Goal: Task Accomplishment & Management: Complete application form

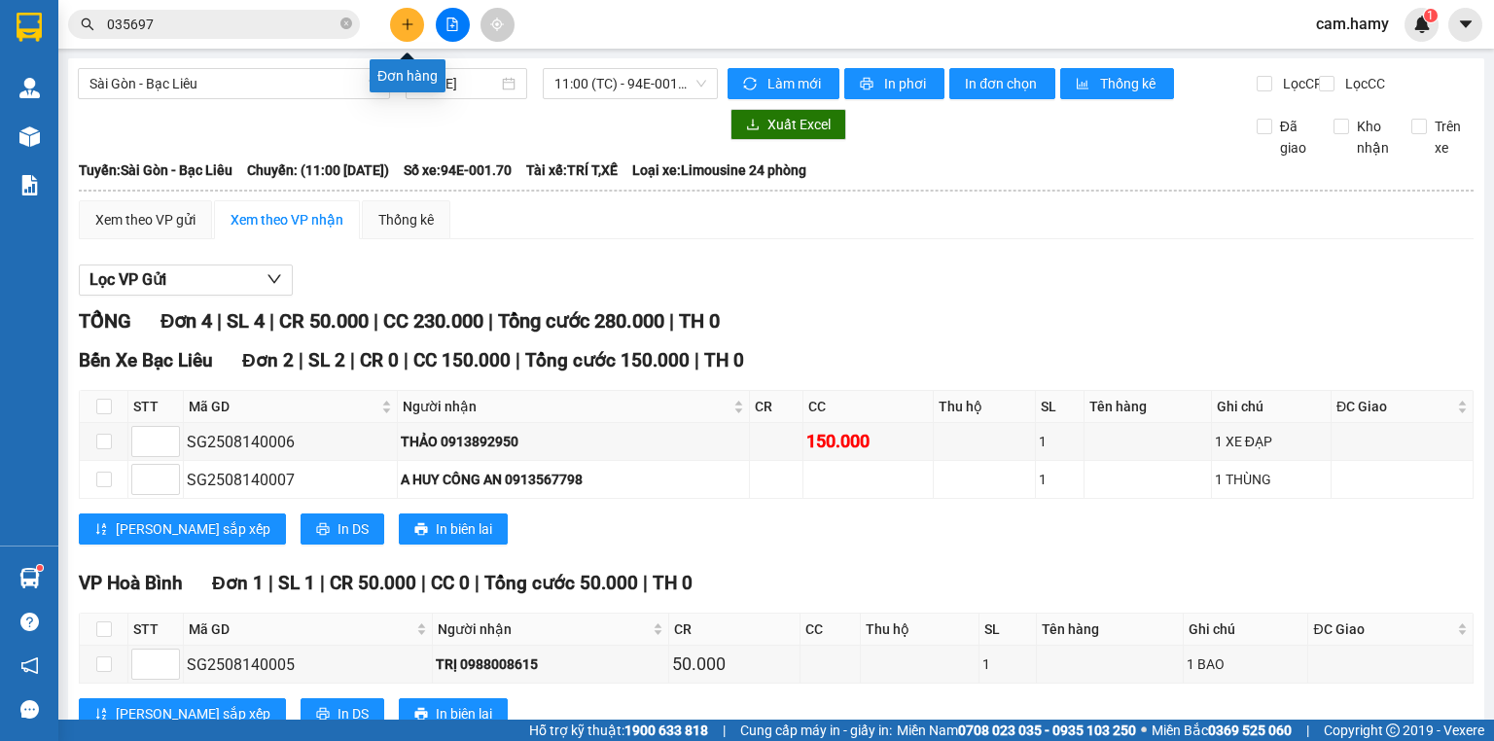
click at [410, 30] on icon "plus" at bounding box center [408, 25] width 14 height 14
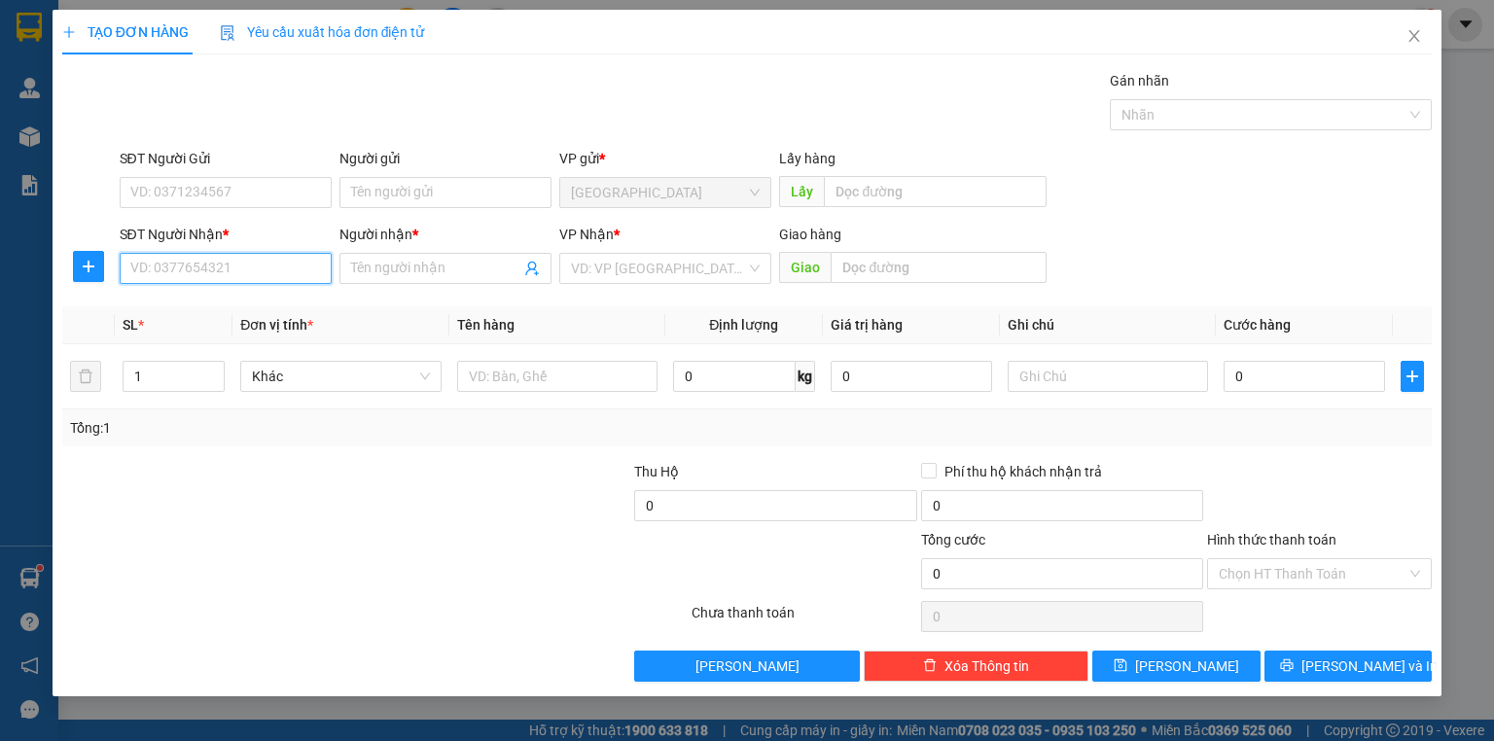
click at [279, 276] on input "SĐT Người Nhận *" at bounding box center [226, 268] width 212 height 31
click at [268, 307] on div "0961795842 - THẮNG" at bounding box center [225, 306] width 189 height 21
type input "0961795842"
type input "THẮNG"
type input "50.000"
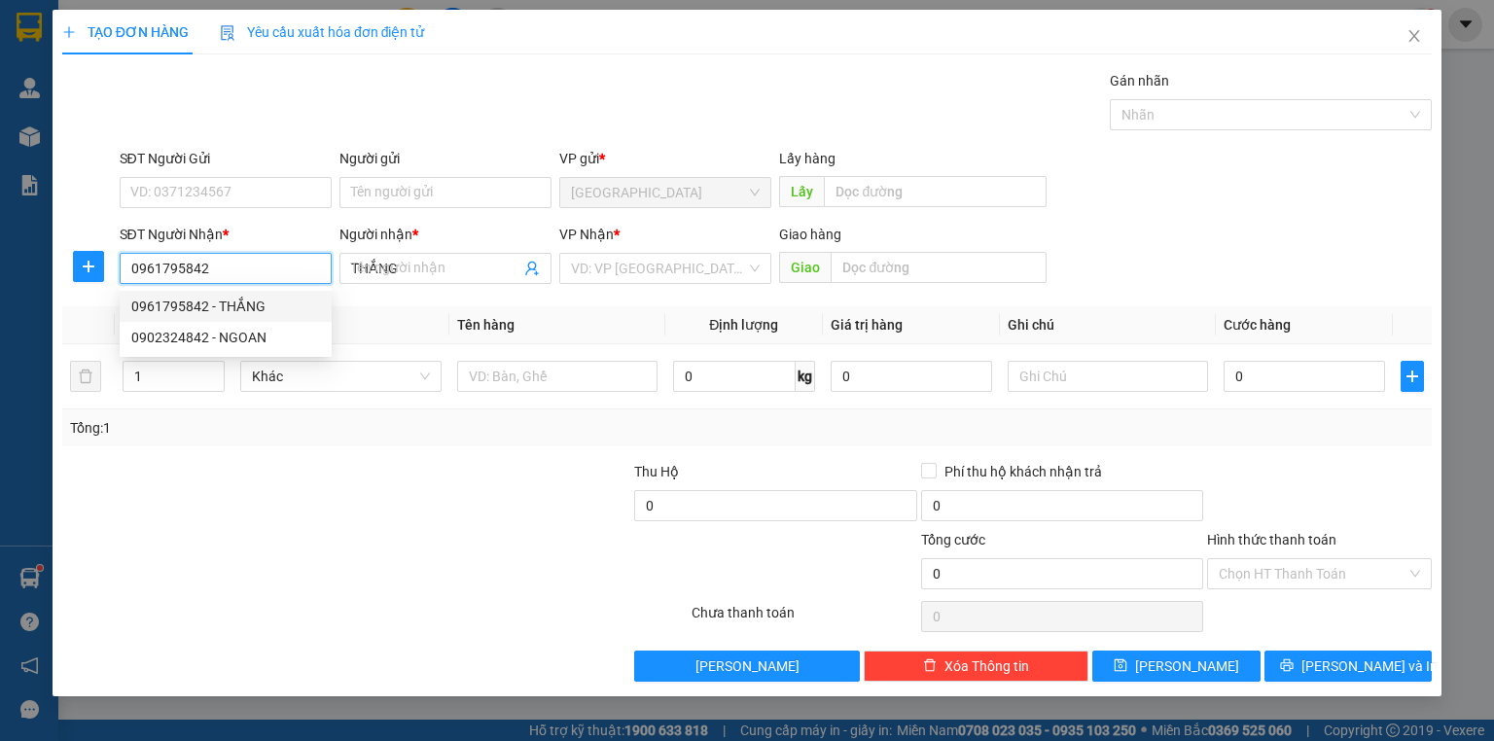
type input "50.000"
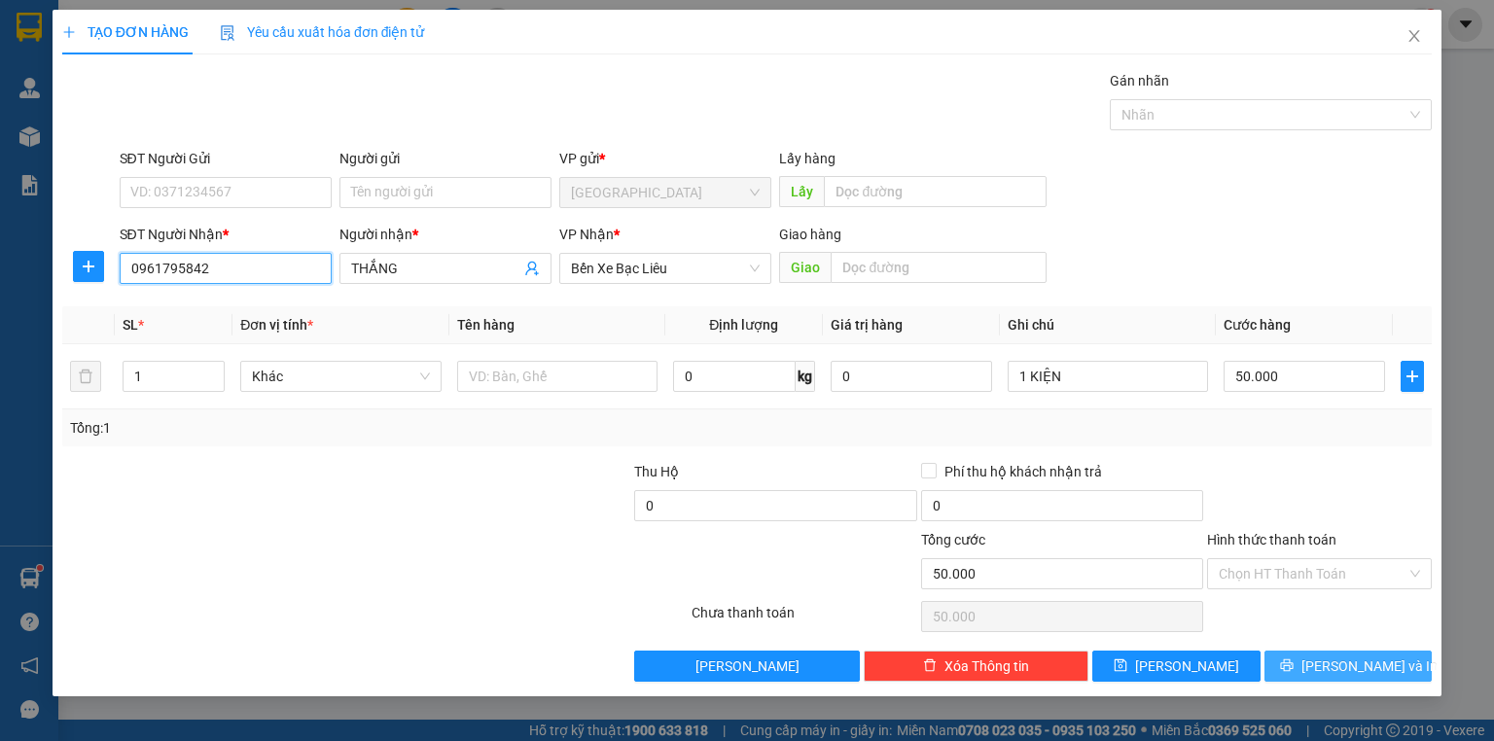
type input "0961795842"
click at [1342, 670] on span "[PERSON_NAME] và In" at bounding box center [1369, 665] width 136 height 21
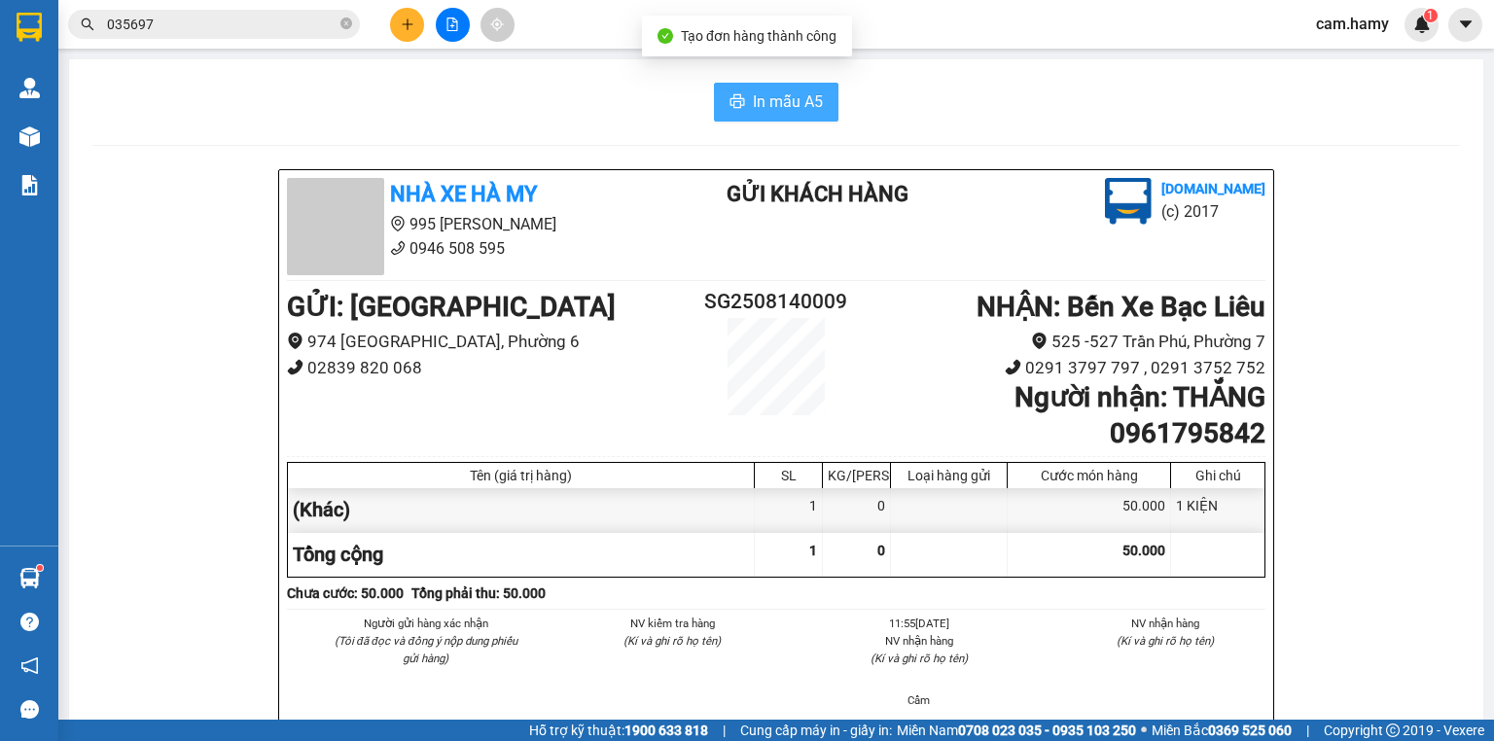
click at [773, 104] on span "In mẫu A5" at bounding box center [788, 101] width 70 height 24
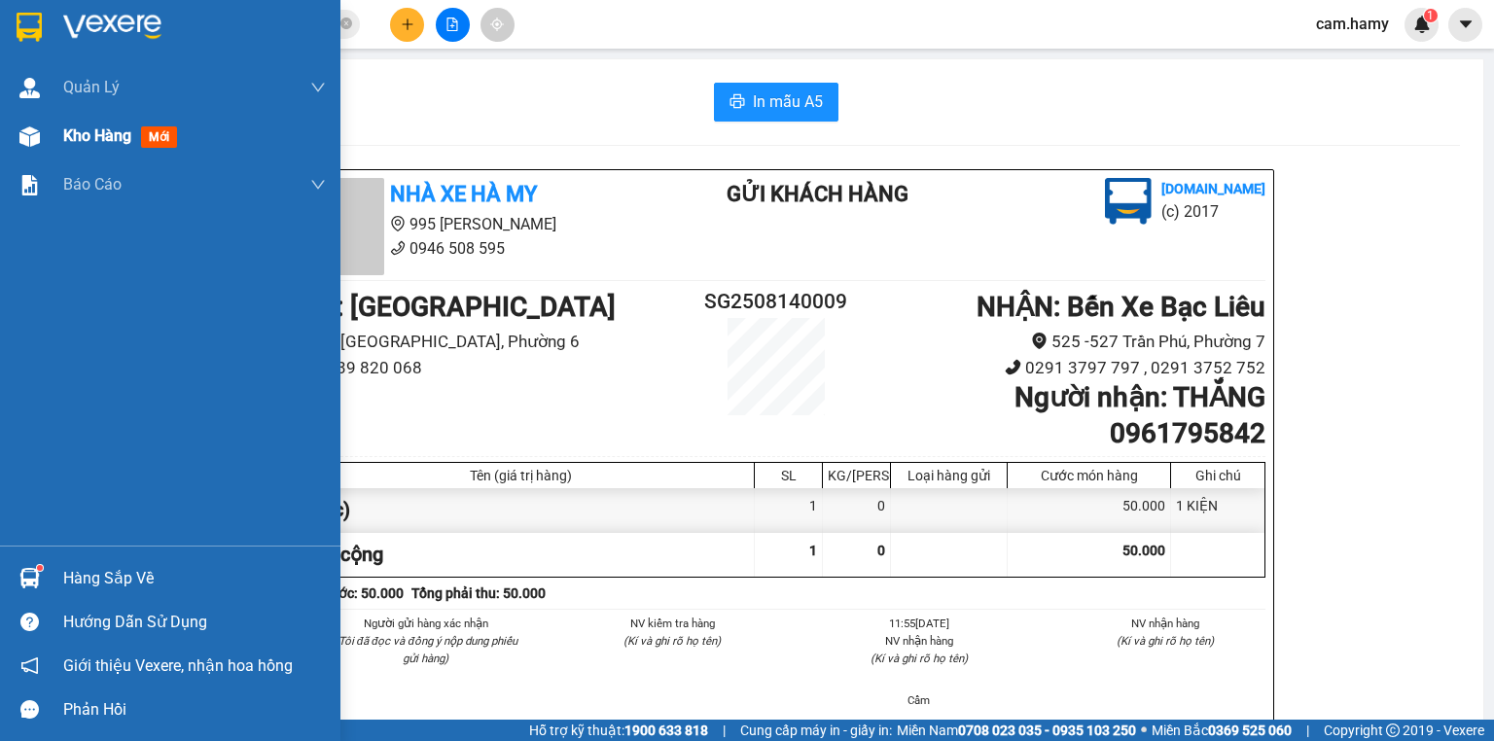
click at [43, 132] on div at bounding box center [30, 137] width 34 height 34
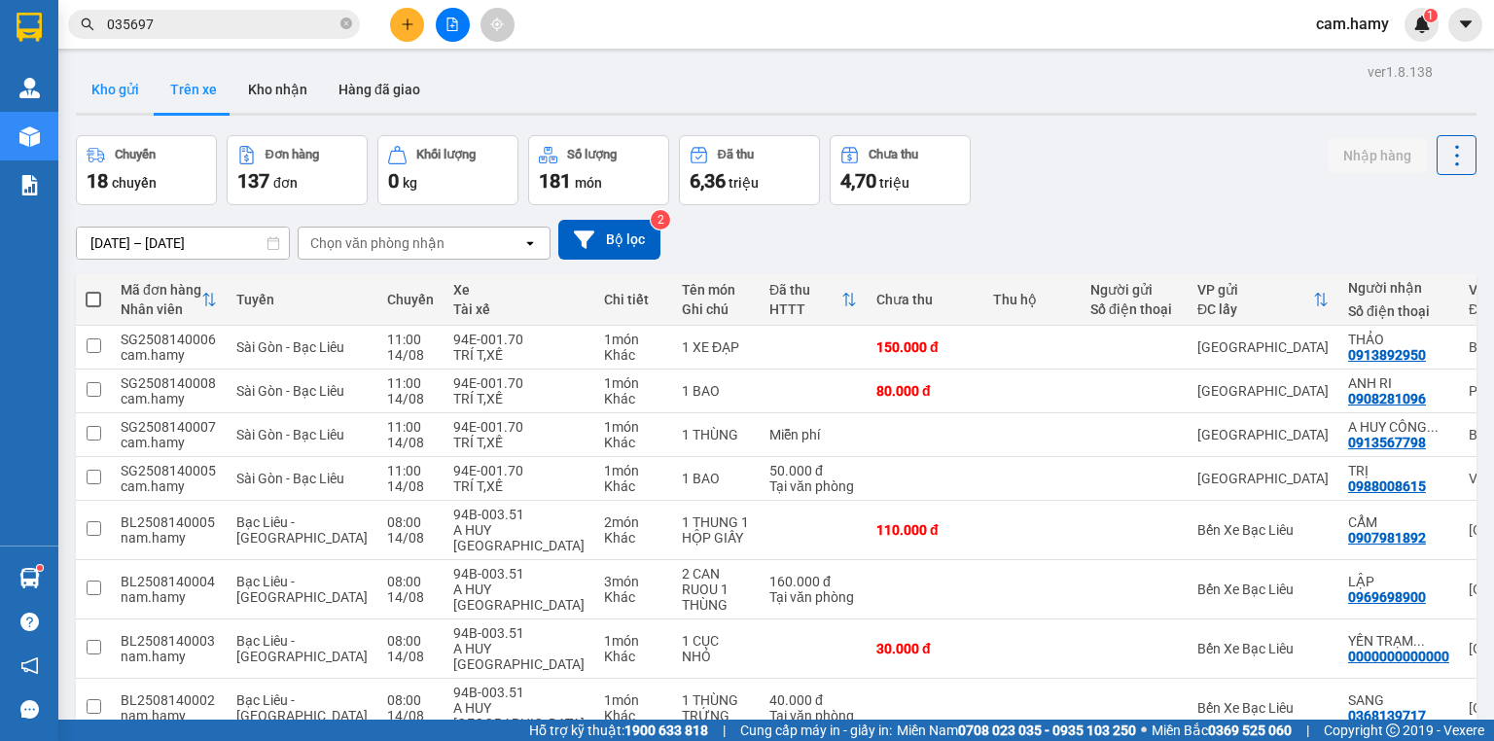
click at [97, 82] on button "Kho gửi" at bounding box center [115, 89] width 79 height 47
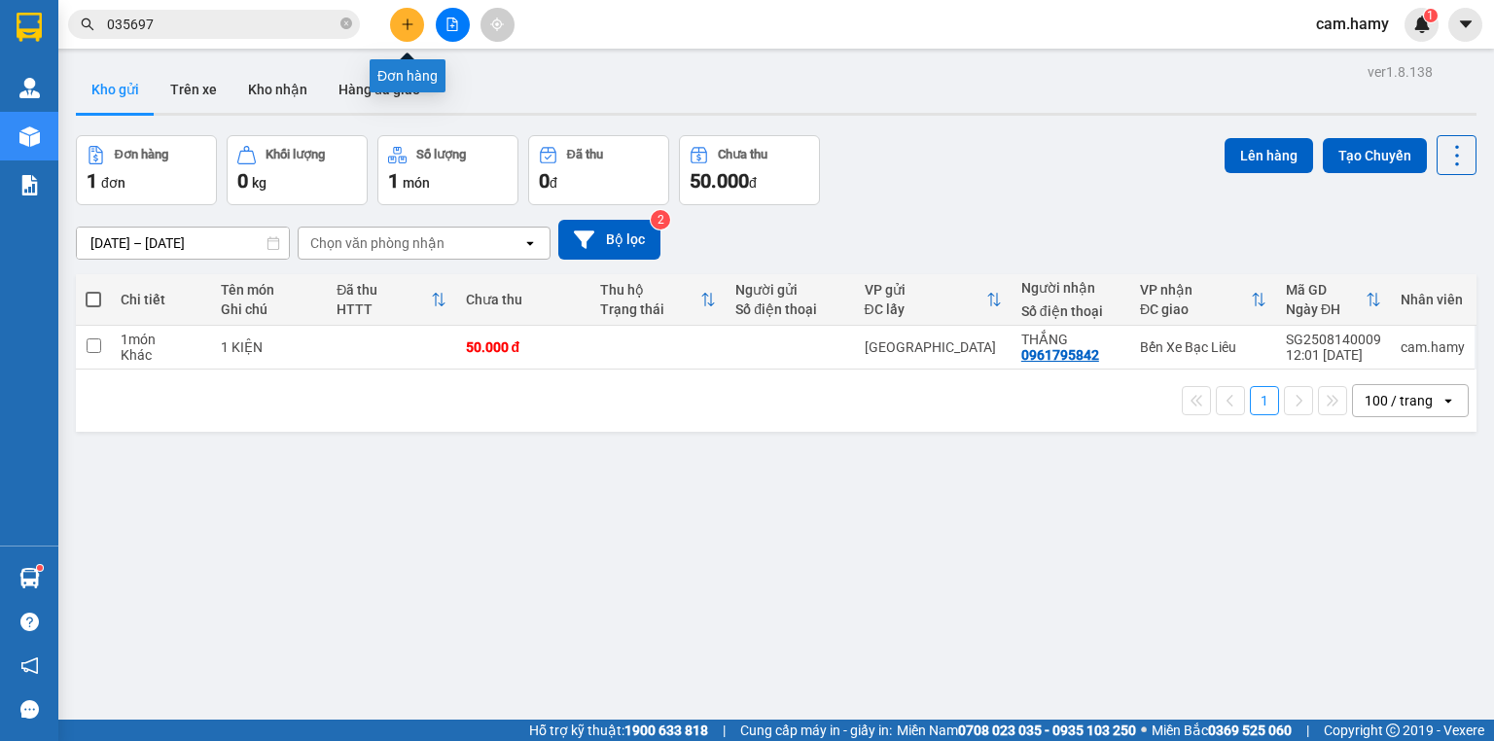
click at [411, 18] on icon "plus" at bounding box center [408, 25] width 14 height 14
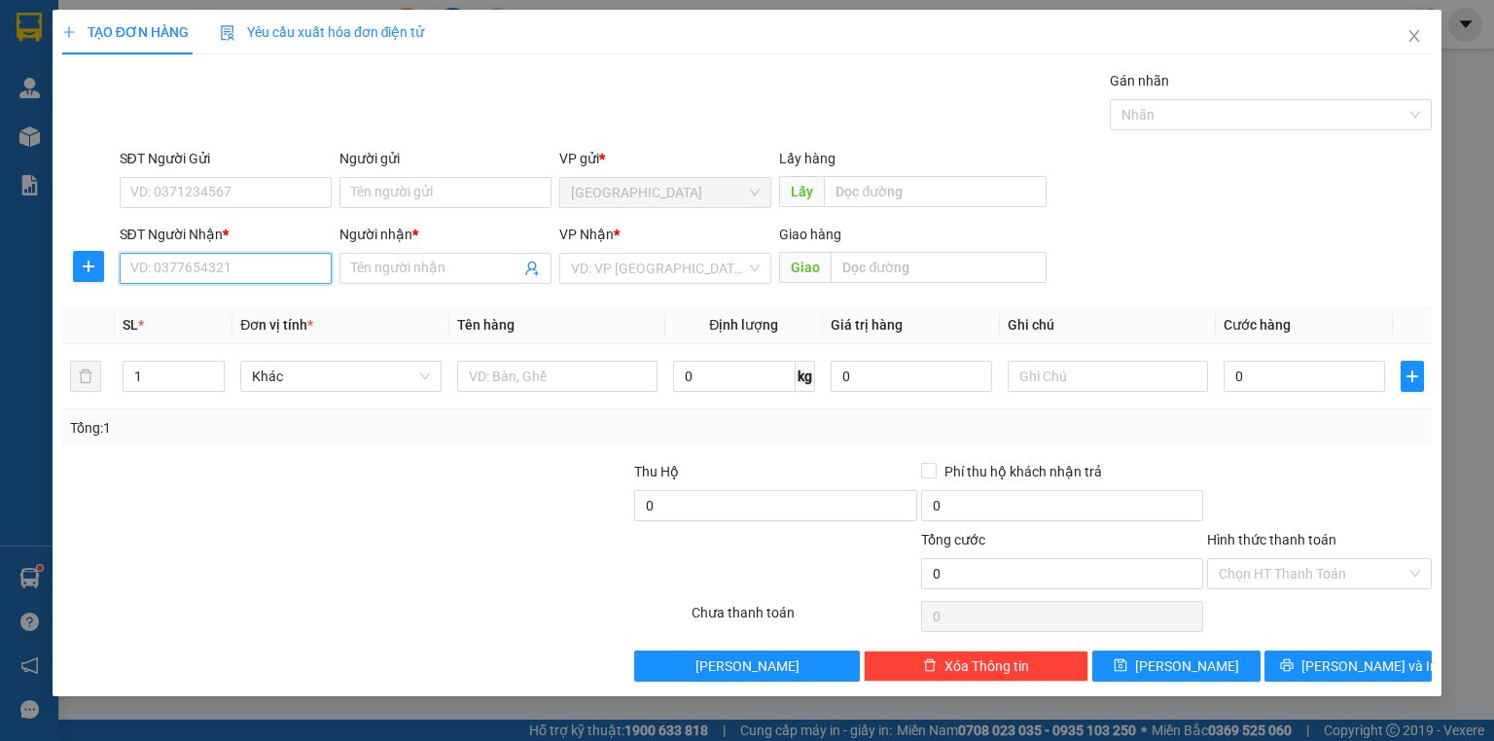
click at [198, 271] on input "SĐT Người Nhận *" at bounding box center [226, 268] width 212 height 31
click at [191, 268] on input "SĐT Người Nhận *" at bounding box center [226, 268] width 212 height 31
type input "0941537774"
click at [238, 287] on div "0941537774 0941537774 - TUYẾT NHI" at bounding box center [226, 306] width 212 height 39
click at [222, 265] on input "0941537774" at bounding box center [226, 268] width 212 height 31
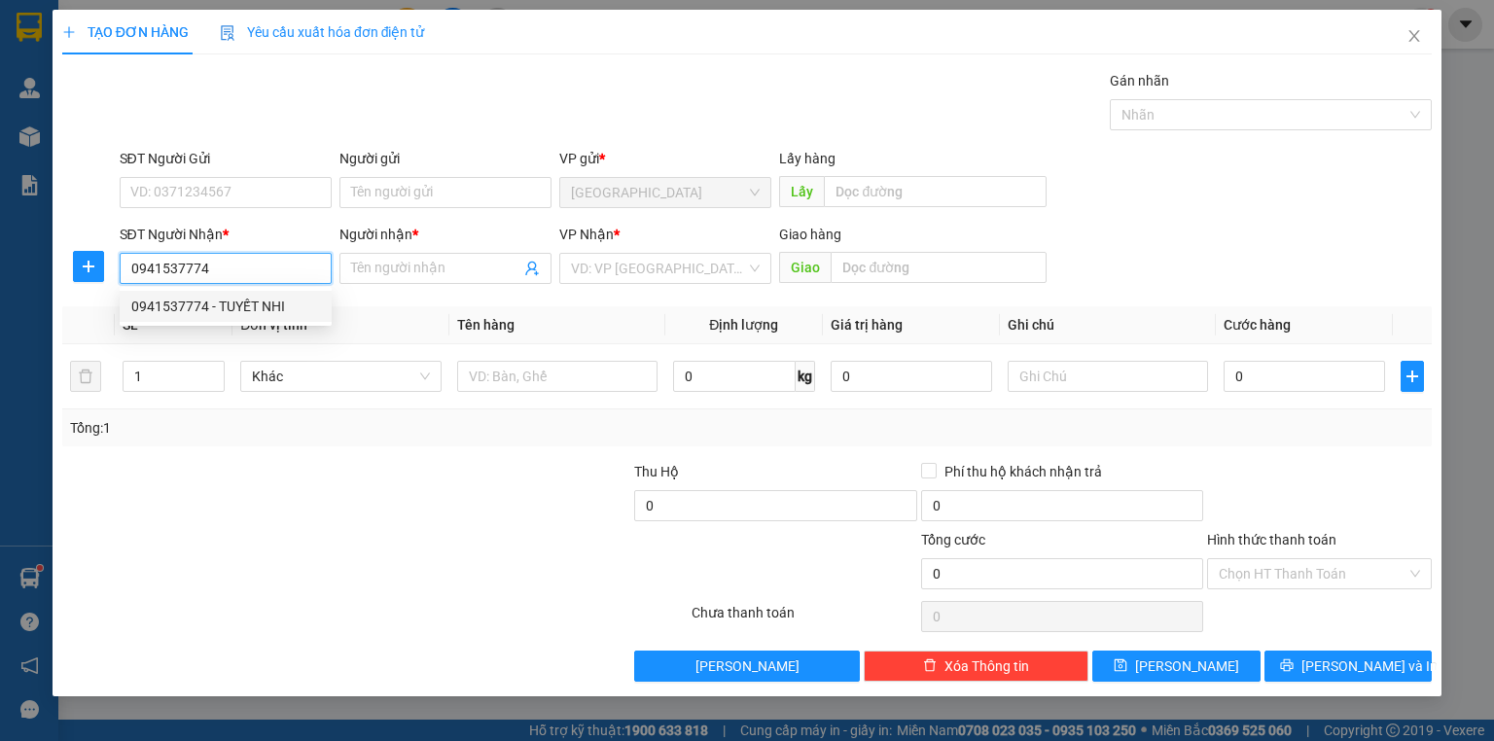
click at [238, 302] on div "0941537774 - TUYẾT NHI" at bounding box center [225, 306] width 189 height 21
type input "TUYẾT NHI"
type input "100.000"
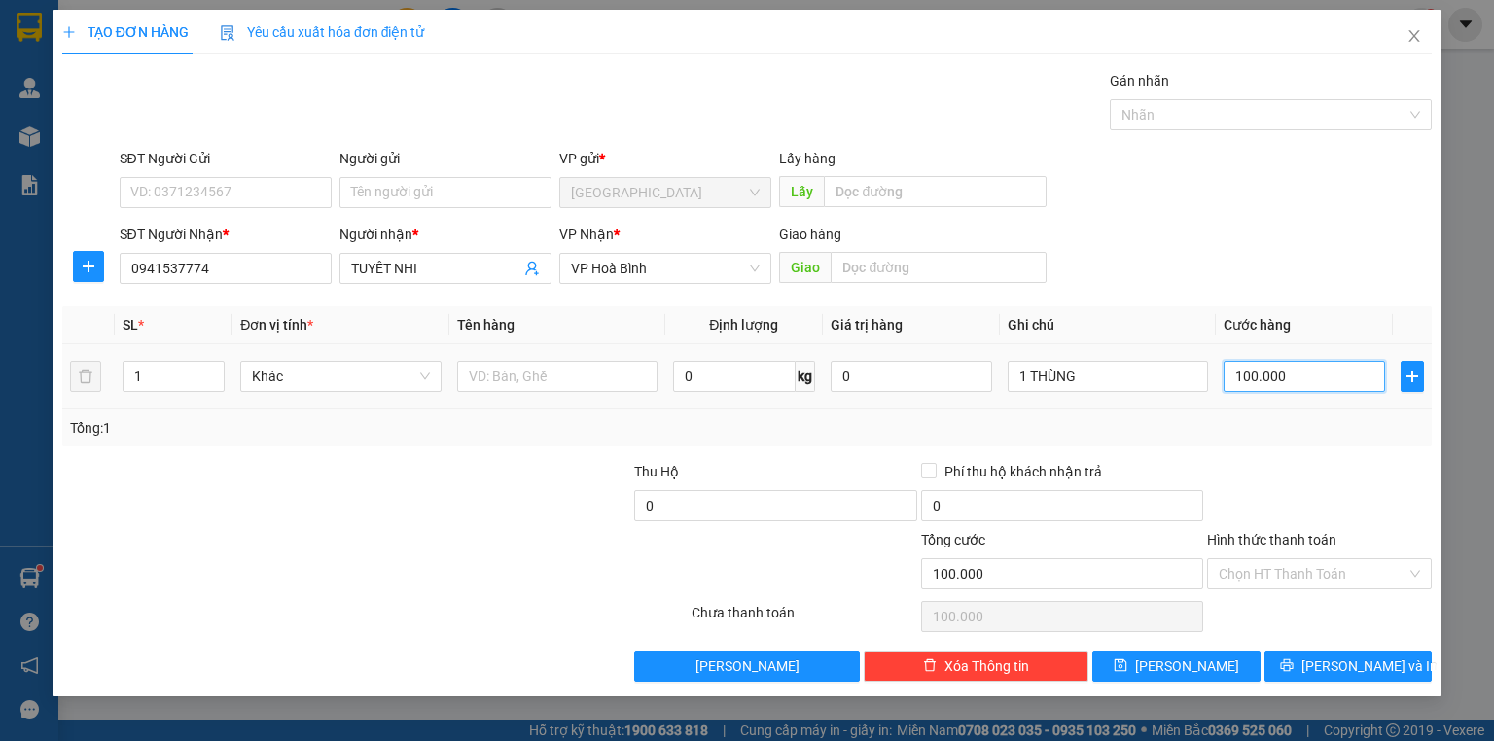
click at [1304, 381] on input "100.000" at bounding box center [1303, 376] width 161 height 31
type input "0"
type input "07"
type input "7"
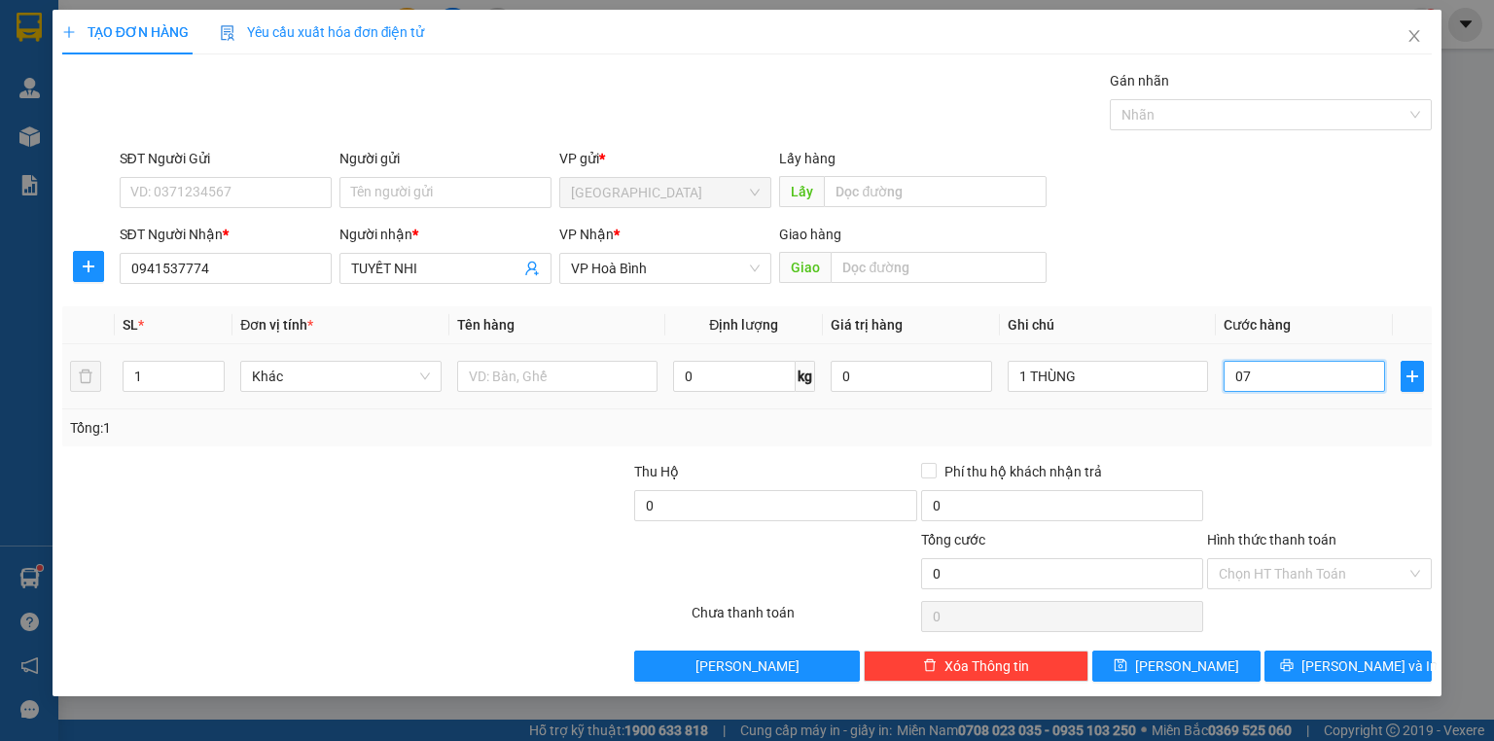
type input "7"
type input "70"
type input "070"
type input "70.000"
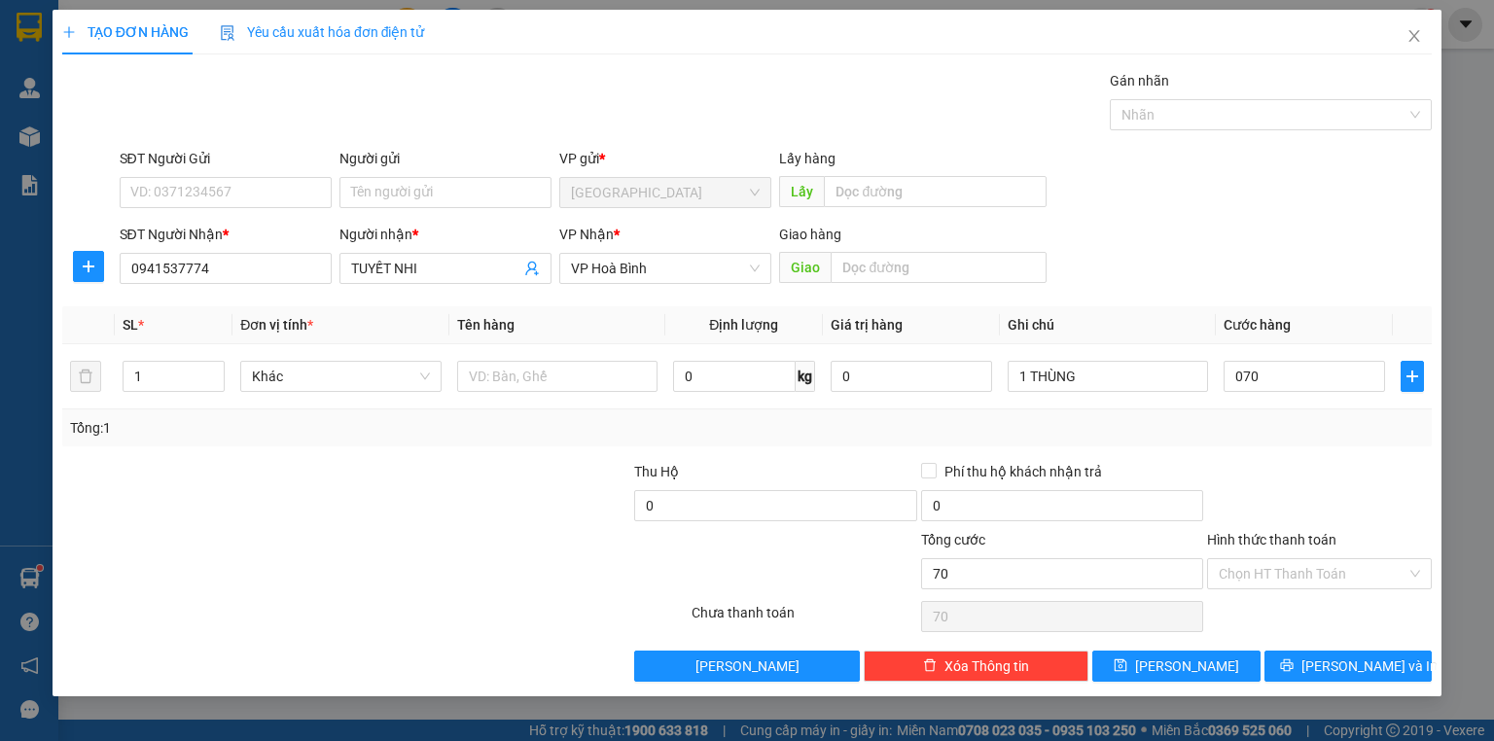
type input "70.000"
click at [1299, 445] on div "Transit Pickup Surcharge Ids Transit Deliver Surcharge Ids Transit Deliver Surc…" at bounding box center [746, 376] width 1369 height 612
click at [1342, 666] on span "[PERSON_NAME] và In" at bounding box center [1369, 665] width 136 height 21
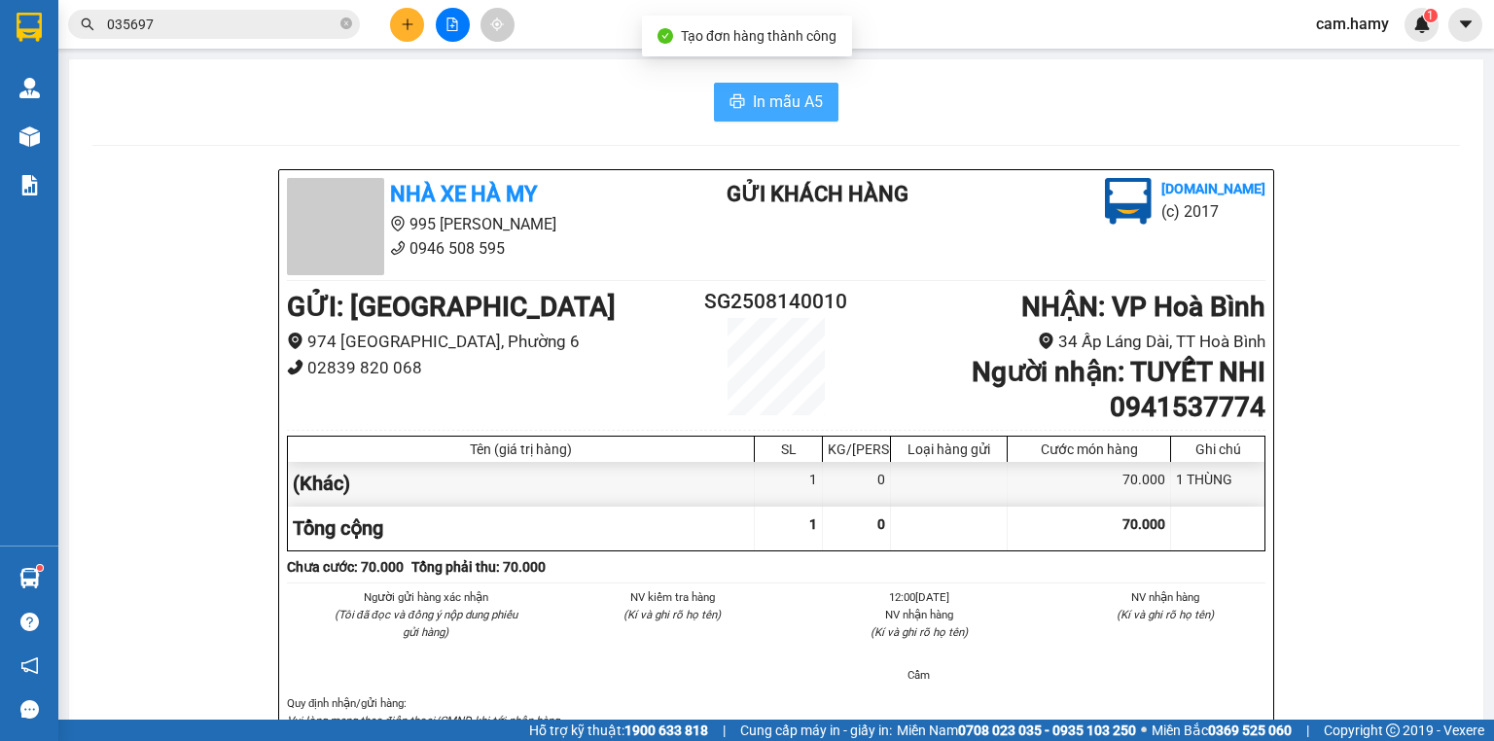
click at [754, 97] on span "In mẫu A5" at bounding box center [788, 101] width 70 height 24
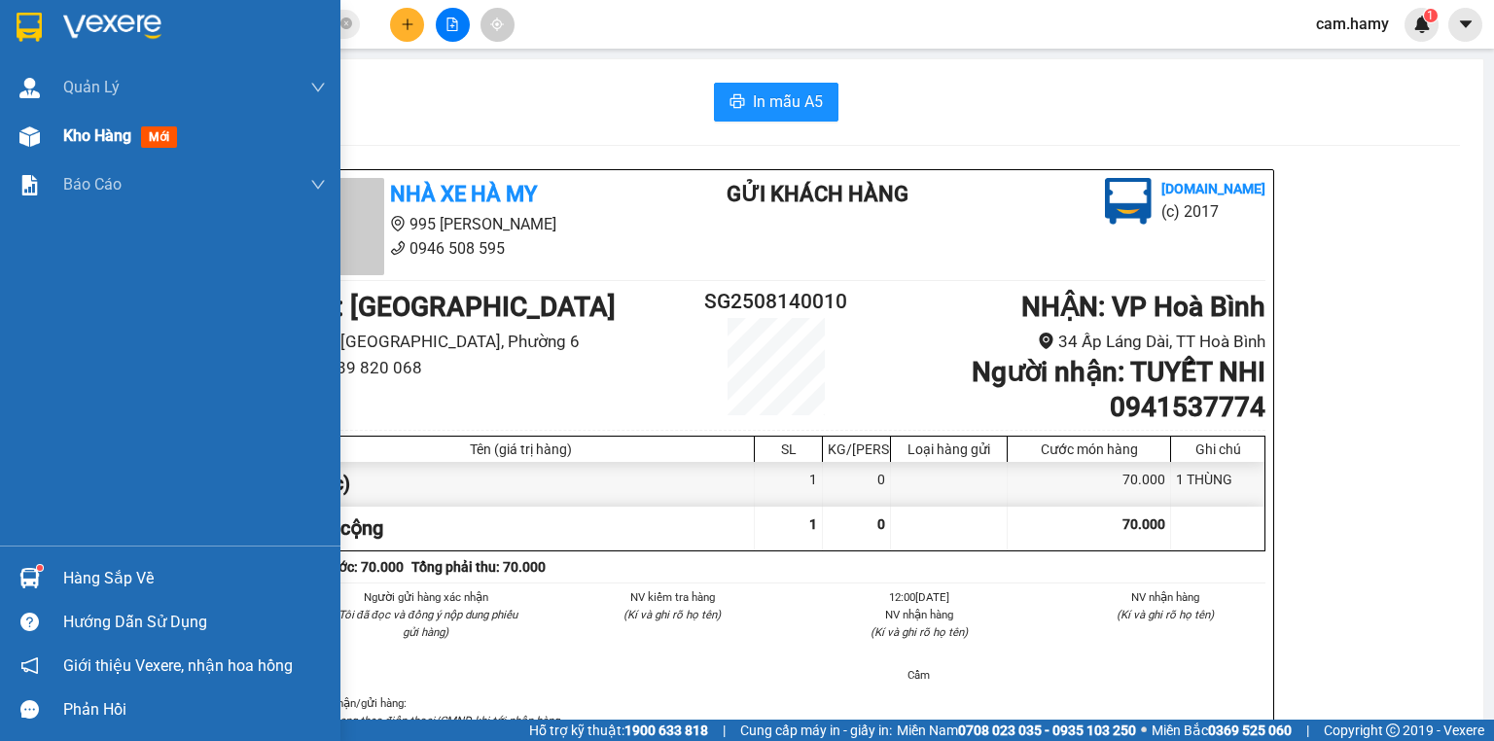
click at [78, 140] on span "Kho hàng" at bounding box center [97, 135] width 68 height 18
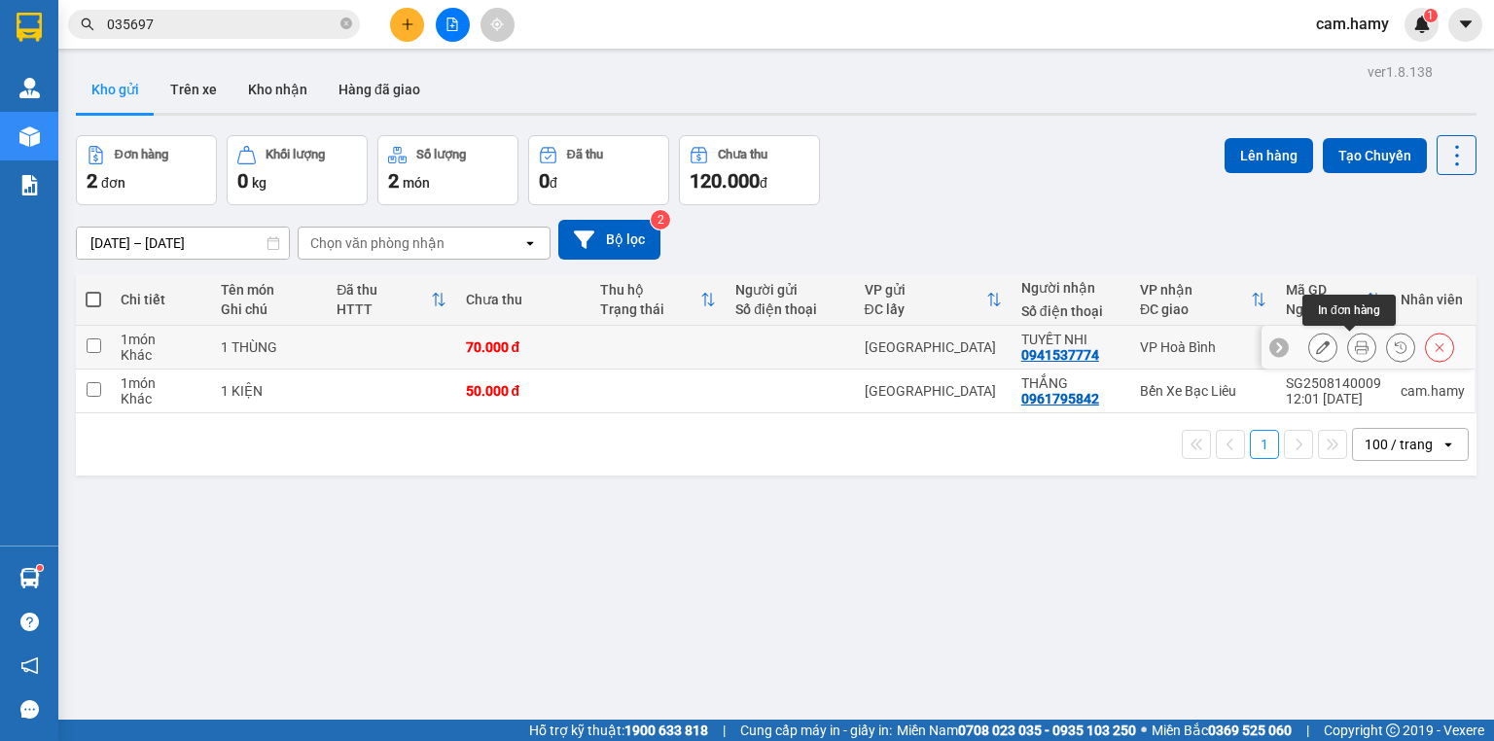
click at [1355, 343] on icon at bounding box center [1362, 347] width 14 height 14
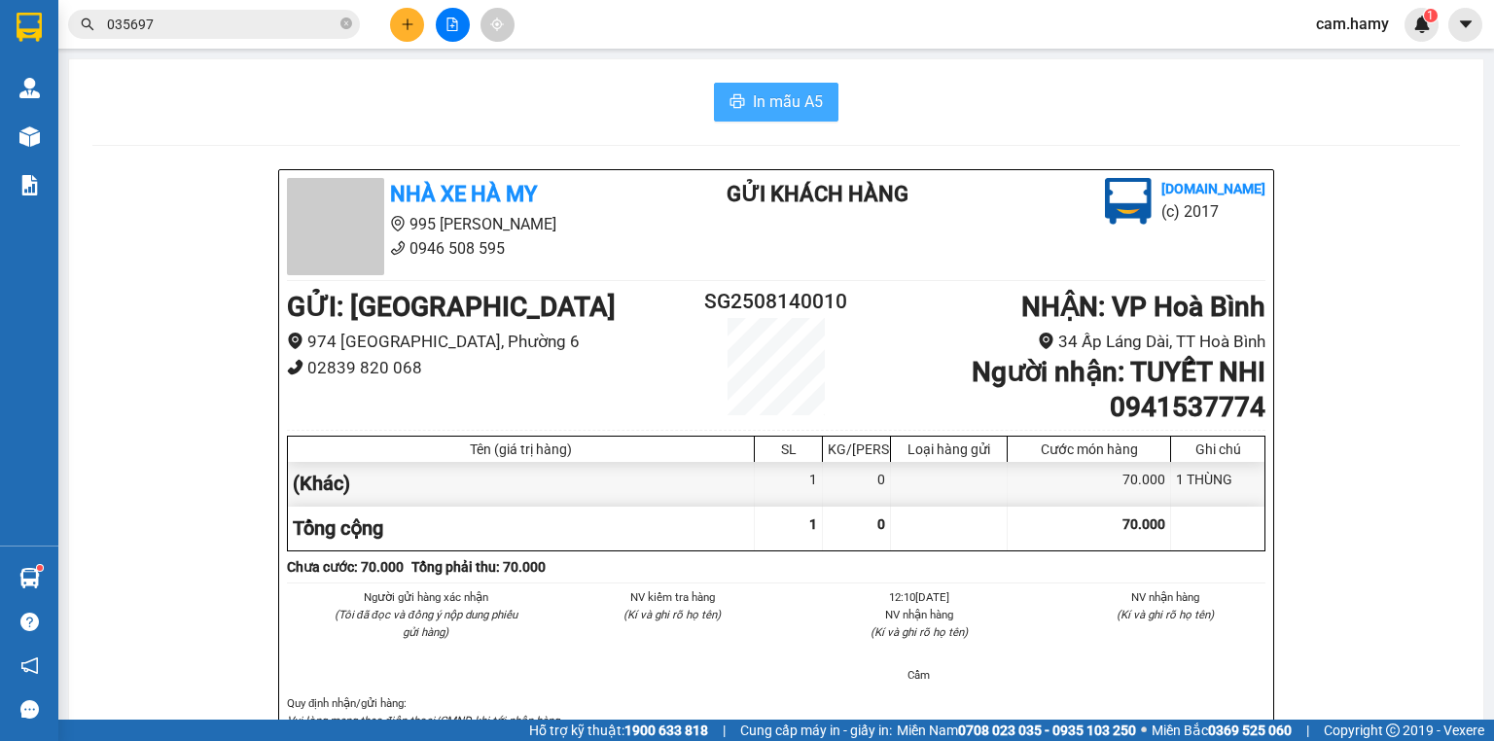
click at [794, 105] on span "In mẫu A5" at bounding box center [788, 101] width 70 height 24
click at [403, 23] on icon "plus" at bounding box center [407, 23] width 11 height 1
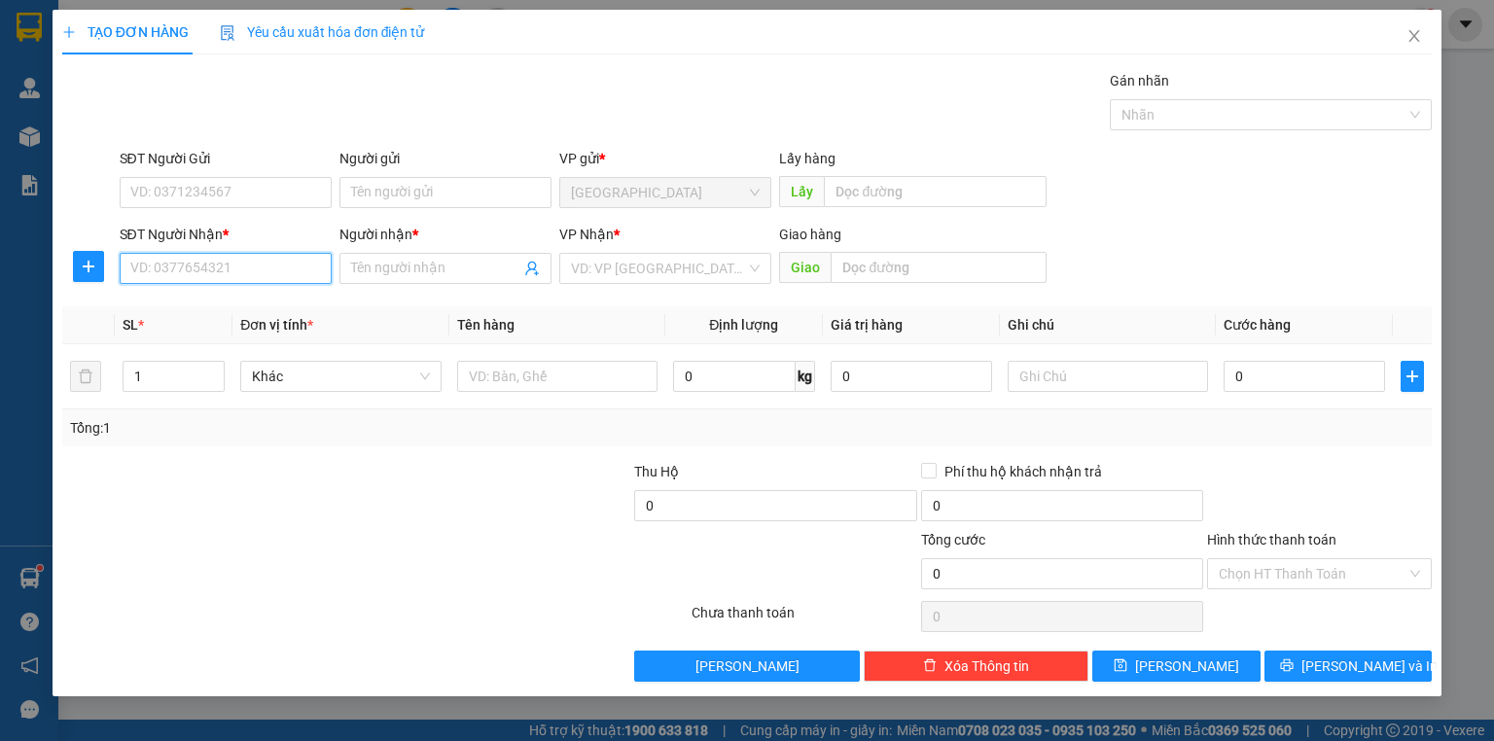
click at [245, 267] on input "SĐT Người Nhận *" at bounding box center [226, 268] width 212 height 31
click at [171, 268] on input "0944361564" at bounding box center [226, 268] width 212 height 31
type input "0944111564"
click at [246, 303] on div "0944111564 - [PERSON_NAME]" at bounding box center [227, 306] width 192 height 21
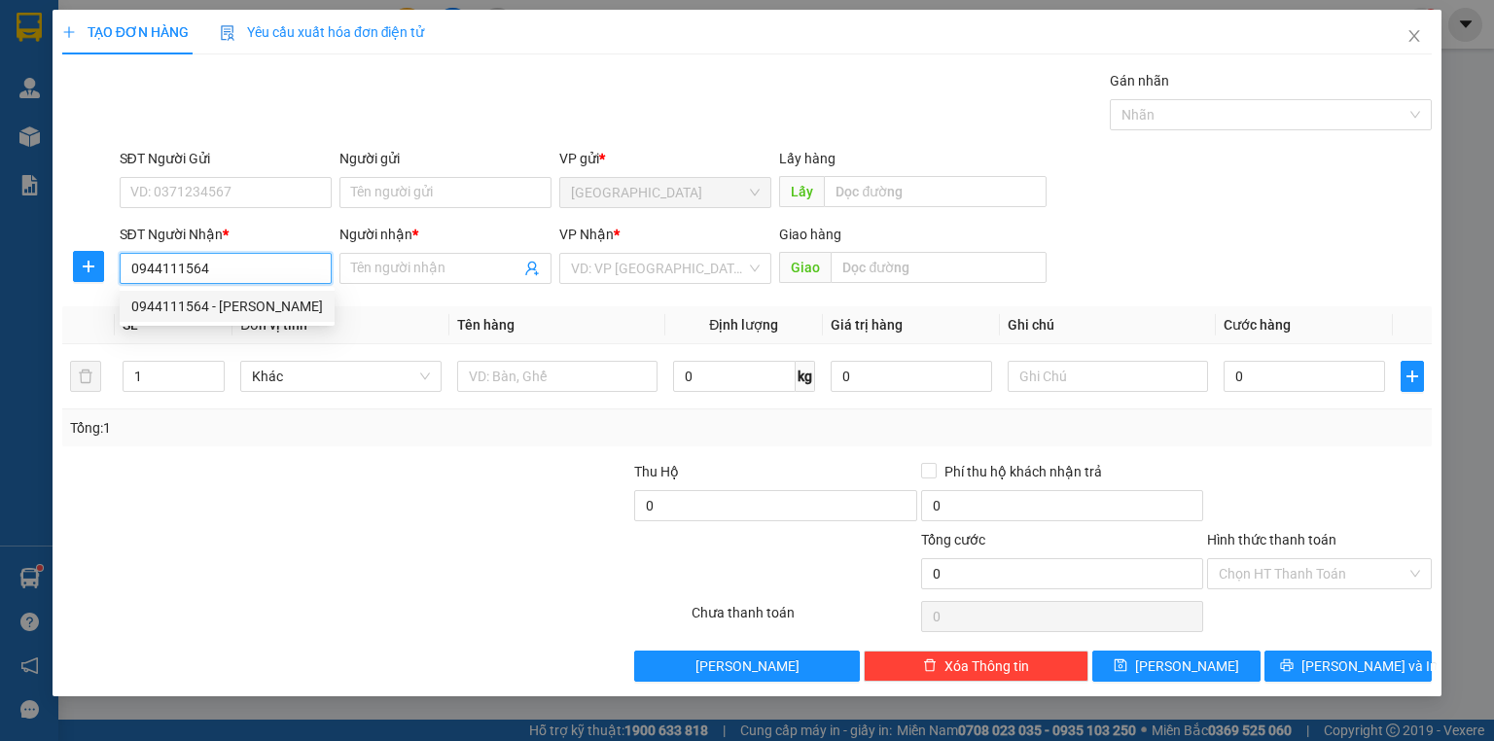
type input "[PERSON_NAME]"
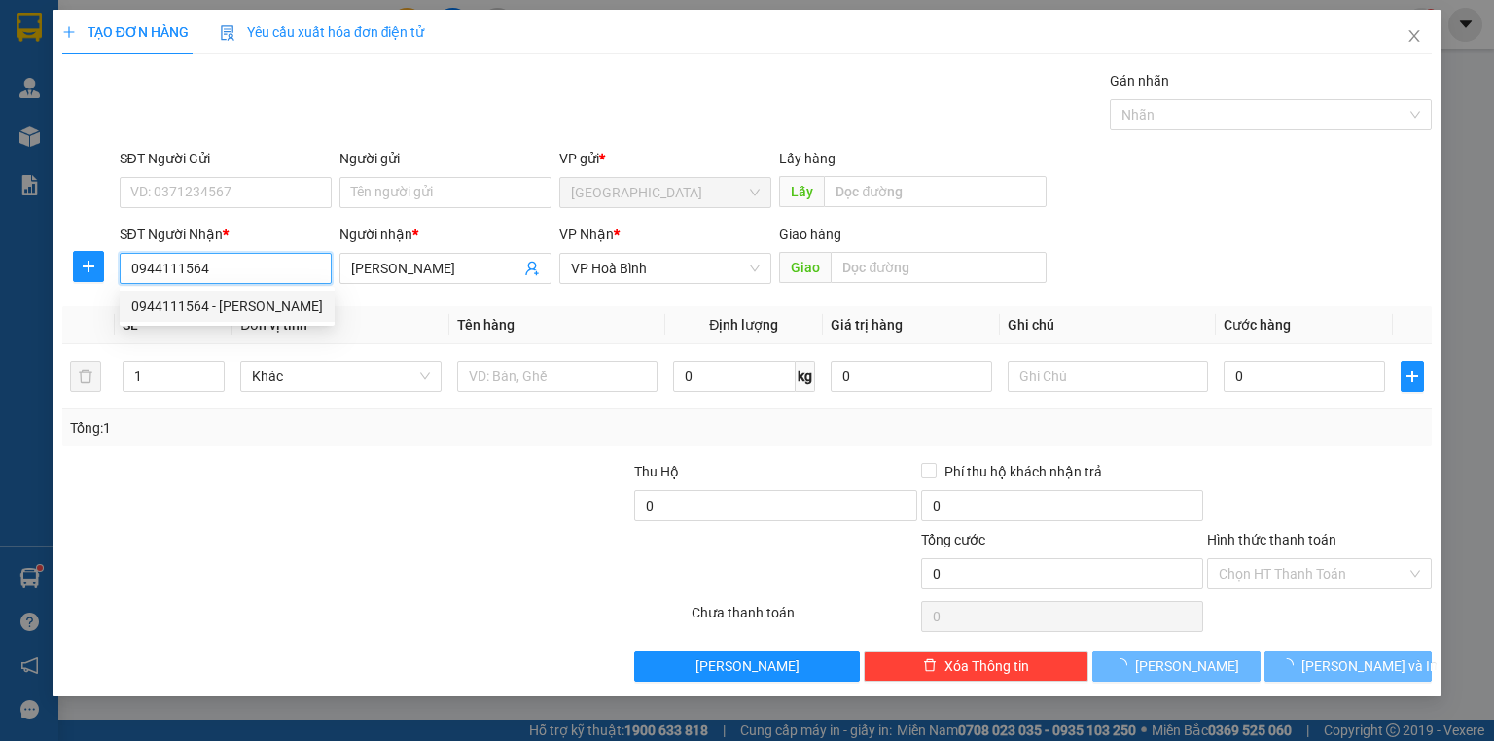
type input "70.000"
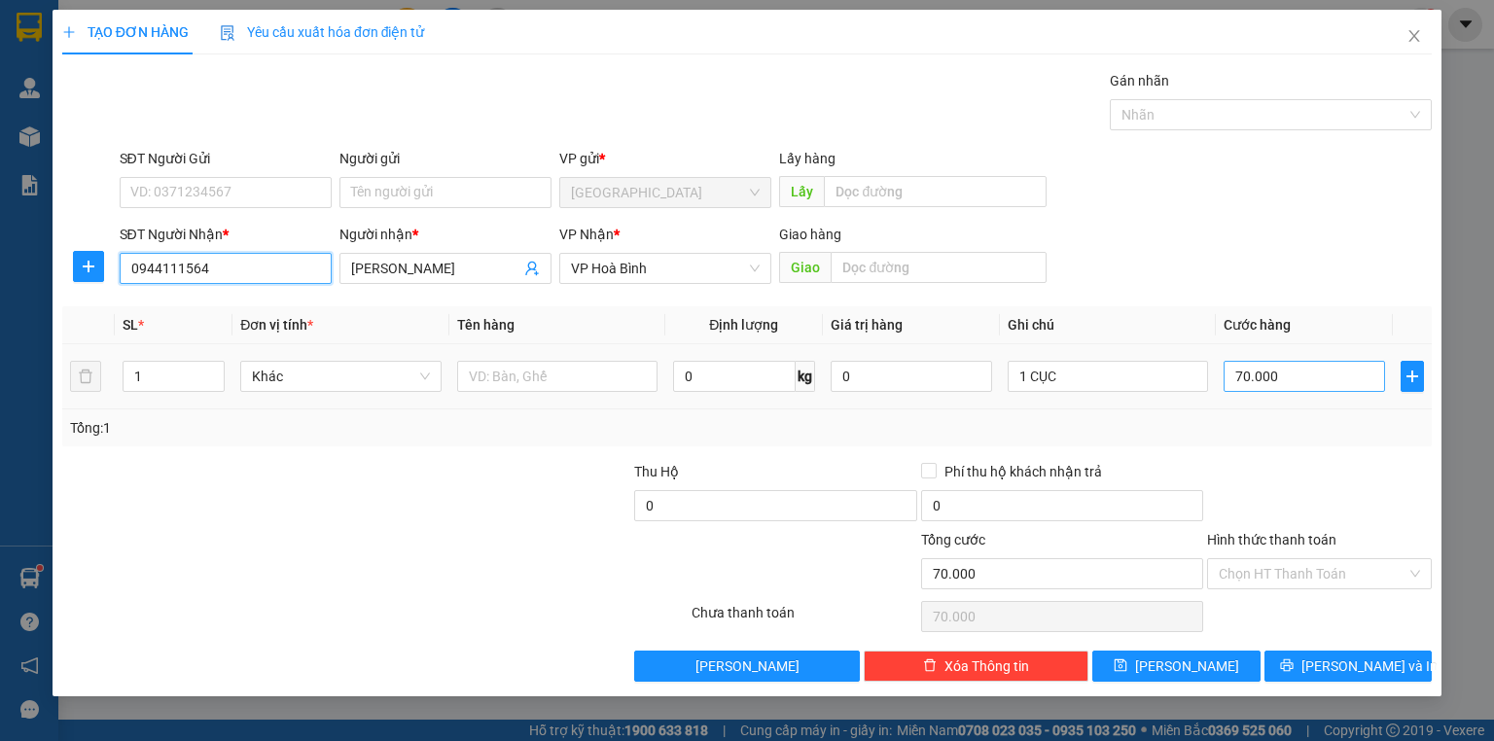
type input "0944111564"
click at [1288, 379] on input "70.000" at bounding box center [1303, 376] width 161 height 31
type input "0"
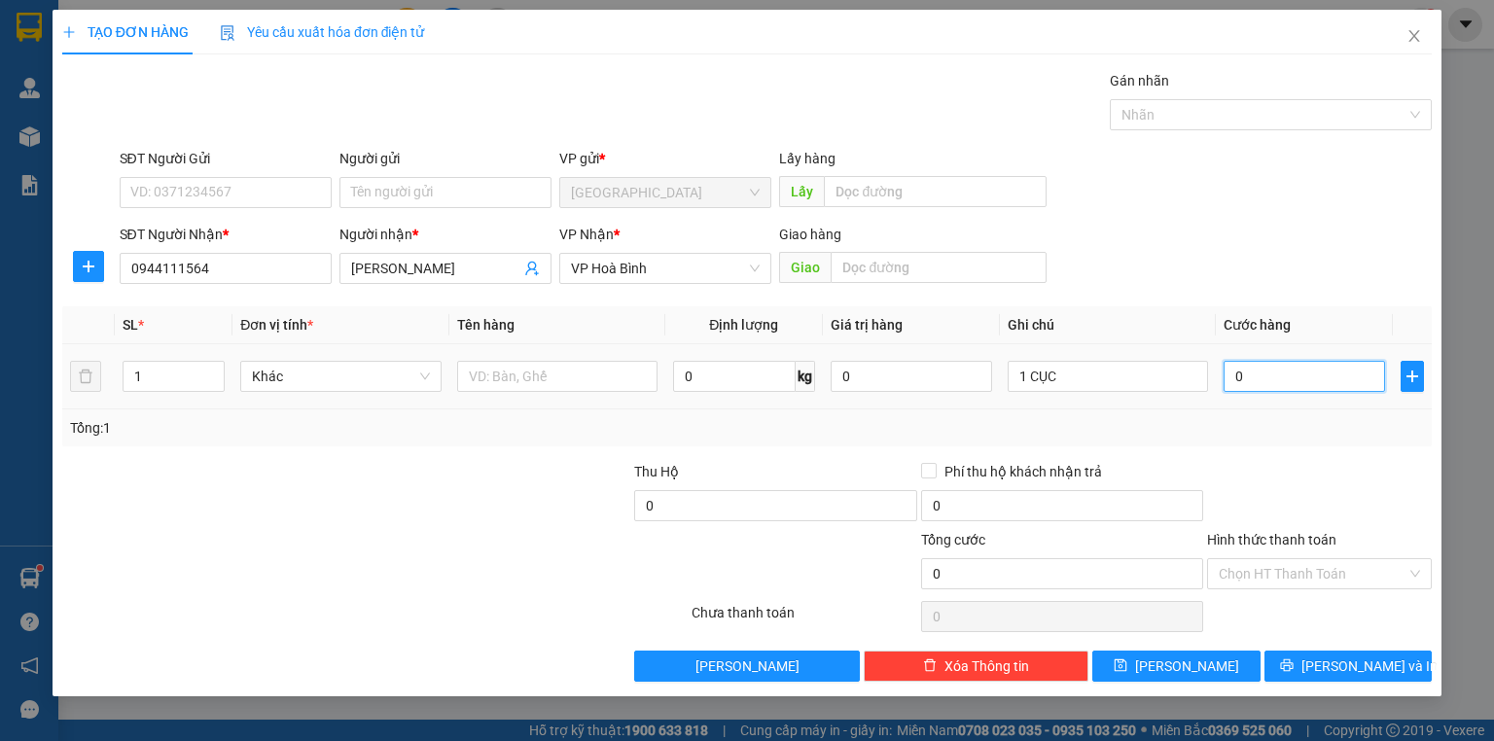
click at [1288, 379] on input "0" at bounding box center [1303, 376] width 161 height 31
type input "5"
type input "05"
type input "50"
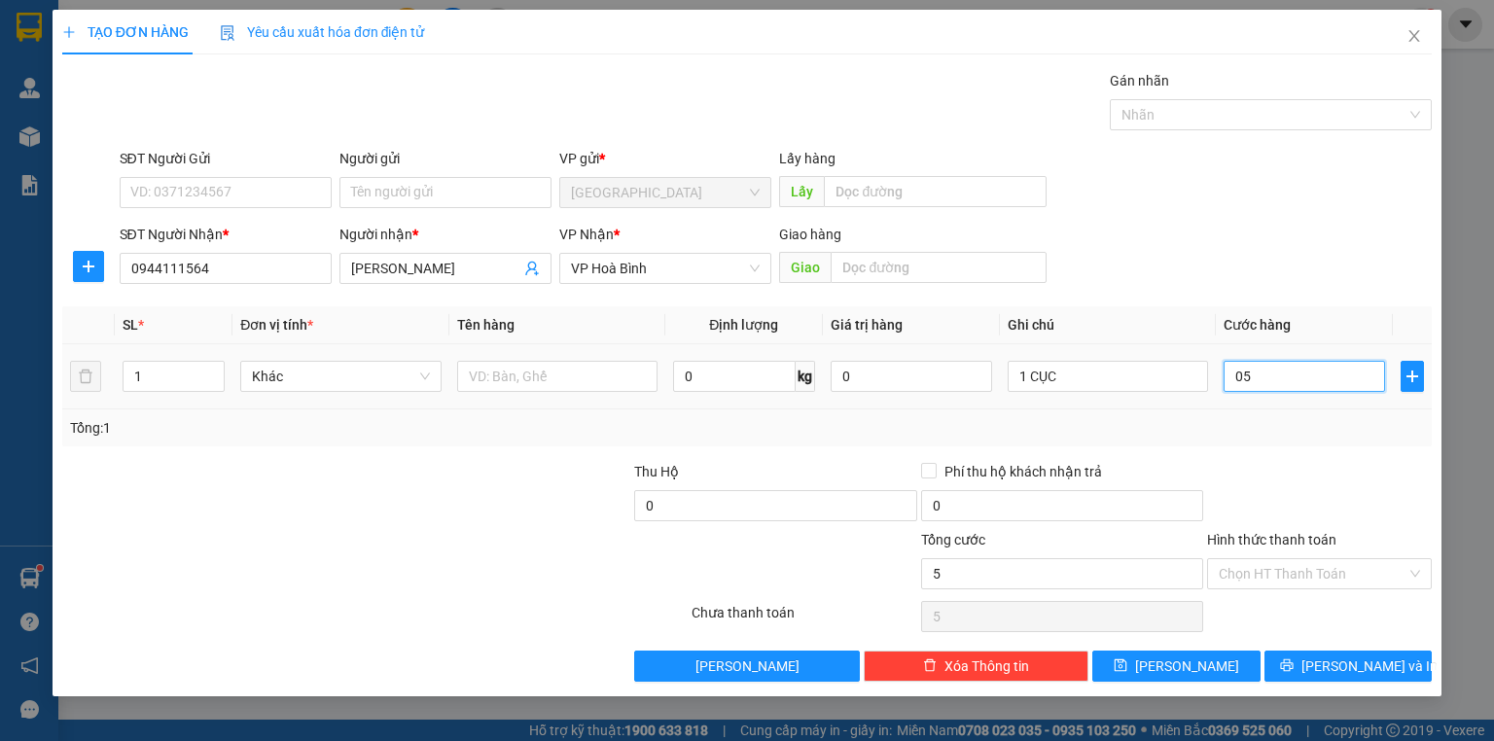
type input "50"
type input "050"
type input "50.000"
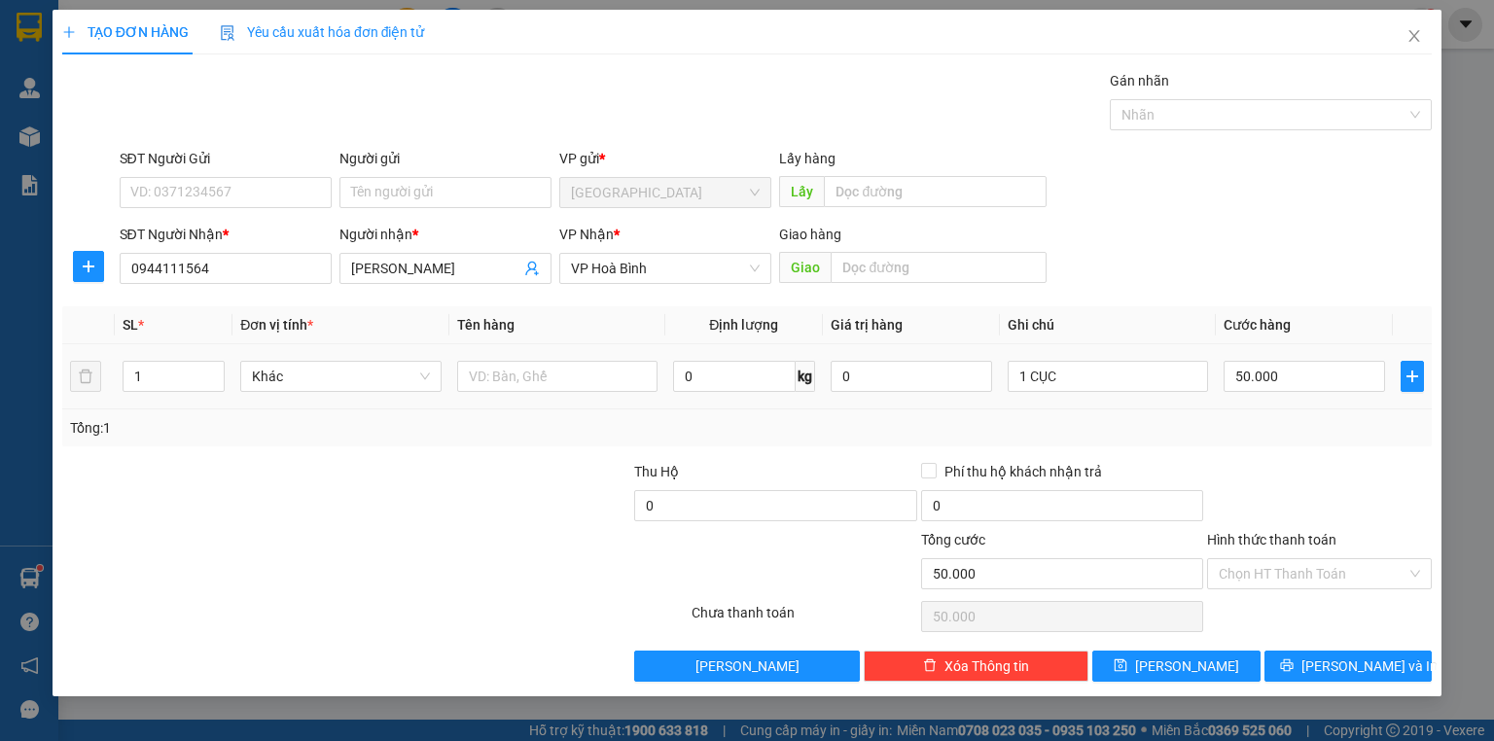
click at [1264, 448] on div "Transit Pickup Surcharge Ids Transit Deliver Surcharge Ids Transit Deliver Surc…" at bounding box center [746, 376] width 1369 height 612
click at [1342, 667] on span "[PERSON_NAME] và In" at bounding box center [1369, 665] width 136 height 21
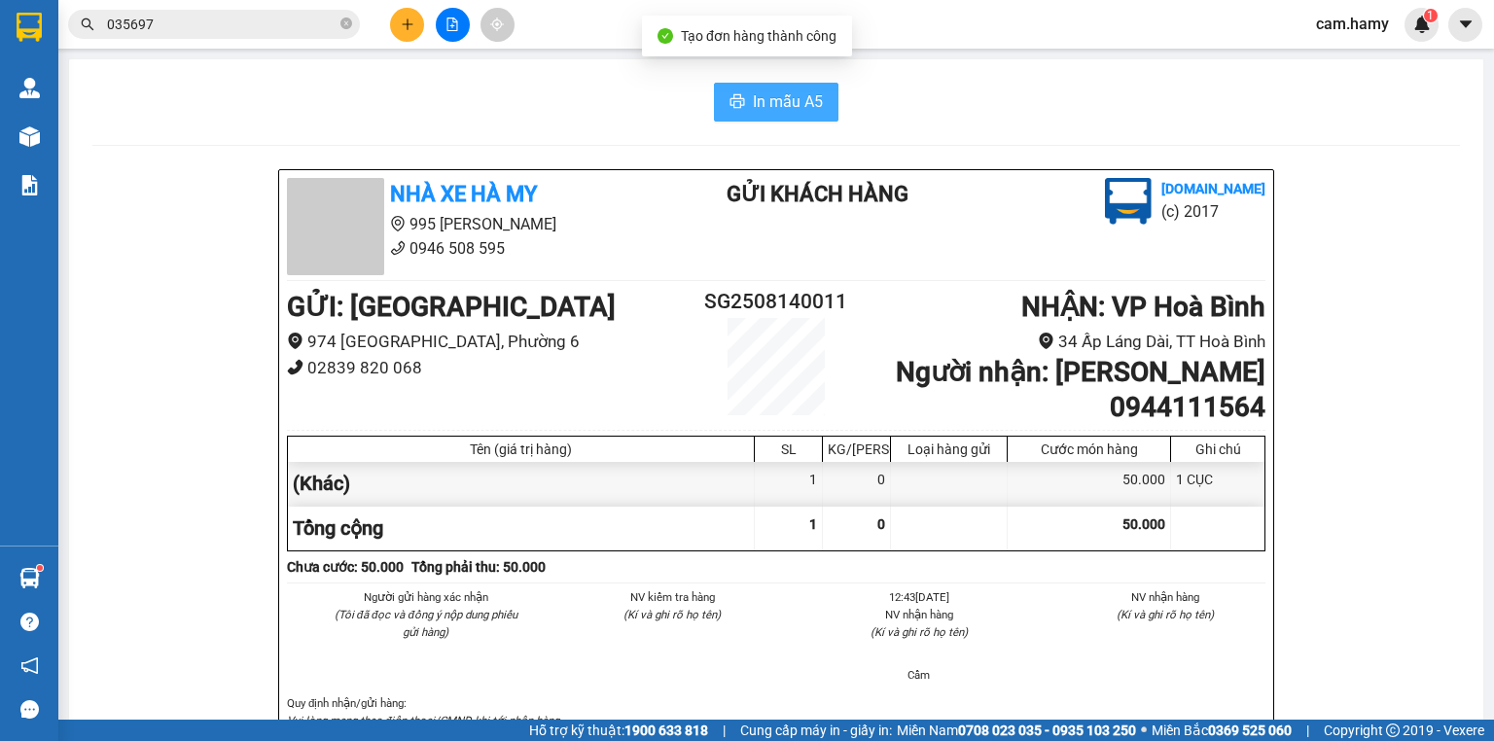
click at [785, 93] on span "In mẫu A5" at bounding box center [788, 101] width 70 height 24
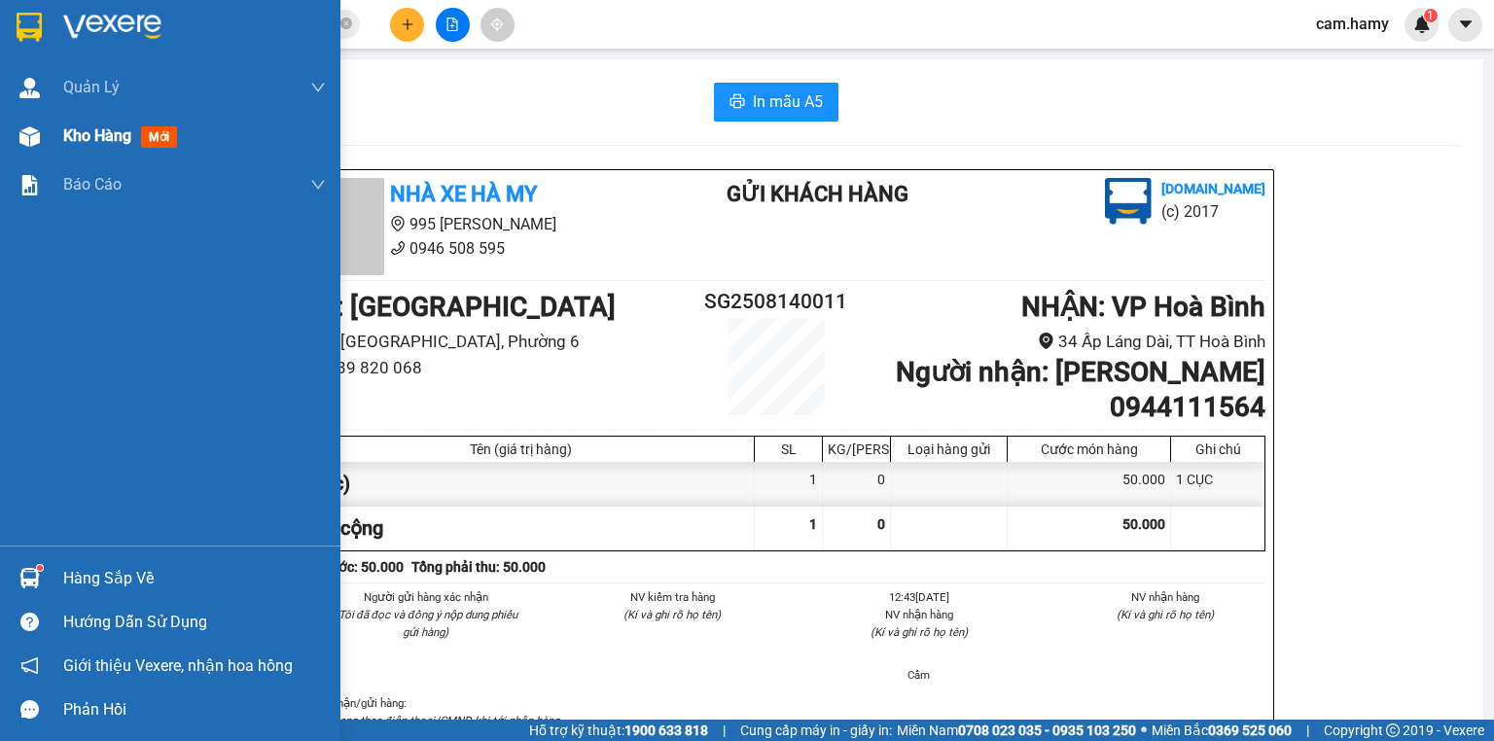
click at [54, 138] on div "Kho hàng mới" at bounding box center [170, 136] width 340 height 49
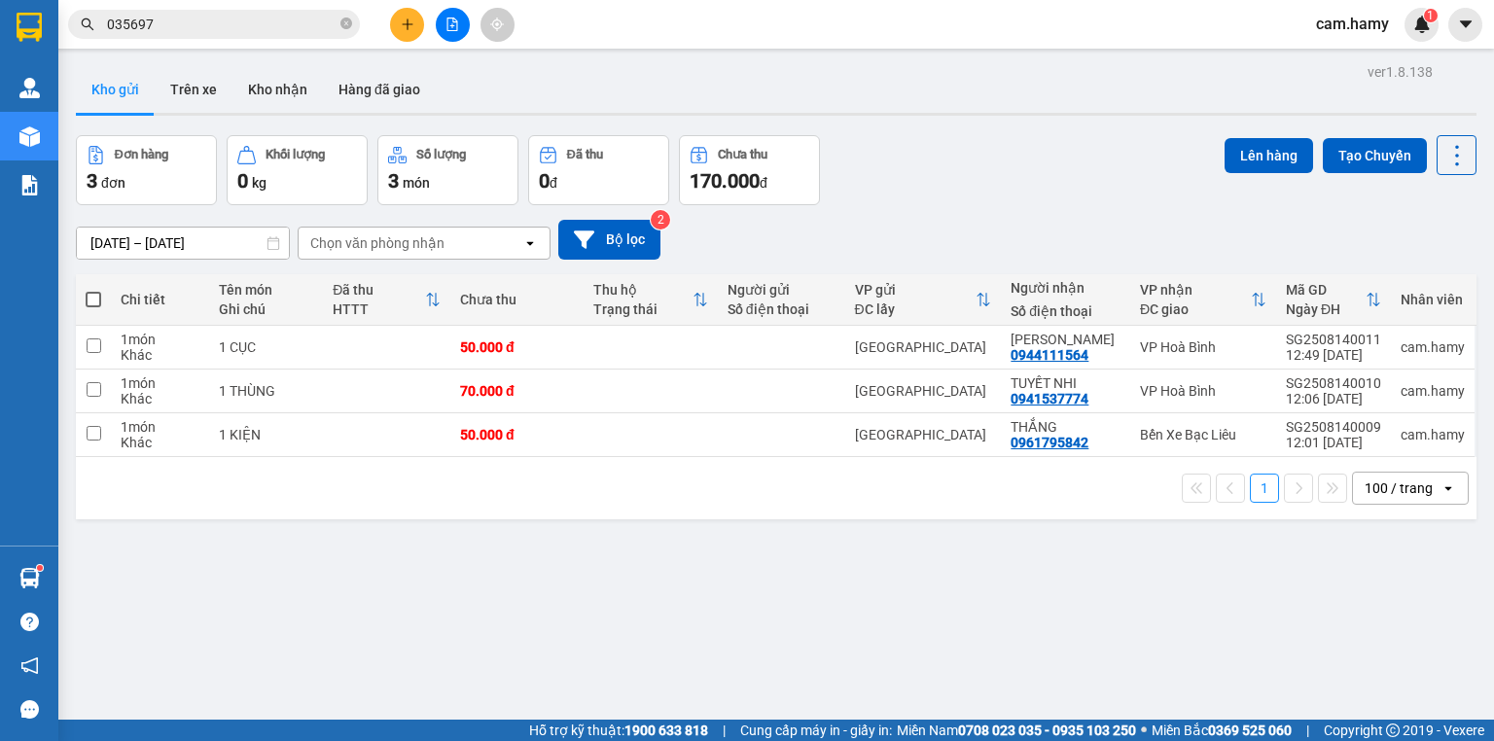
click at [93, 297] on span at bounding box center [94, 300] width 16 height 16
click at [93, 290] on input "checkbox" at bounding box center [93, 290] width 0 height 0
checkbox input "true"
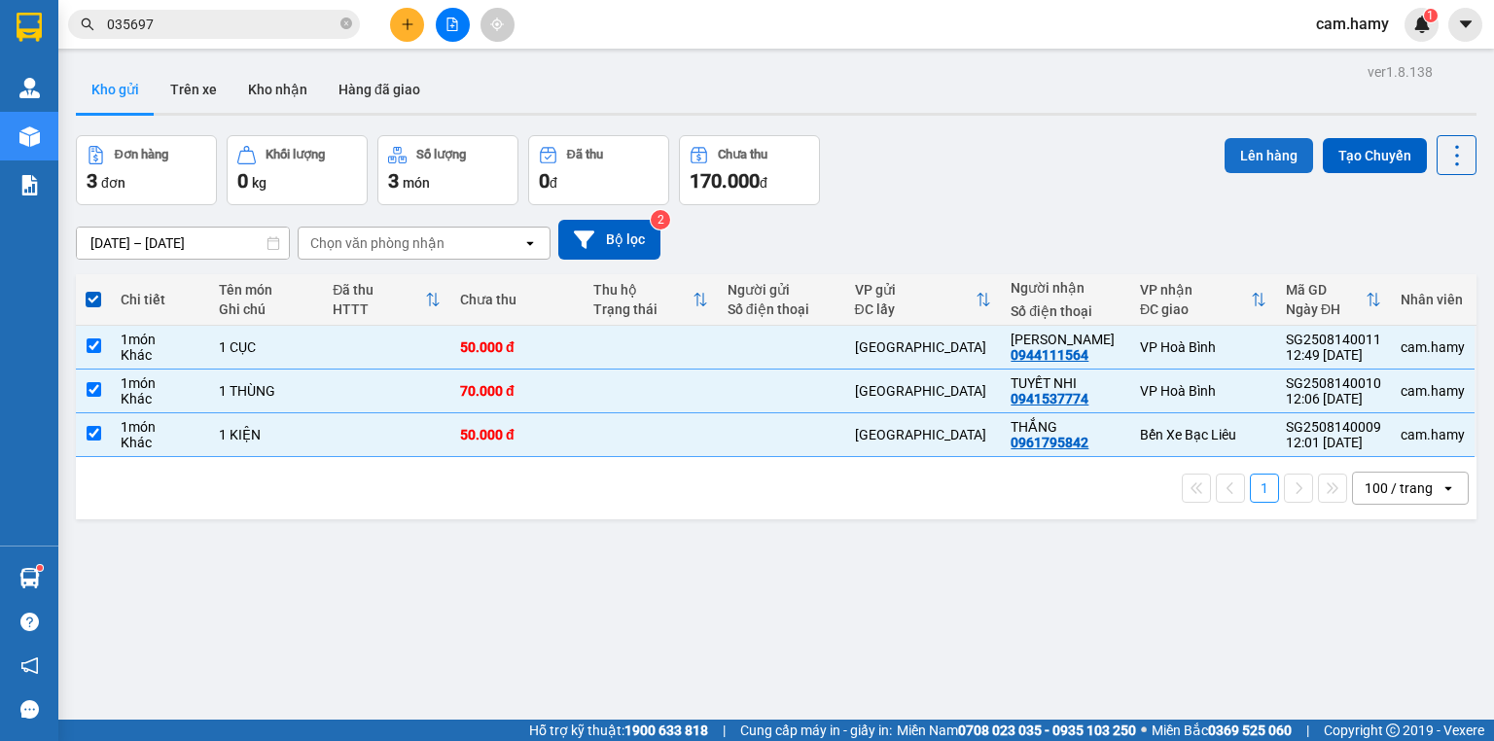
click at [1240, 152] on button "Lên hàng" at bounding box center [1268, 155] width 88 height 35
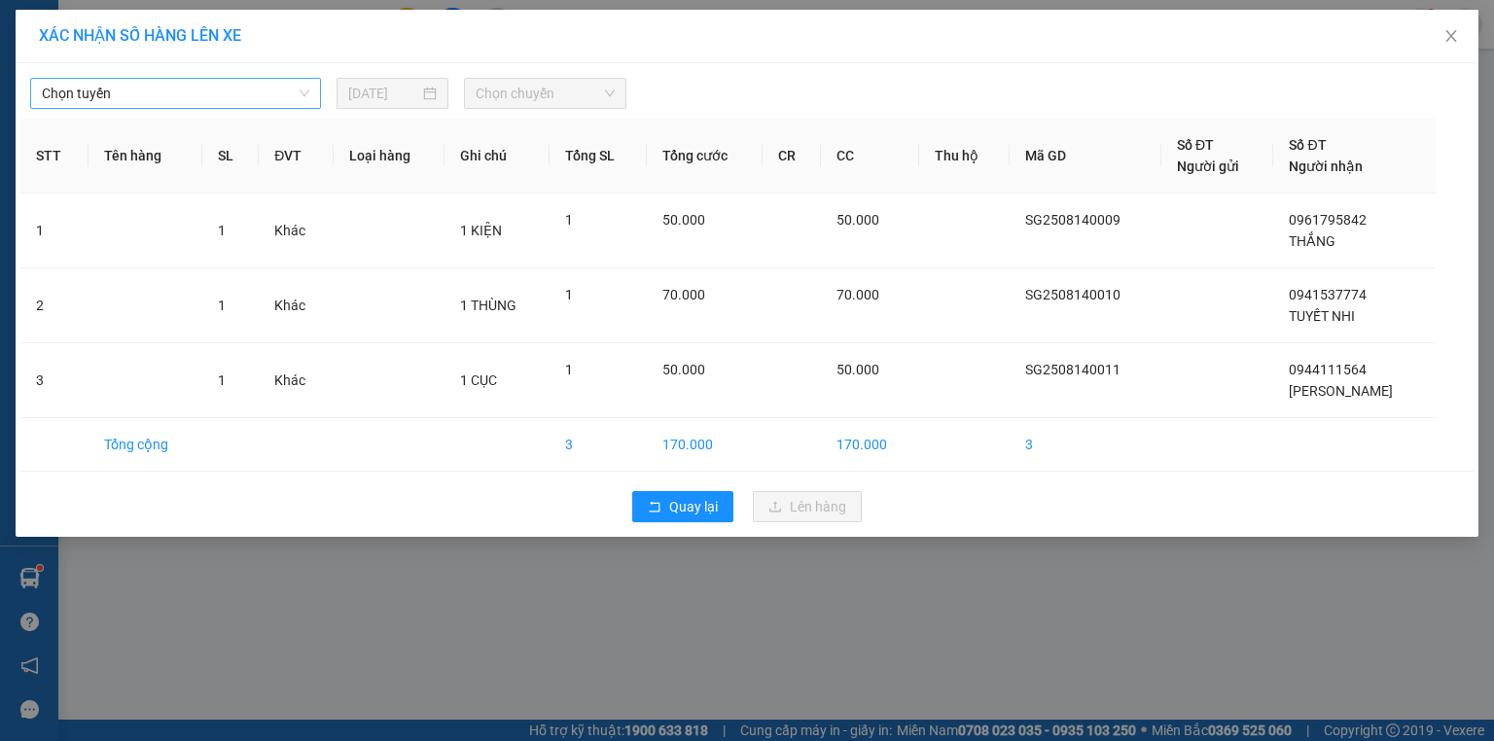
click at [169, 86] on span "Chọn tuyến" at bounding box center [175, 93] width 267 height 29
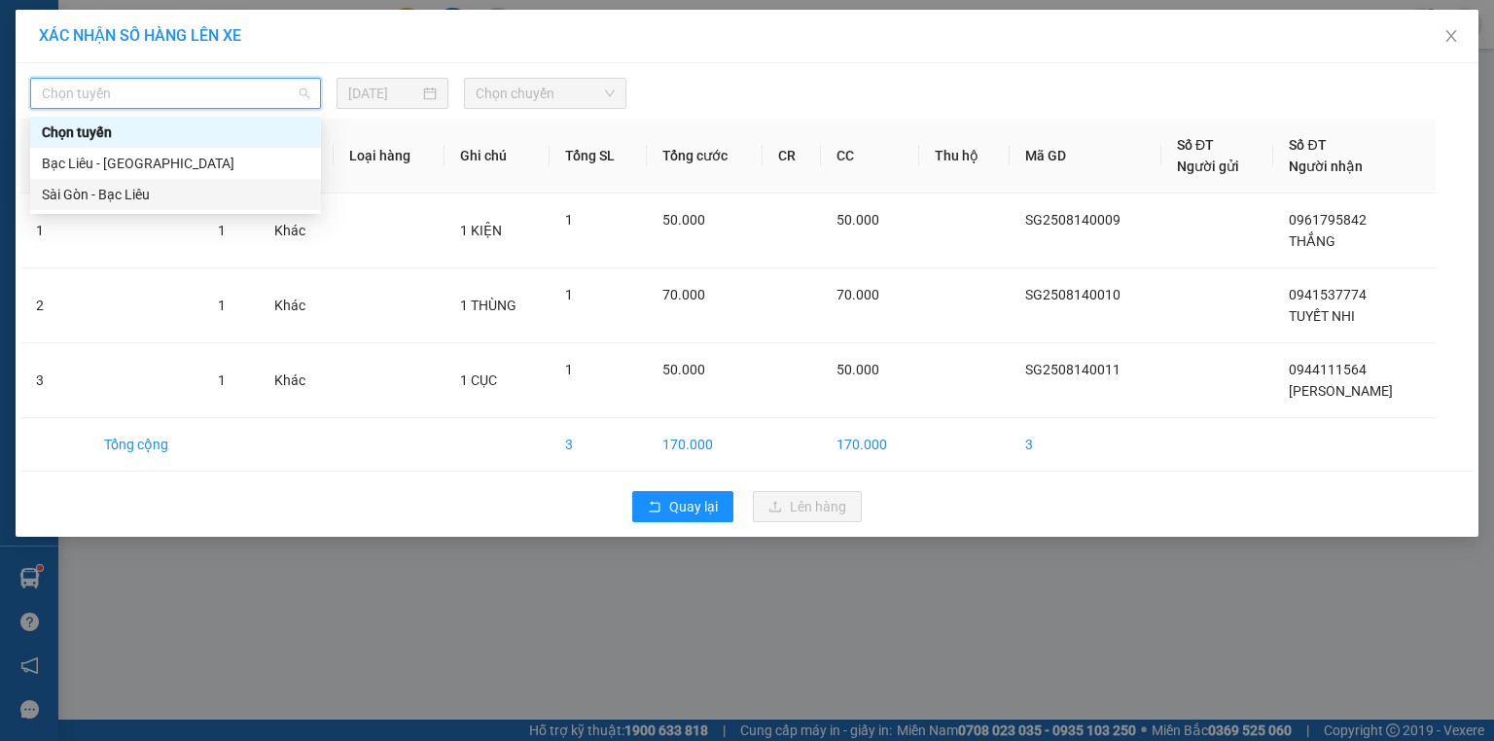
click at [173, 195] on div "Sài Gòn - Bạc Liêu" at bounding box center [175, 194] width 267 height 21
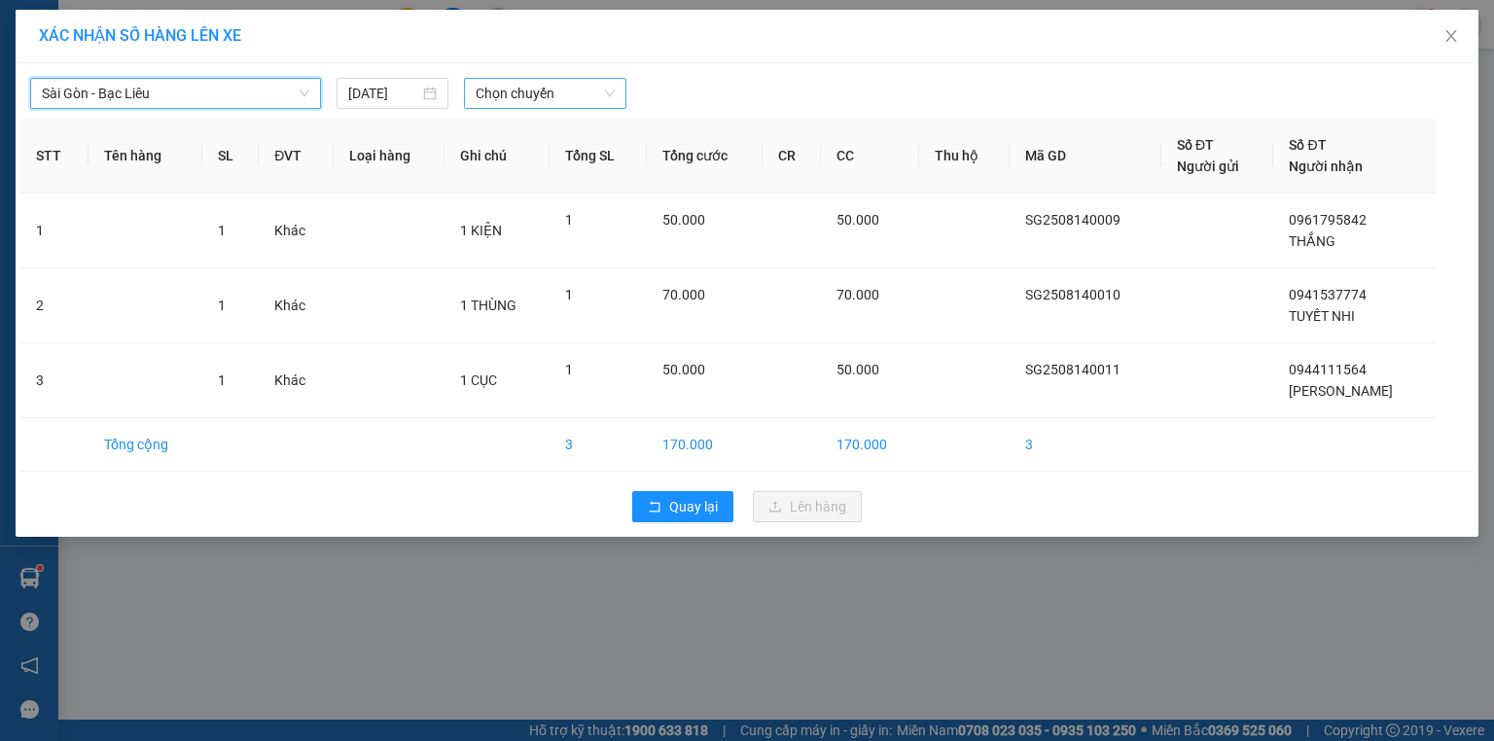
click at [525, 99] on span "Chọn chuyến" at bounding box center [546, 93] width 140 height 29
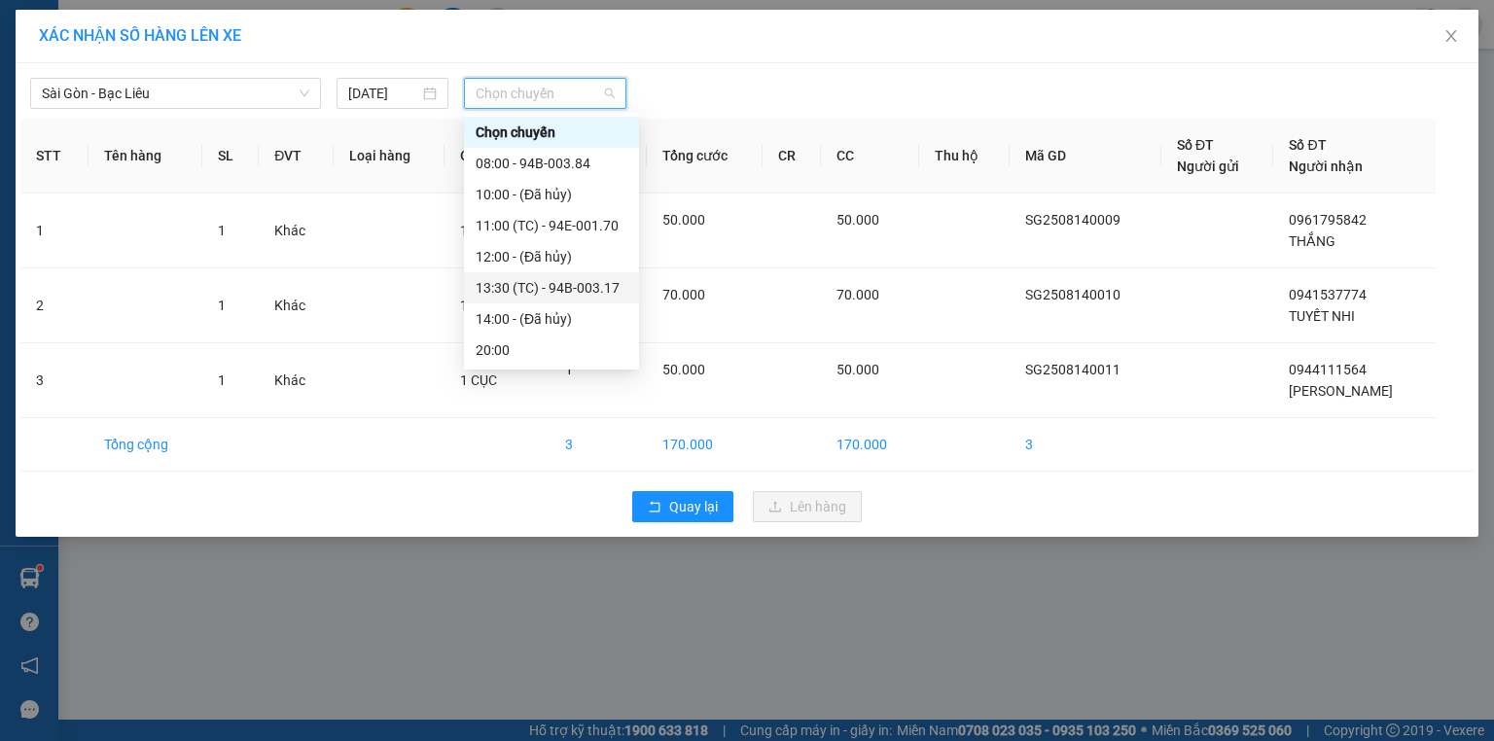
click at [605, 286] on div "13:30 (TC) - 94B-003.17" at bounding box center [552, 287] width 152 height 21
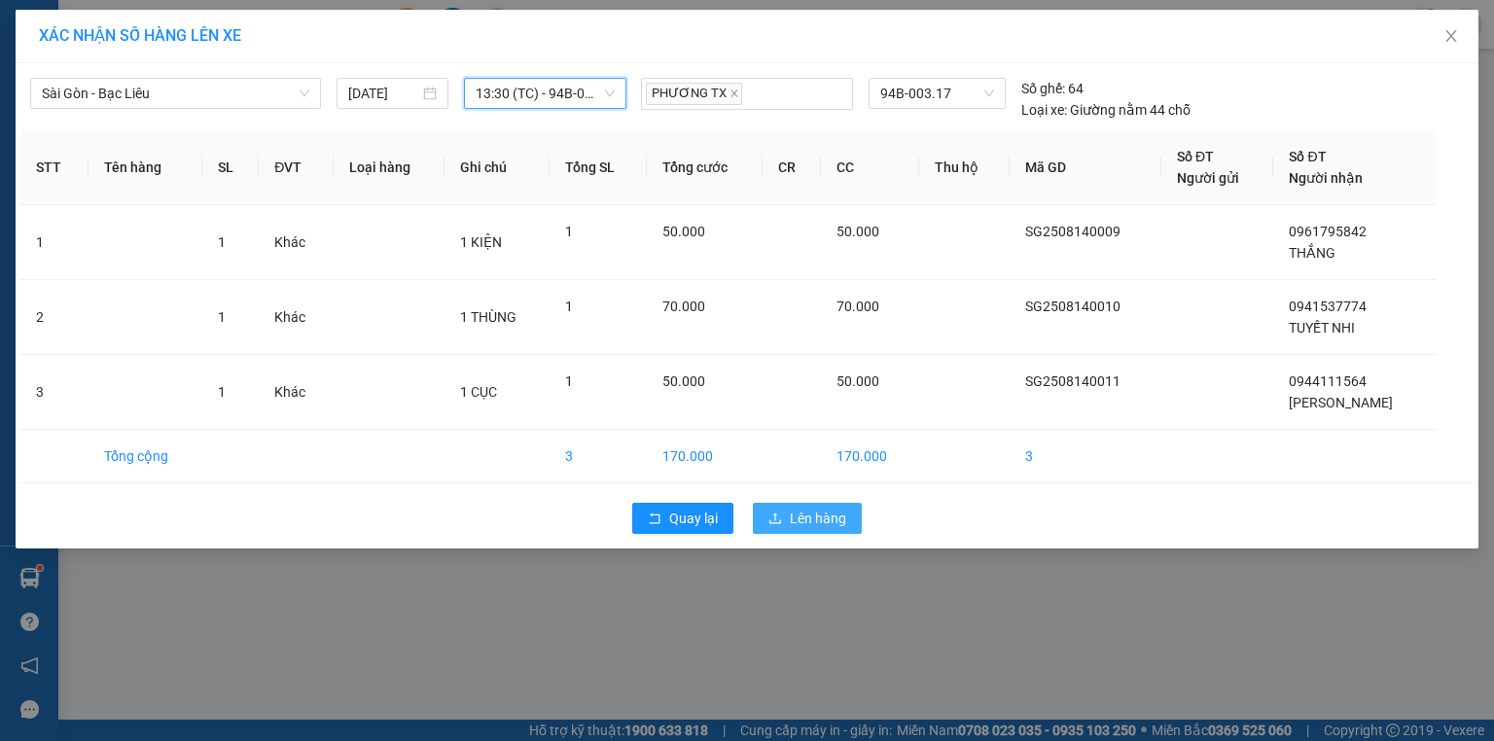
click at [800, 528] on button "Lên hàng" at bounding box center [807, 518] width 109 height 31
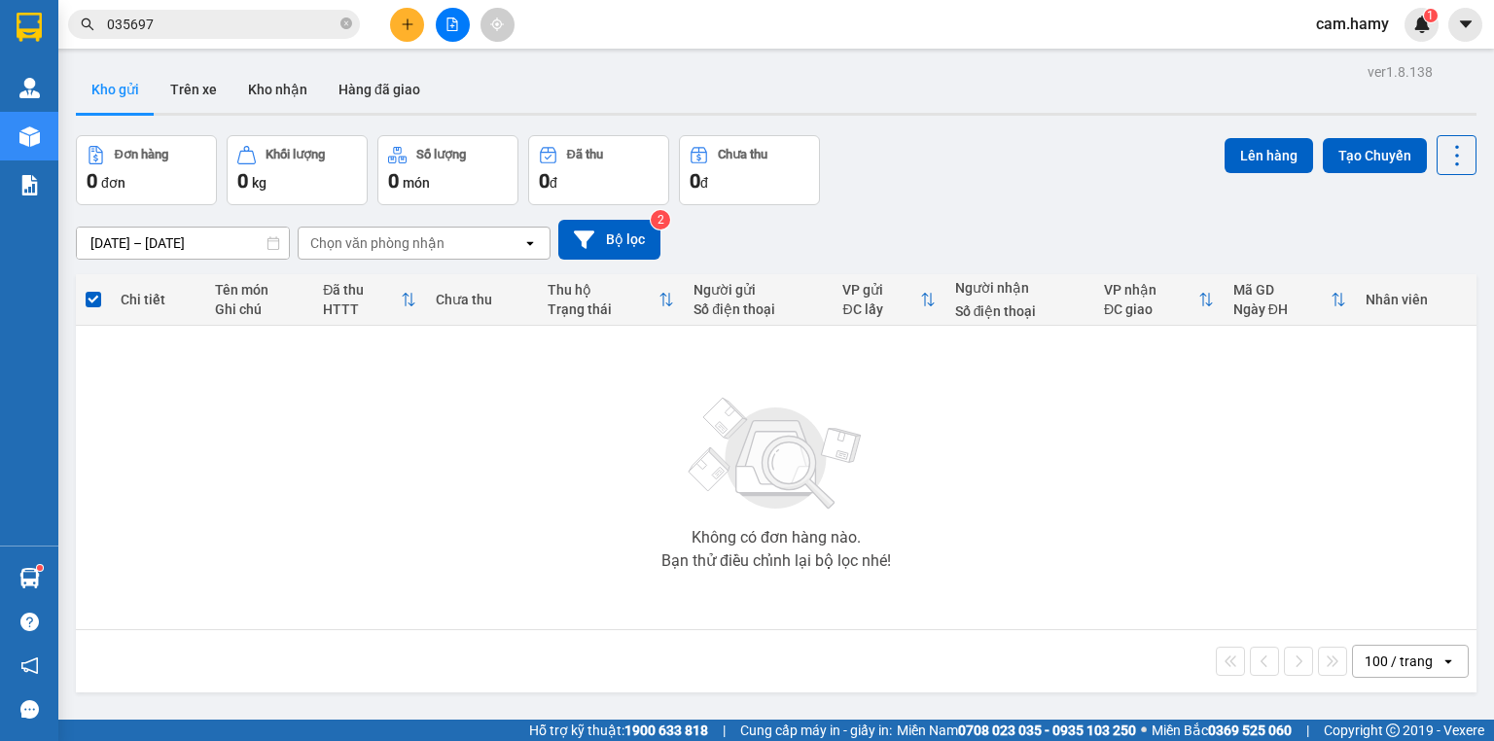
click at [131, 91] on button "Kho gửi" at bounding box center [115, 89] width 79 height 47
click at [196, 92] on button "Trên xe" at bounding box center [194, 89] width 78 height 47
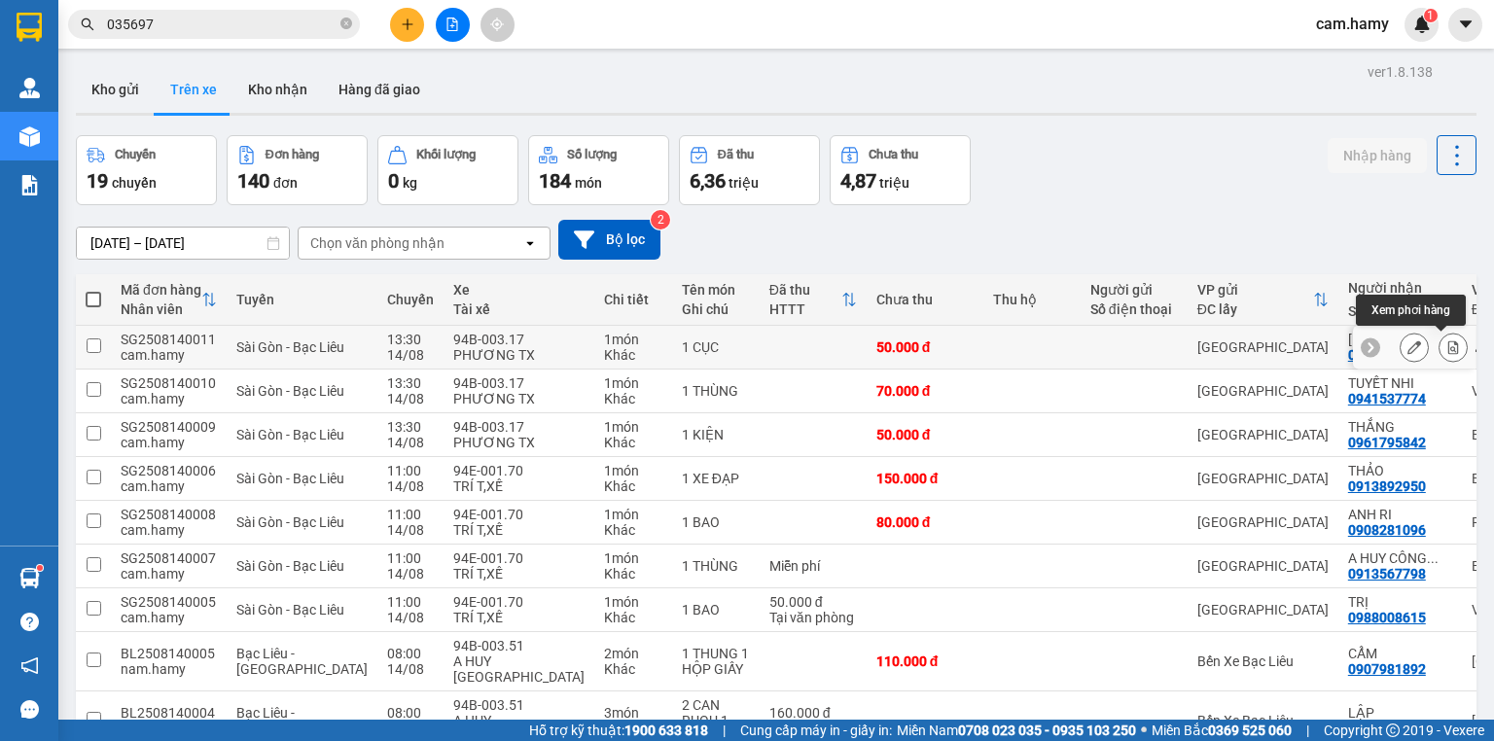
click at [1439, 346] on button at bounding box center [1452, 348] width 27 height 34
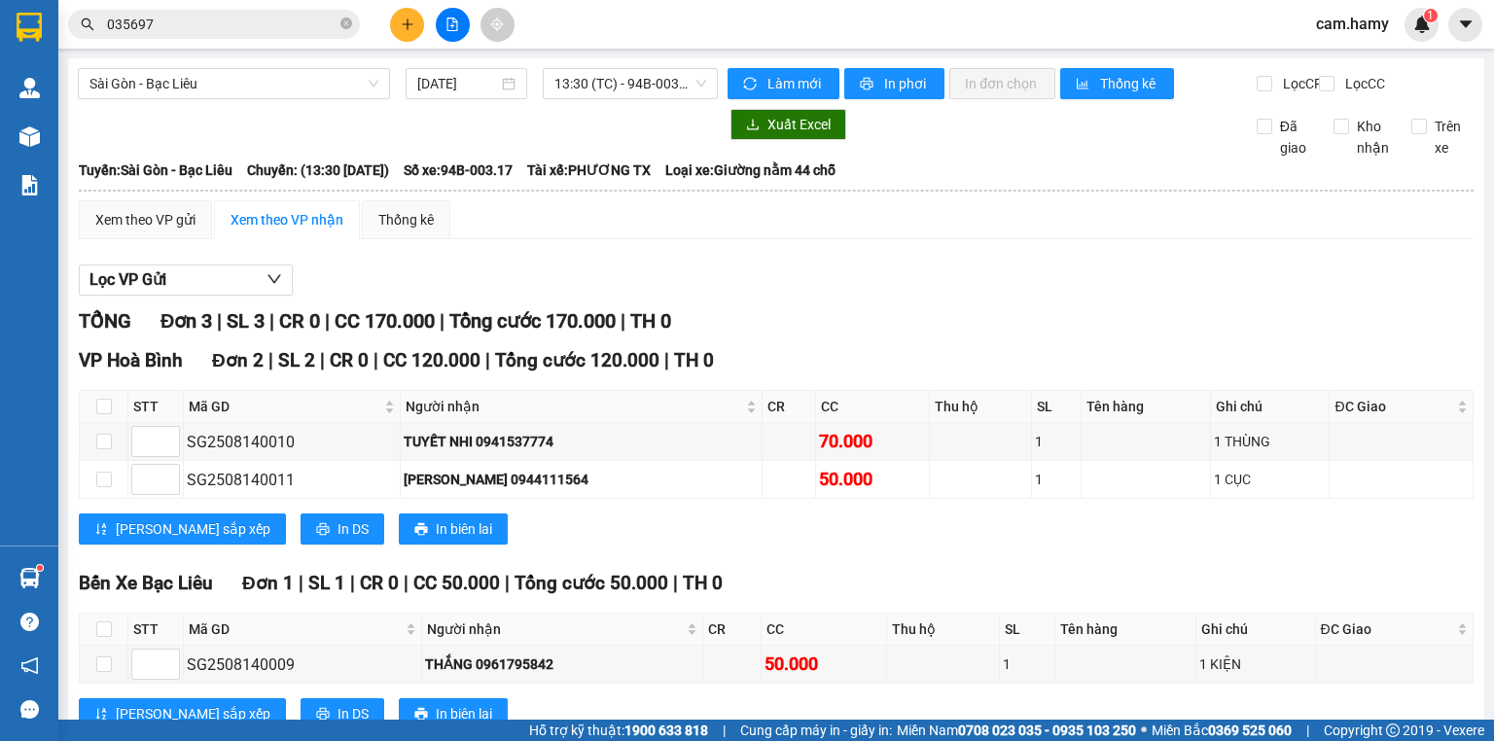
scroll to position [77, 0]
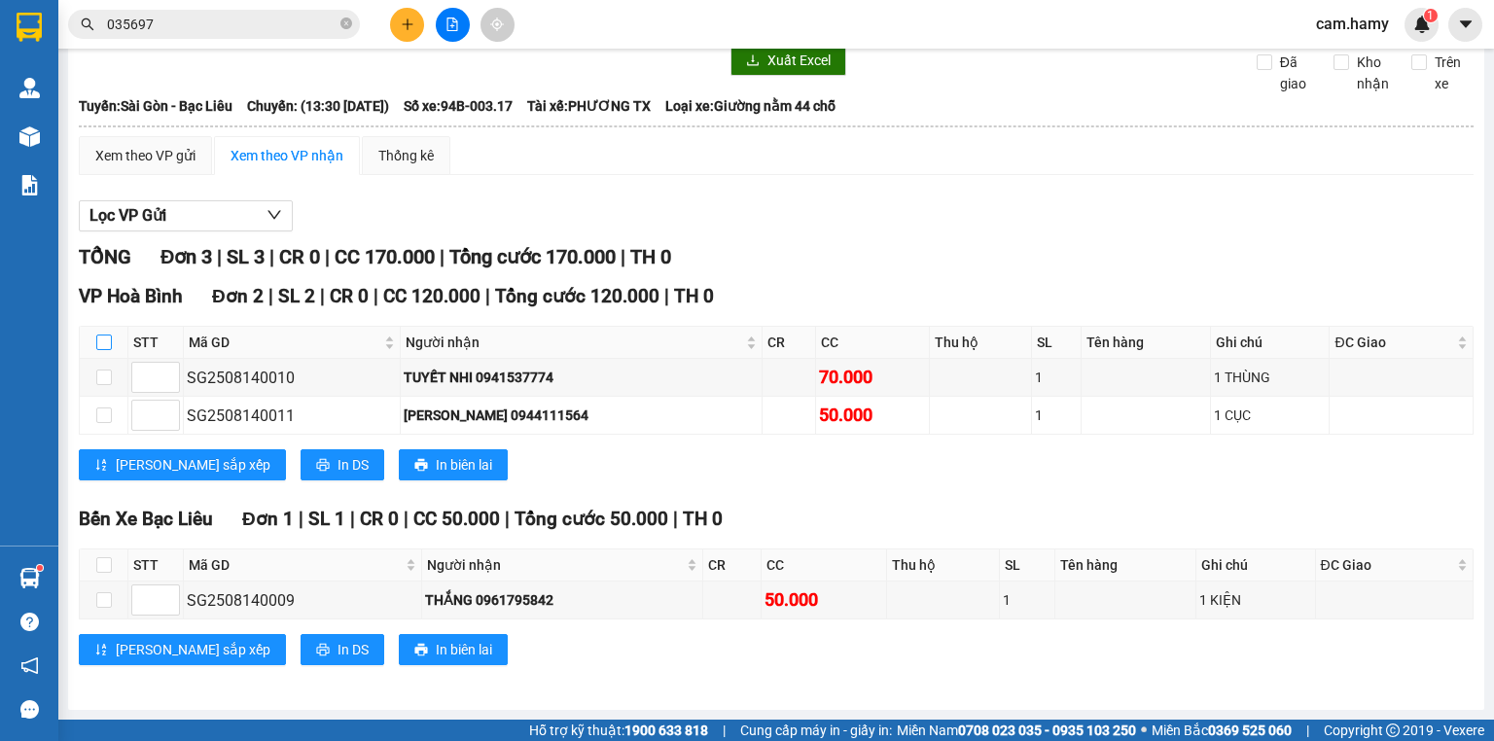
click at [105, 342] on input "checkbox" at bounding box center [104, 343] width 16 height 16
checkbox input "true"
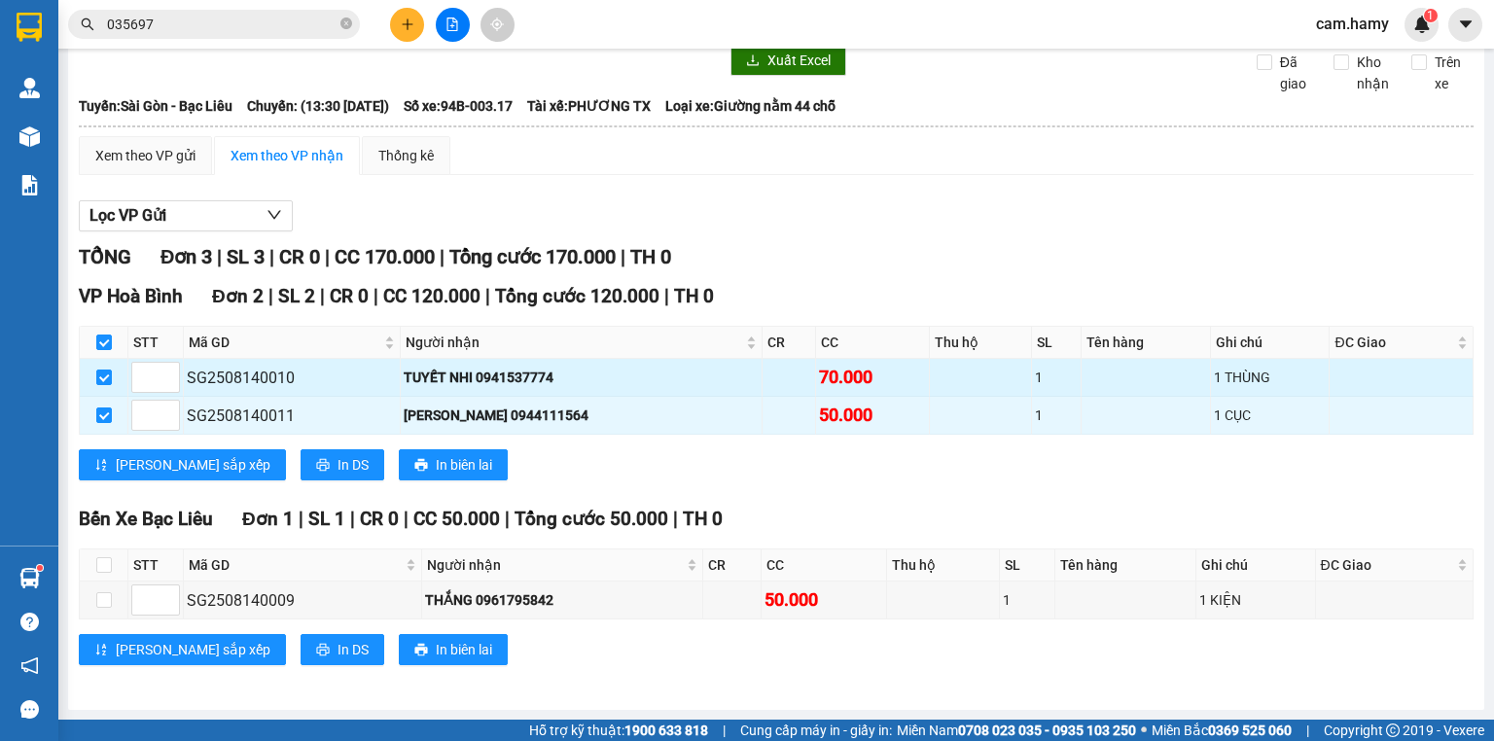
scroll to position [0, 0]
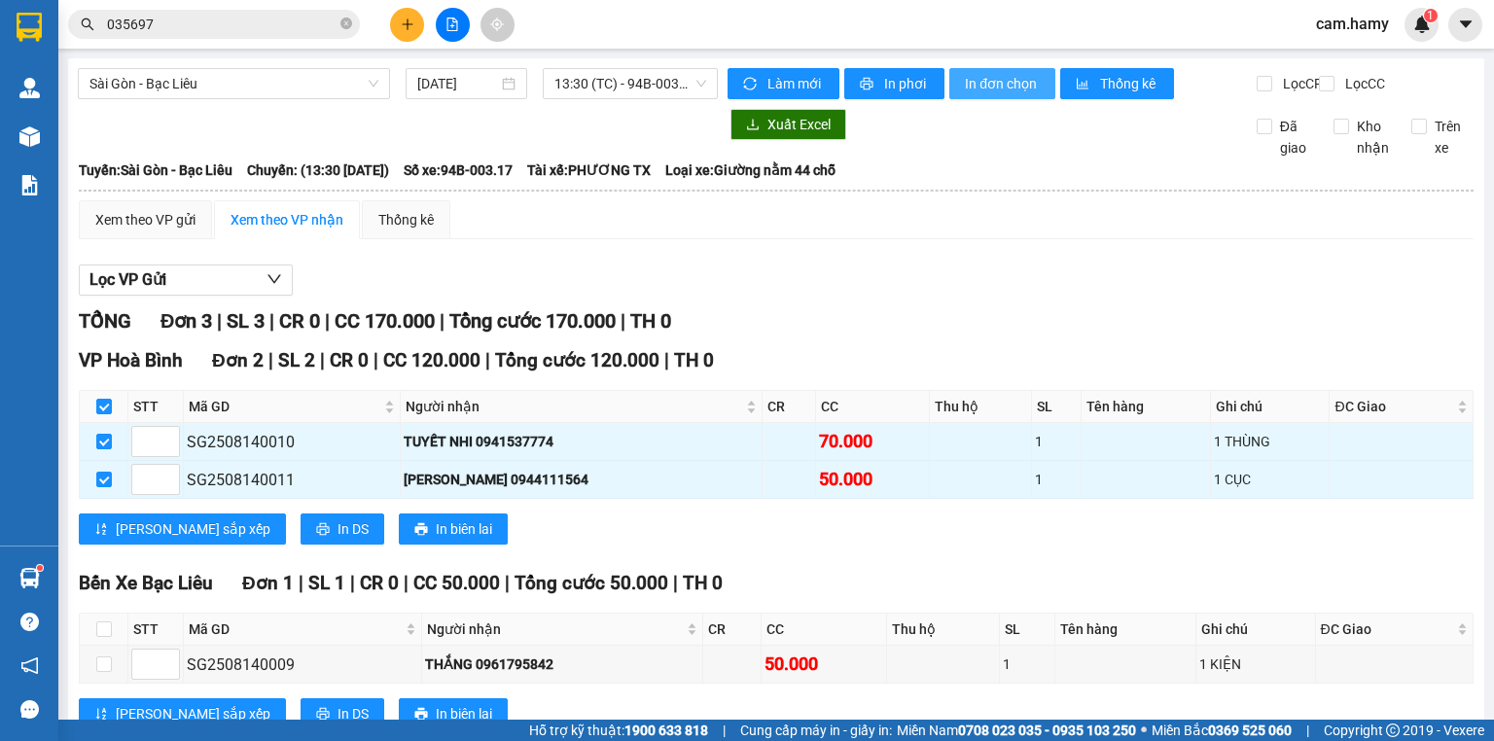
click at [986, 88] on span "In đơn chọn" at bounding box center [1002, 83] width 75 height 21
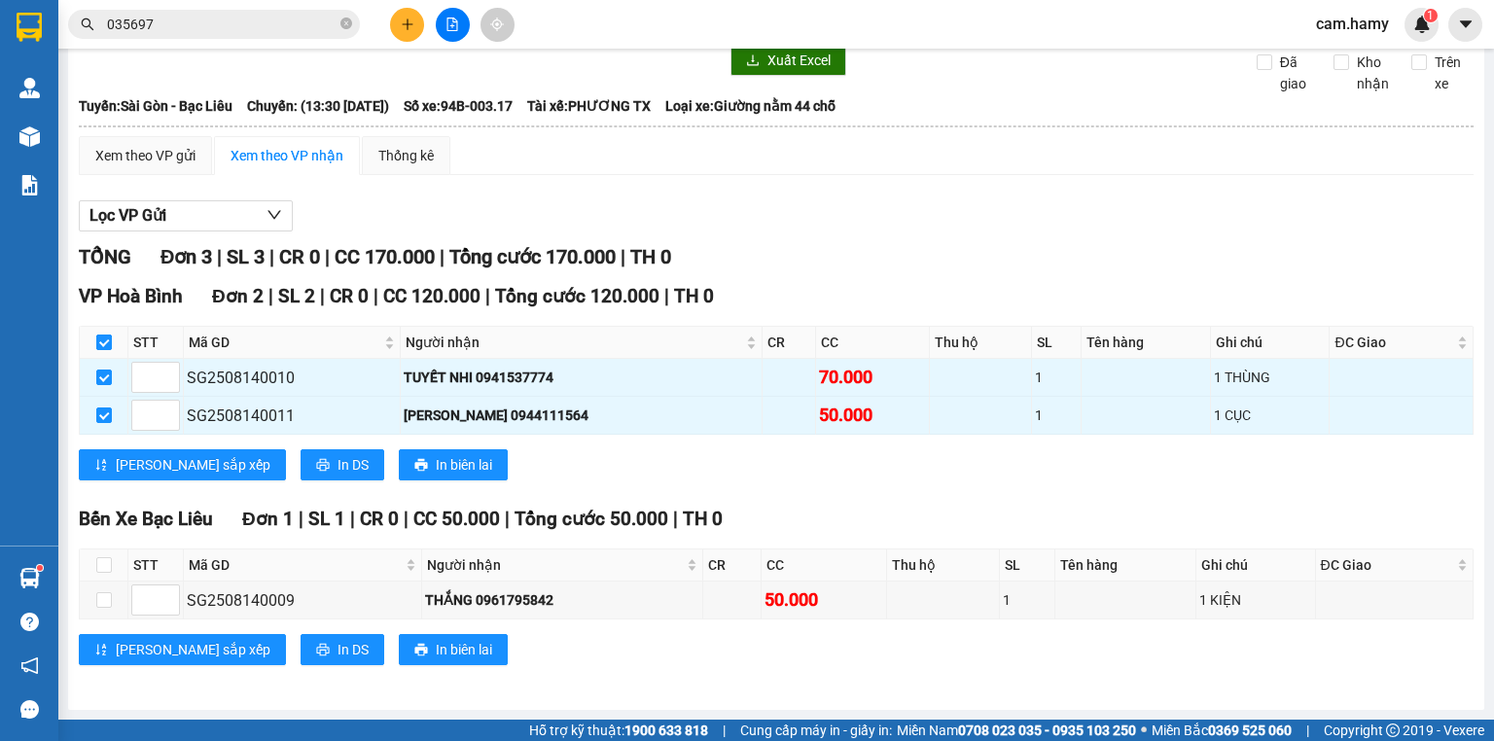
click at [105, 348] on input "checkbox" at bounding box center [104, 343] width 16 height 16
checkbox input "false"
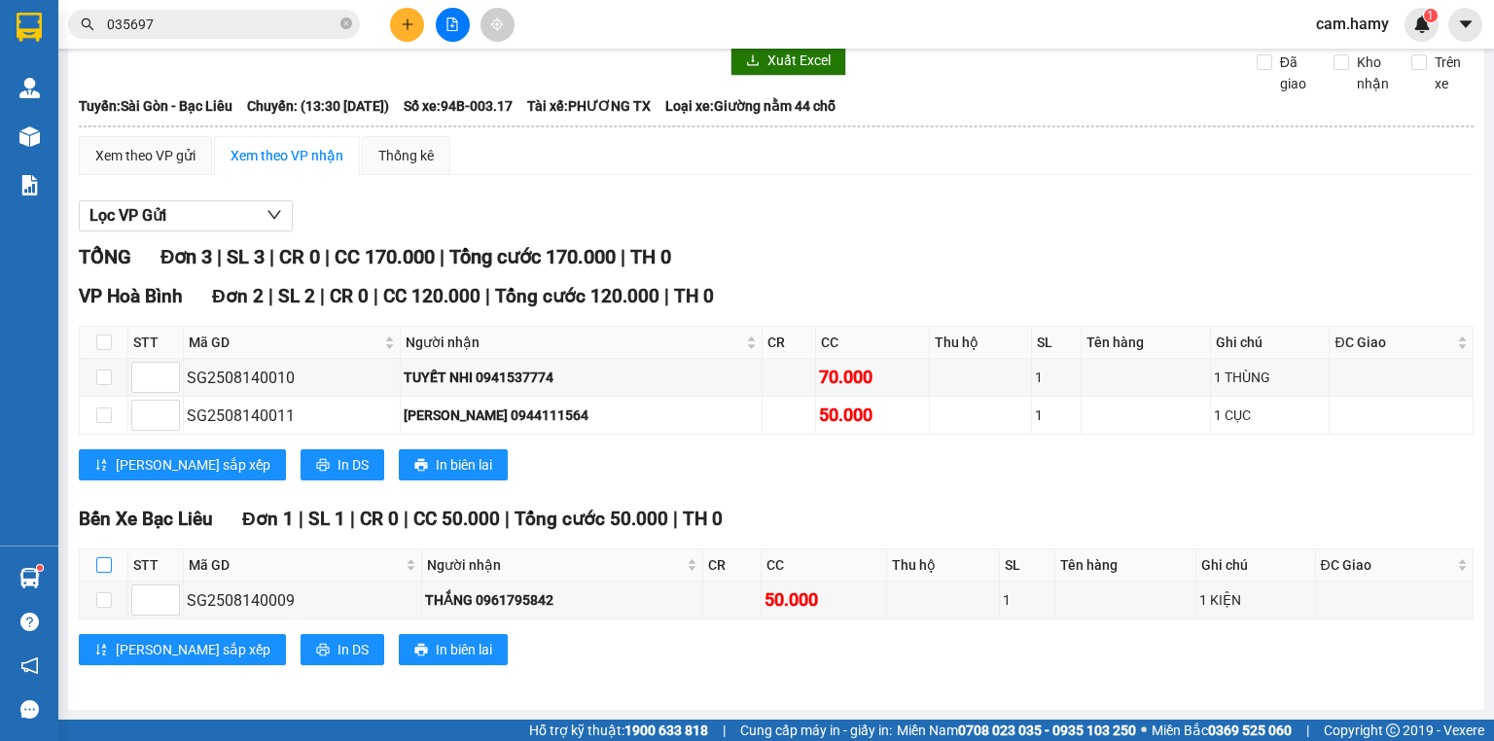
click at [105, 555] on label at bounding box center [104, 564] width 16 height 21
click at [105, 557] on input "checkbox" at bounding box center [104, 565] width 16 height 16
checkbox input "true"
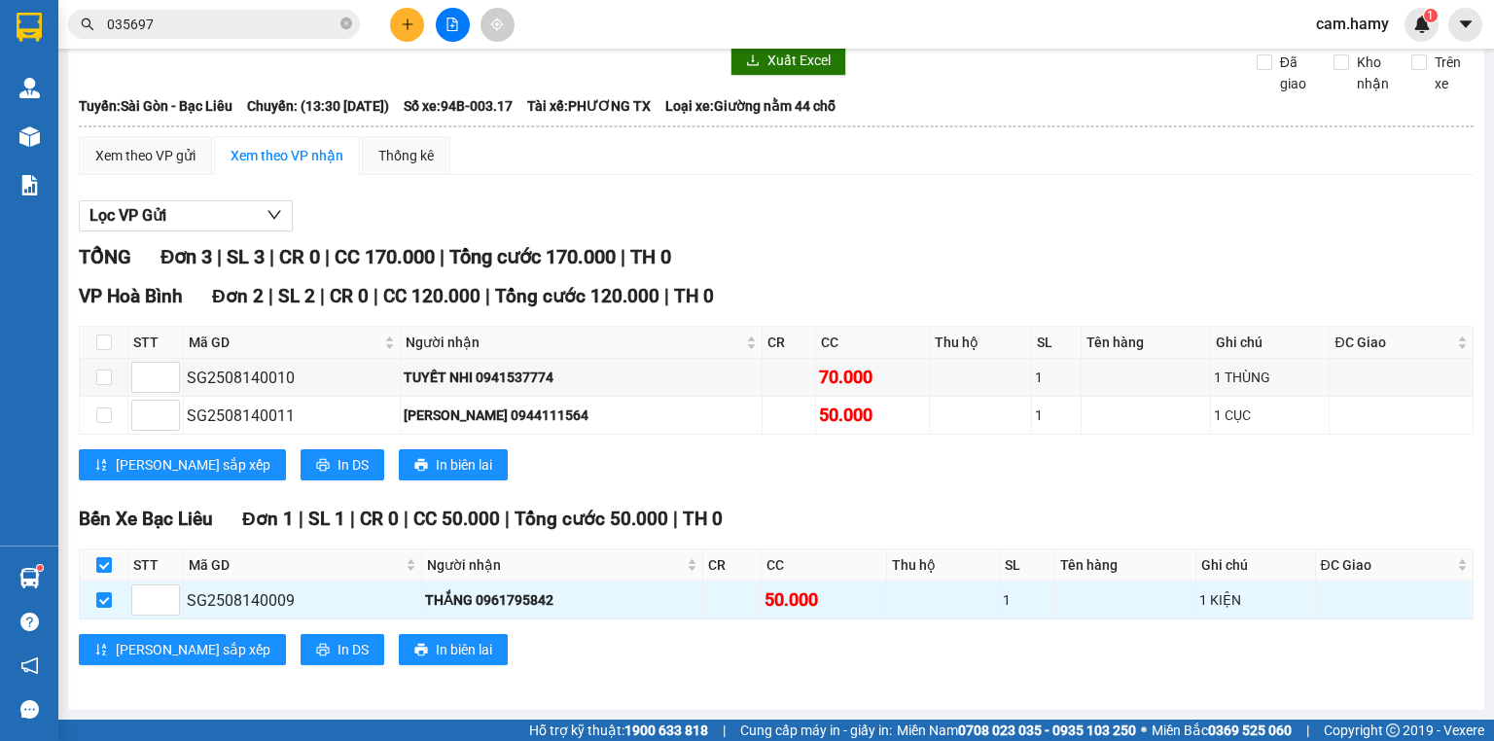
checkbox input "true"
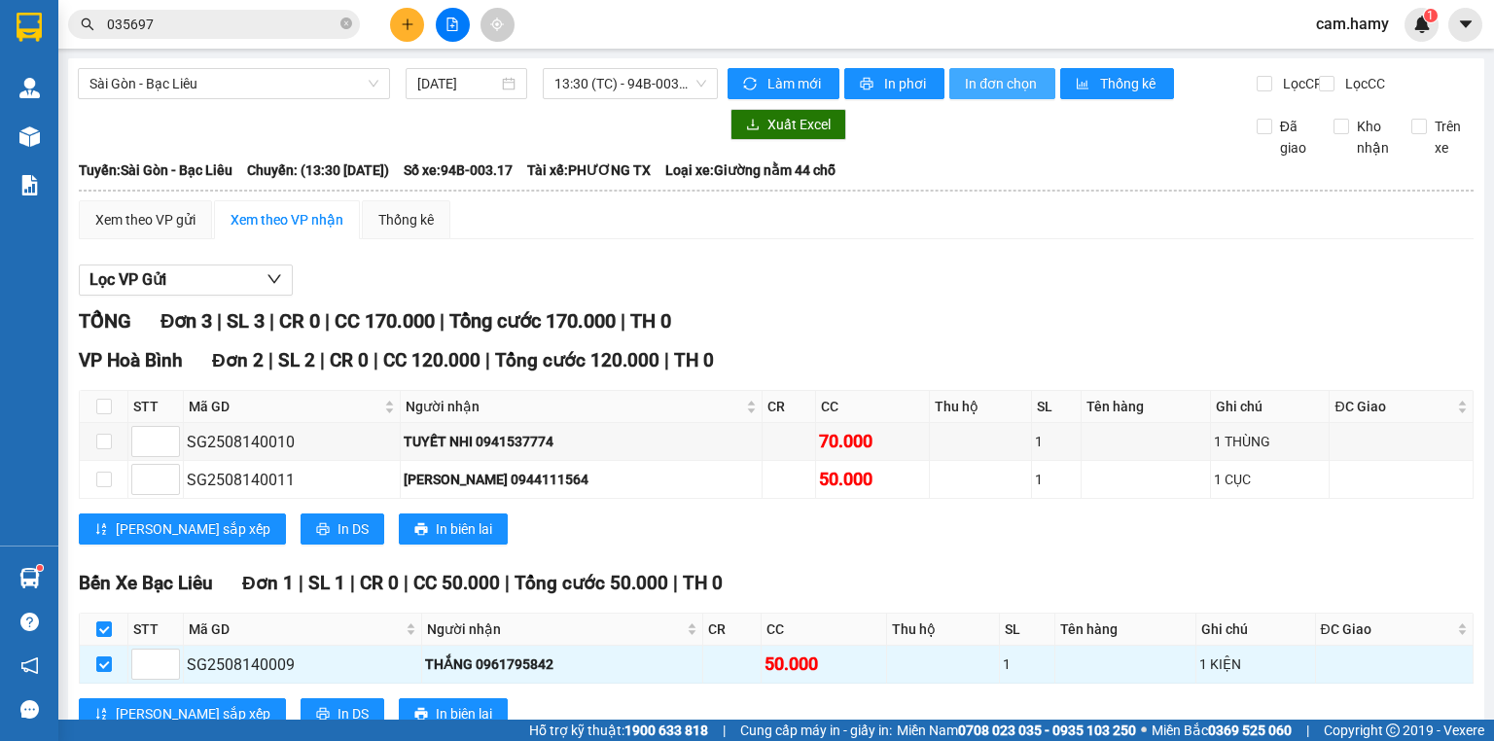
click at [994, 76] on span "In đơn chọn" at bounding box center [1002, 83] width 75 height 21
click at [409, 20] on icon "plus" at bounding box center [408, 25] width 14 height 14
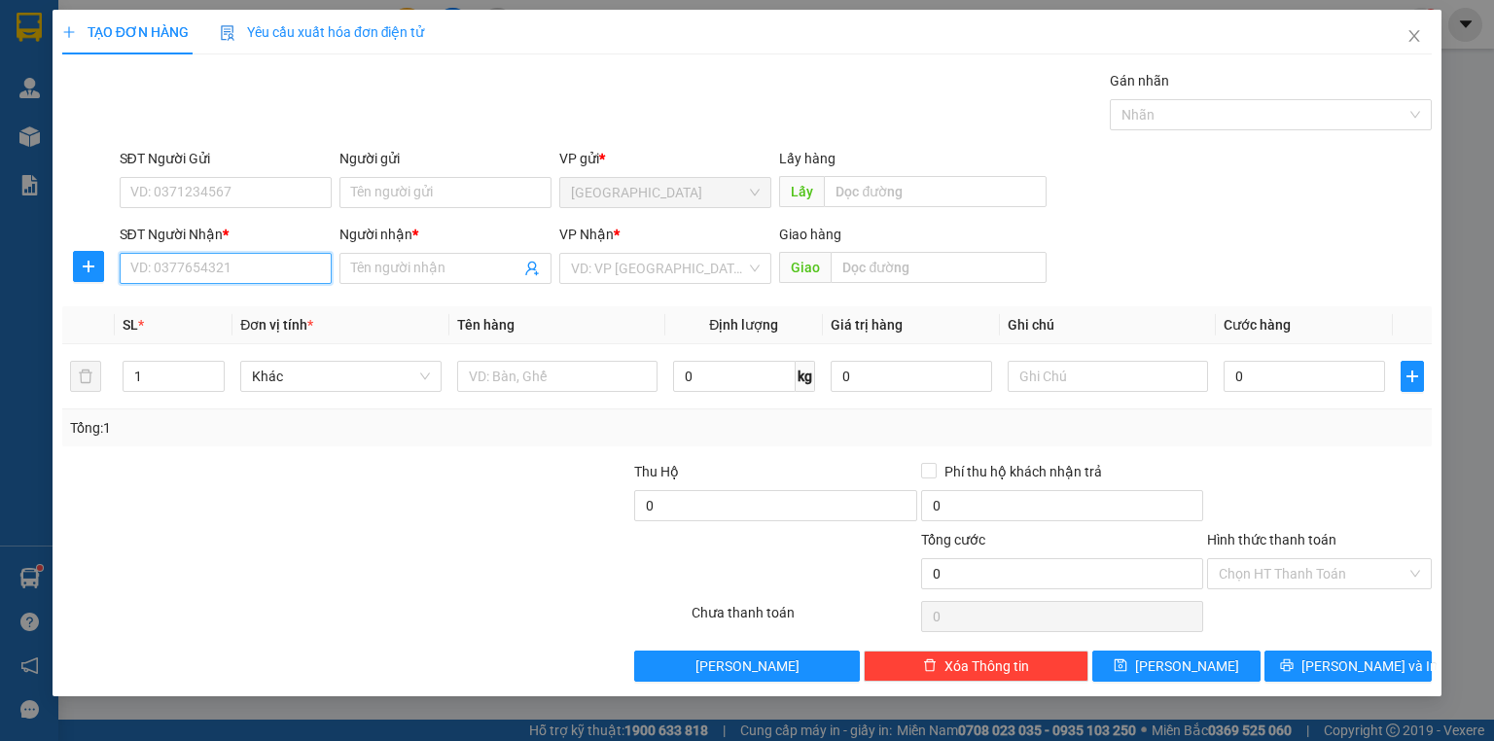
click at [264, 269] on input "SĐT Người Nhận *" at bounding box center [226, 268] width 212 height 31
type input "0837101677"
click at [247, 297] on div "0837101677 - THOẠI" at bounding box center [225, 306] width 189 height 21
type input "THOẠI"
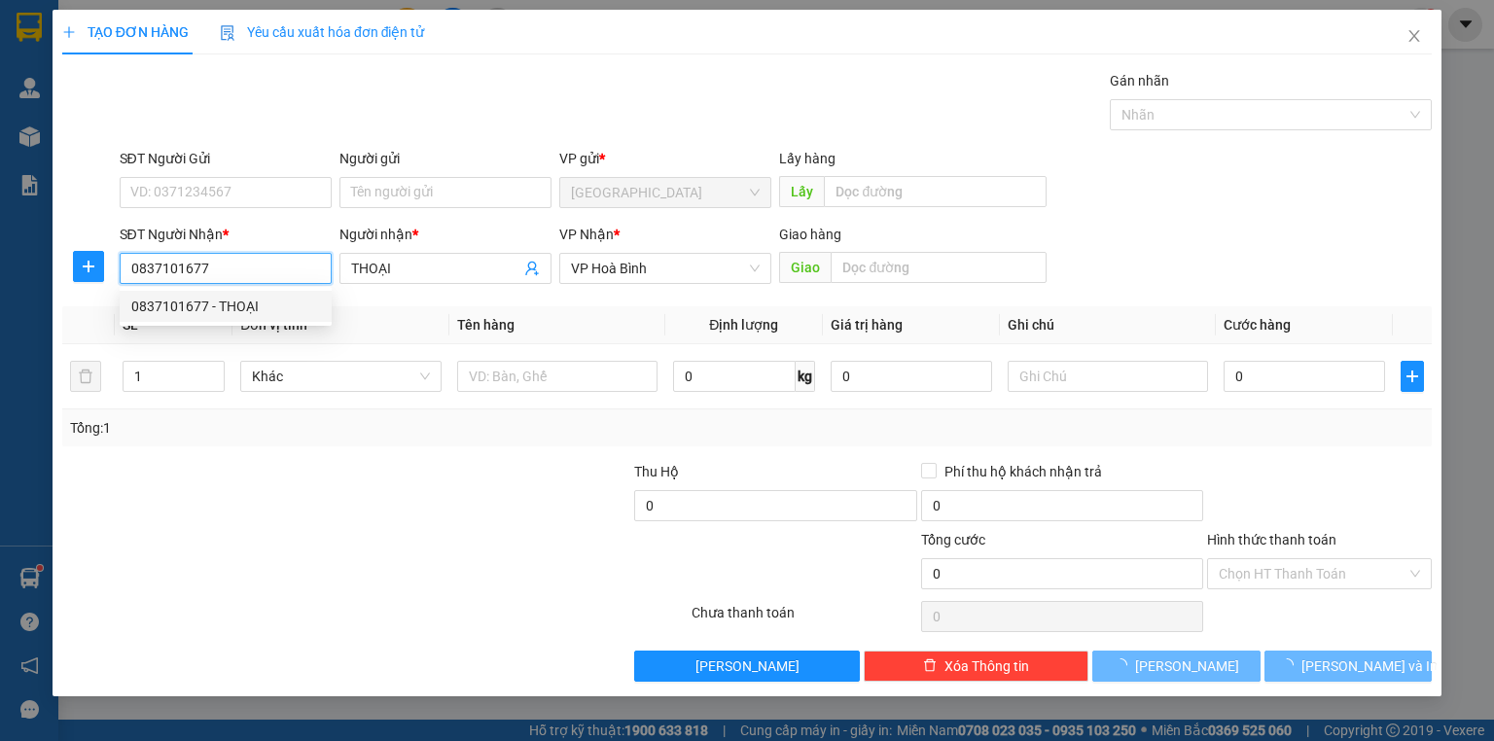
type input "60.000"
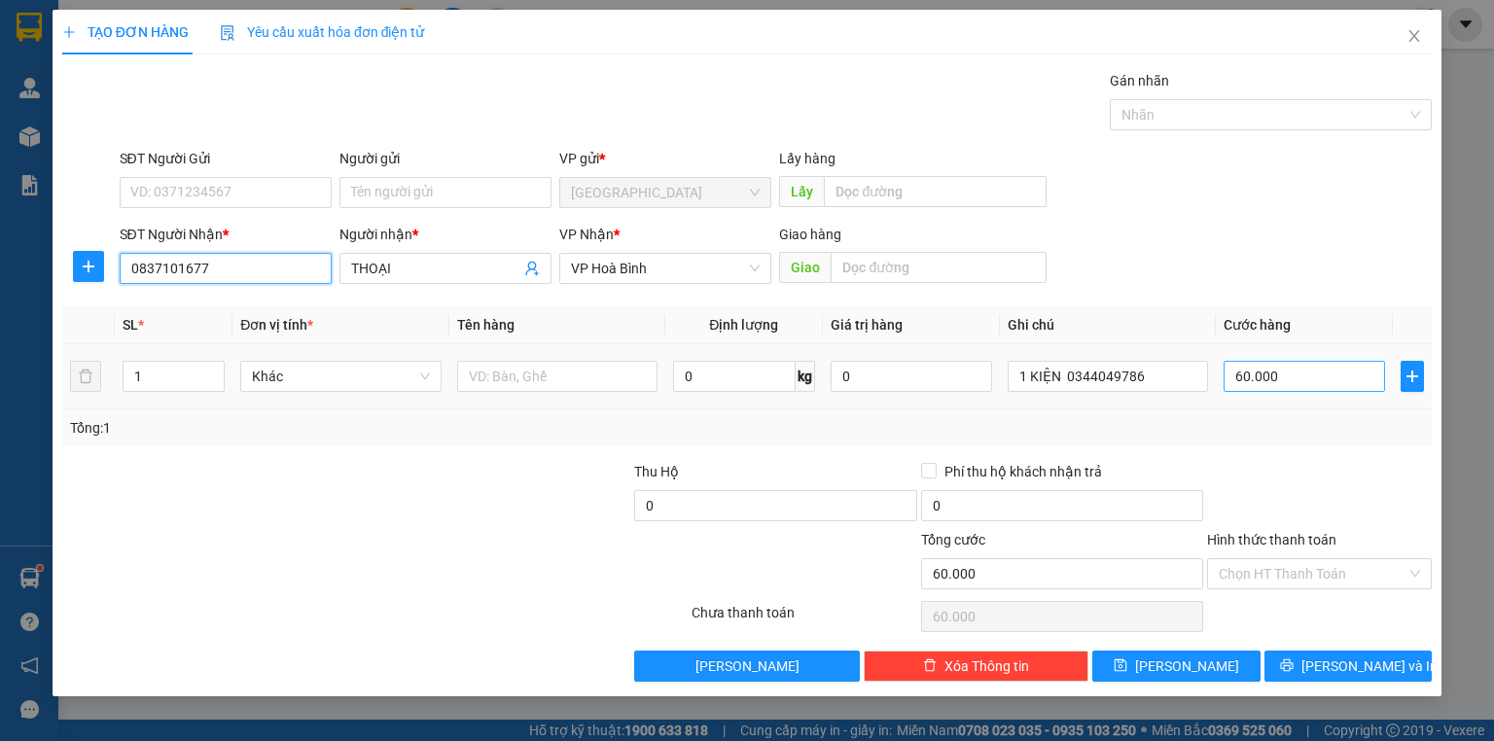
type input "0837101677"
click at [1284, 385] on input "60.000" at bounding box center [1303, 376] width 161 height 31
type input "0"
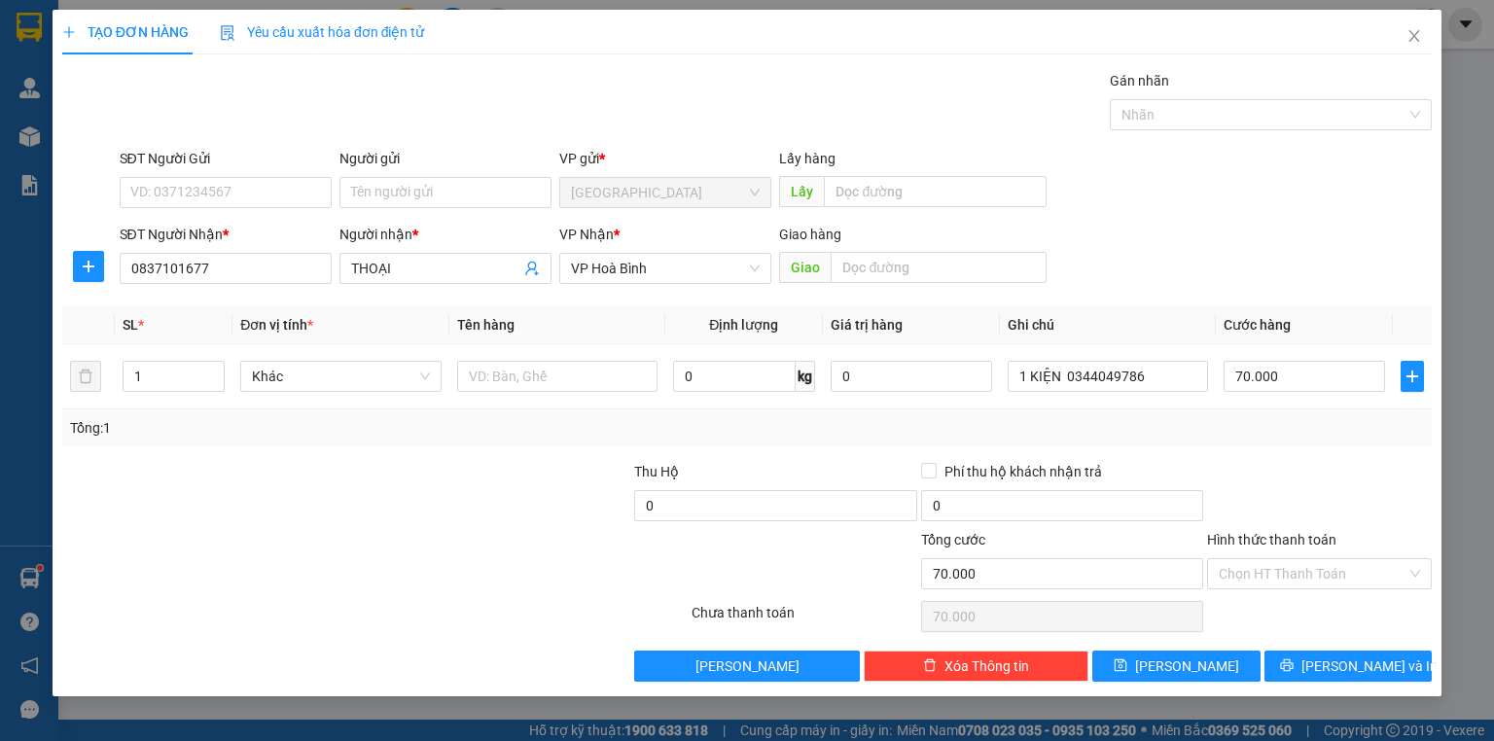
click at [1287, 447] on div "Transit Pickup Surcharge Ids Transit Deliver Surcharge Ids Transit Deliver Surc…" at bounding box center [746, 376] width 1369 height 612
click at [1292, 537] on label "Hình thức thanh toán" at bounding box center [1271, 540] width 129 height 16
click at [1292, 559] on input "Hình thức thanh toán" at bounding box center [1312, 573] width 188 height 29
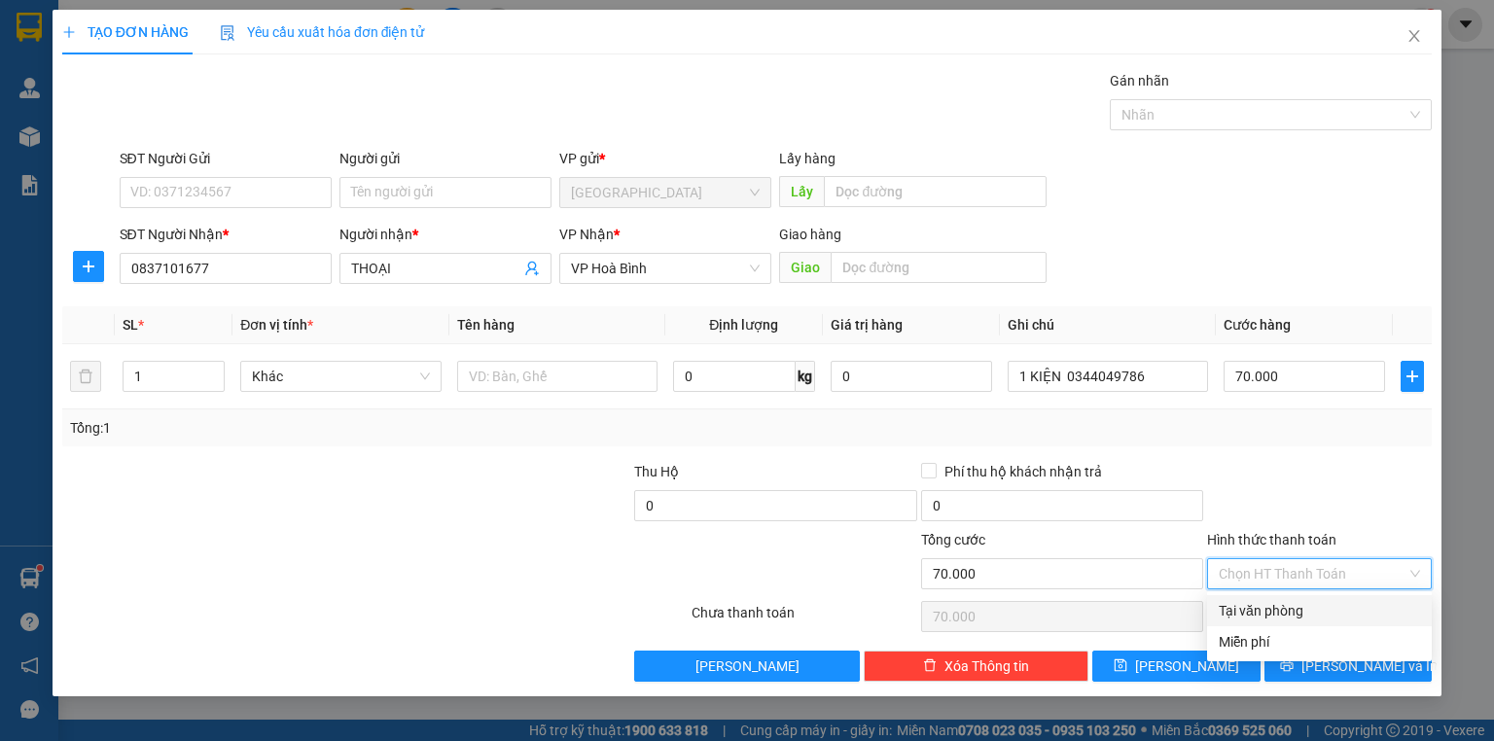
click at [1292, 600] on div "Tại văn phòng" at bounding box center [1318, 610] width 201 height 21
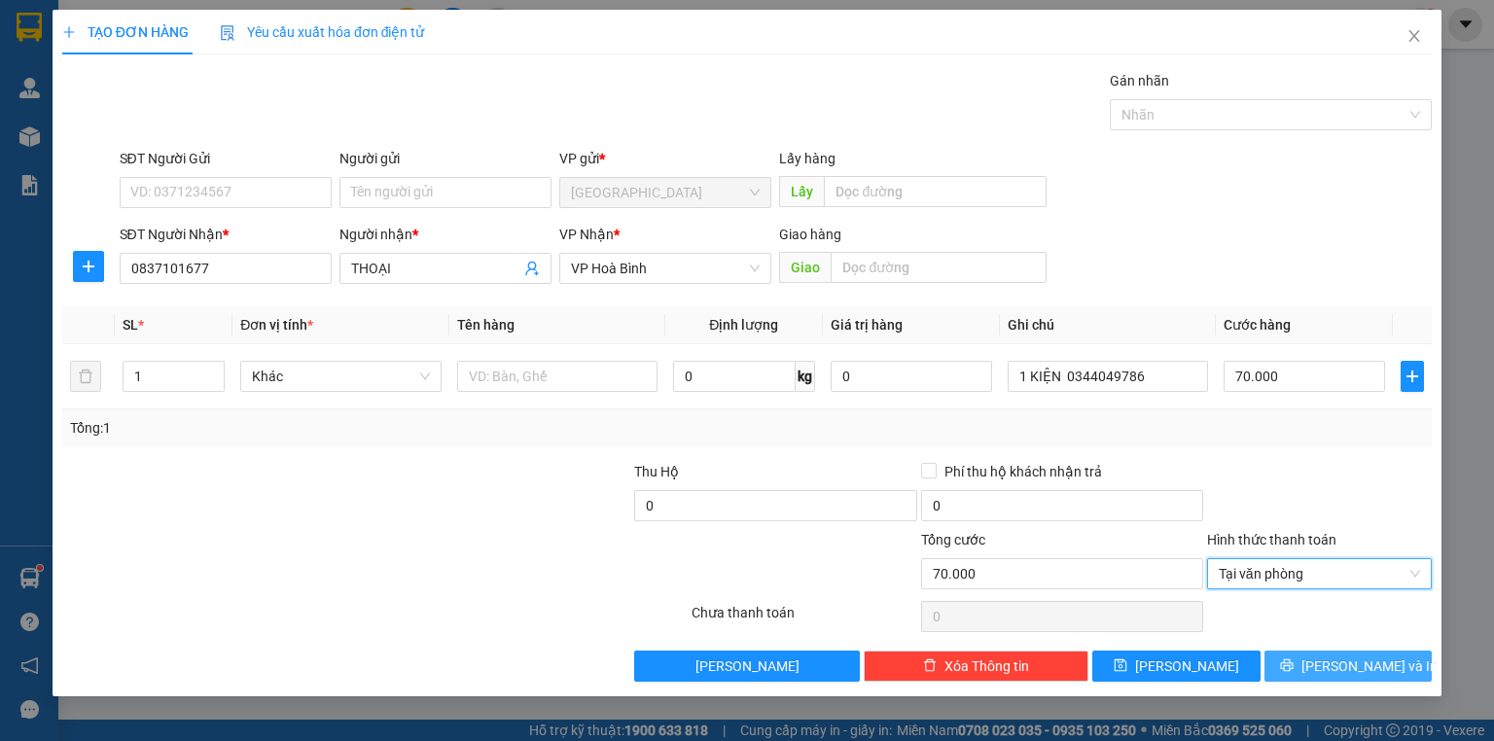
click at [1293, 667] on icon "printer" at bounding box center [1287, 665] width 14 height 14
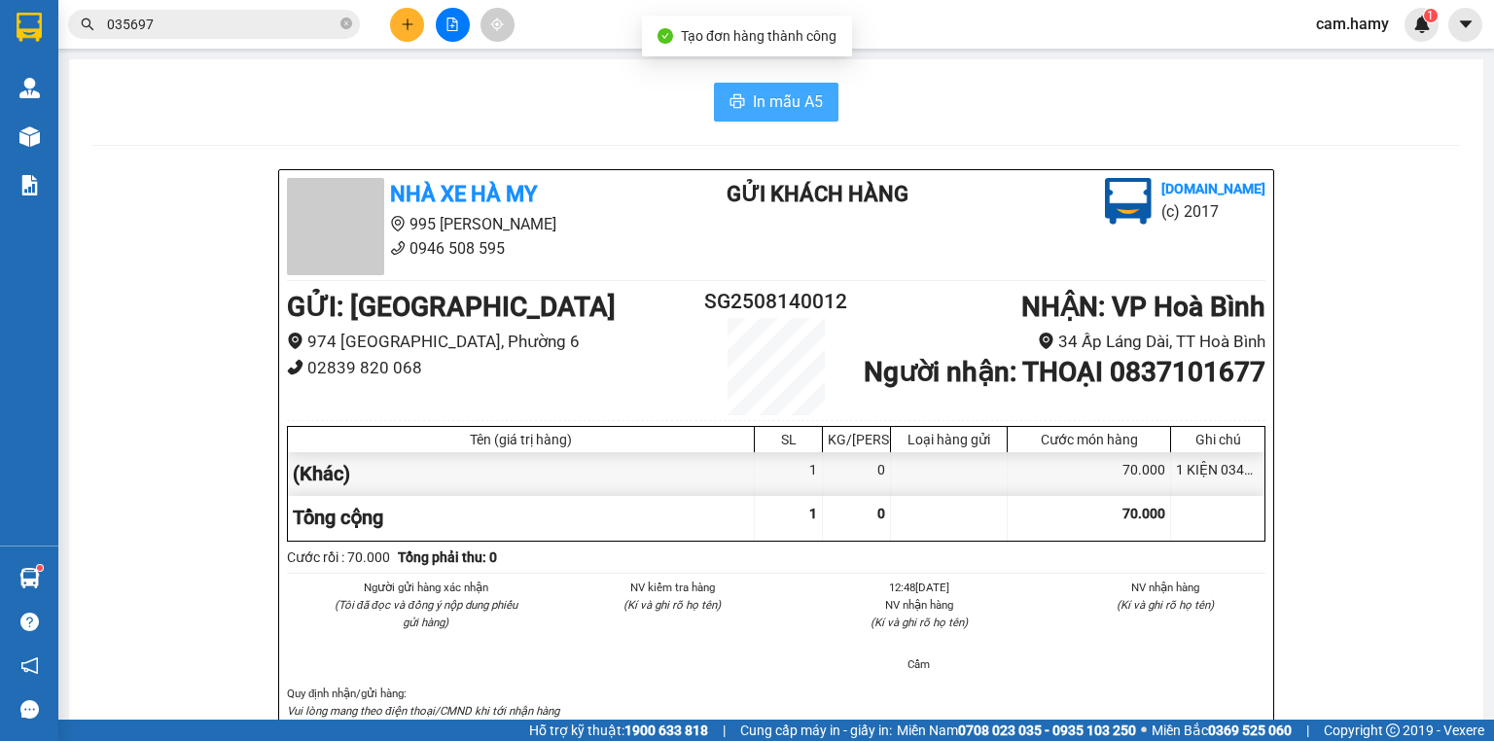
click at [774, 89] on span "In mẫu A5" at bounding box center [788, 101] width 70 height 24
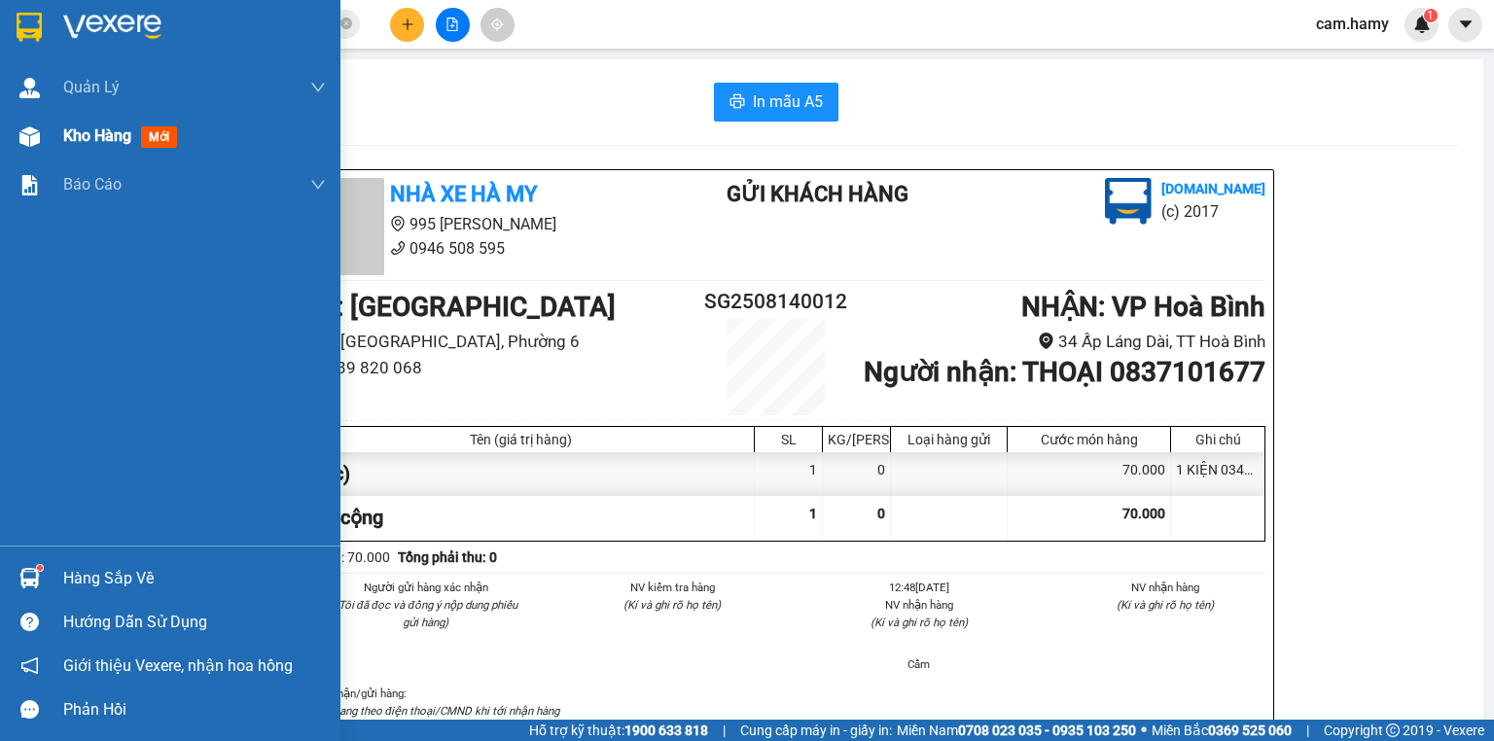
click at [63, 136] on span "Kho hàng" at bounding box center [97, 135] width 68 height 18
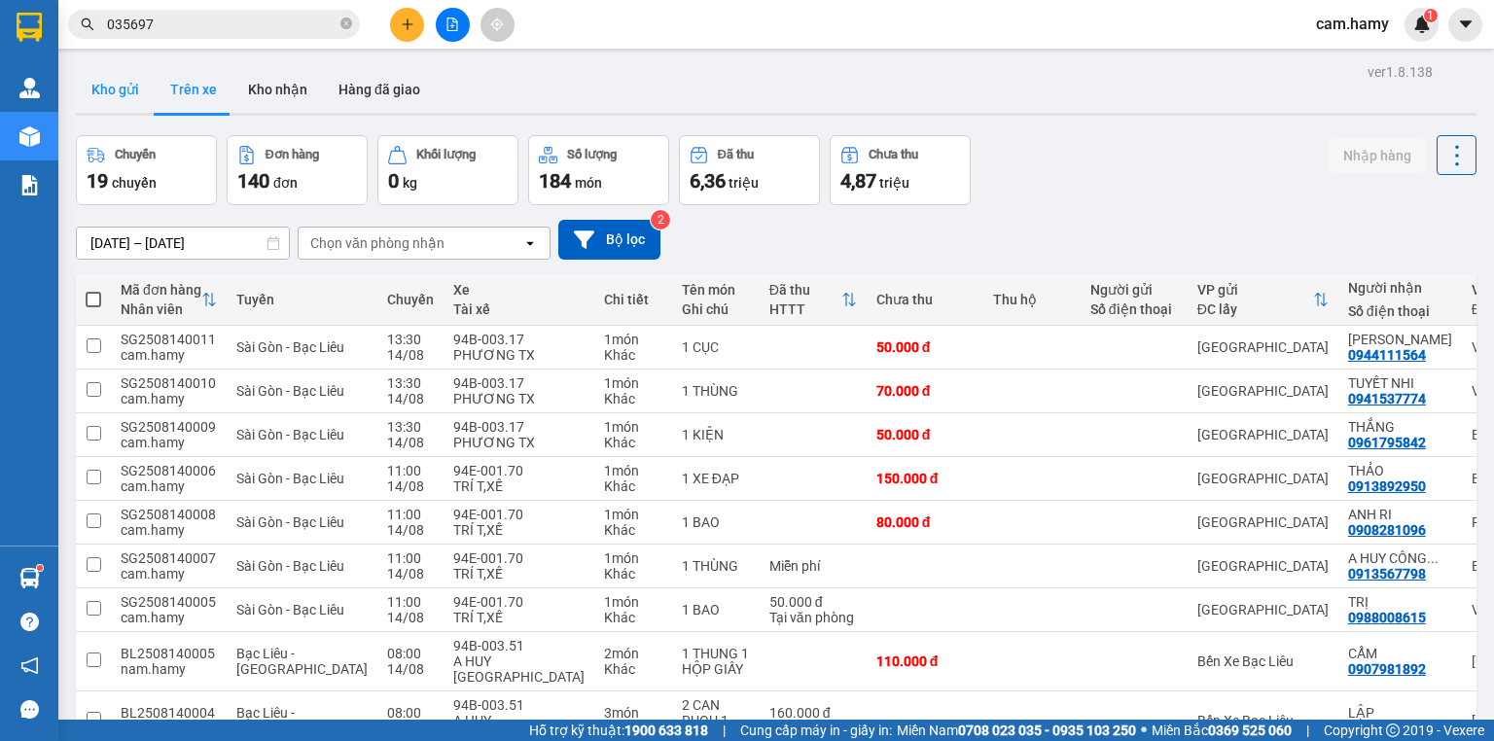
click at [124, 92] on button "Kho gửi" at bounding box center [115, 89] width 79 height 47
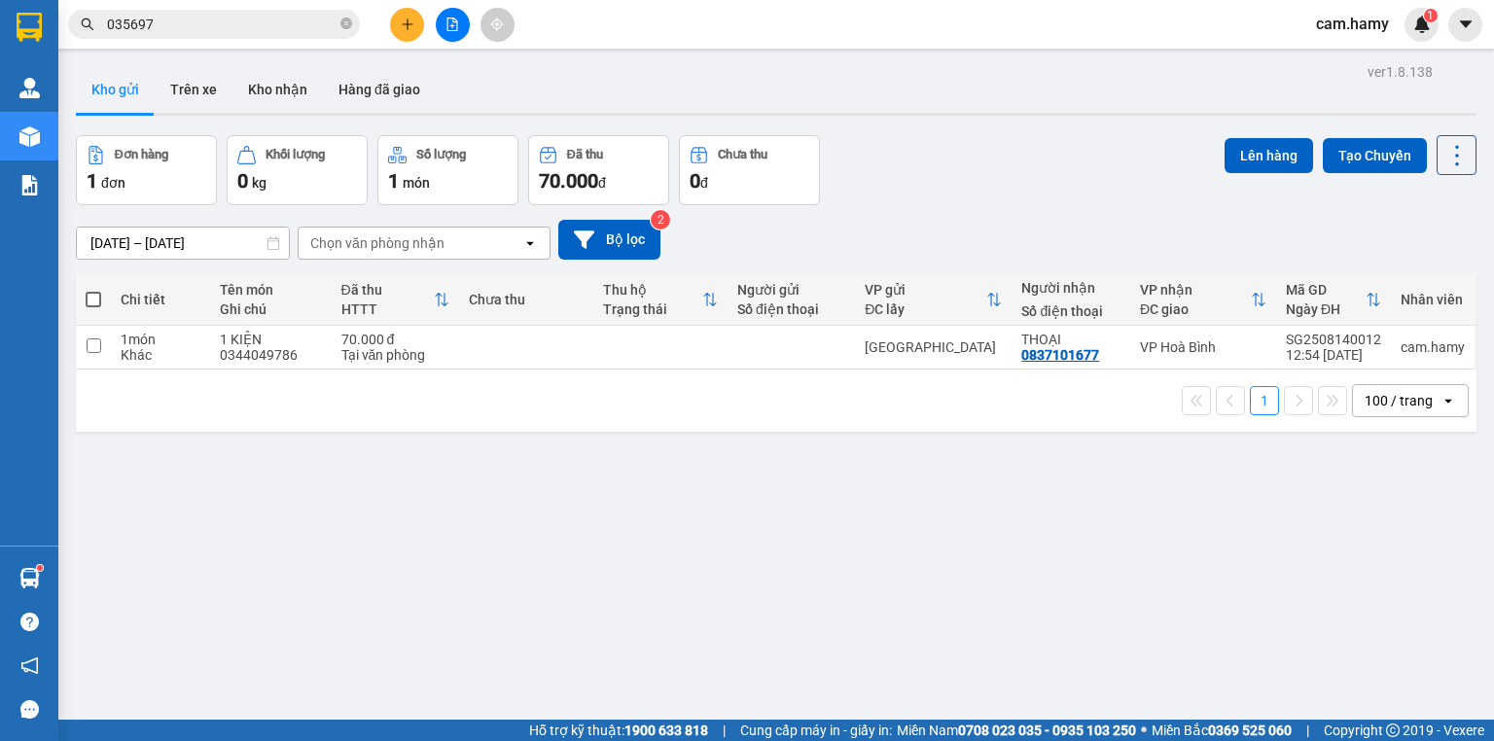
click at [98, 302] on span at bounding box center [94, 300] width 16 height 16
click at [93, 290] on input "checkbox" at bounding box center [93, 290] width 0 height 0
checkbox input "true"
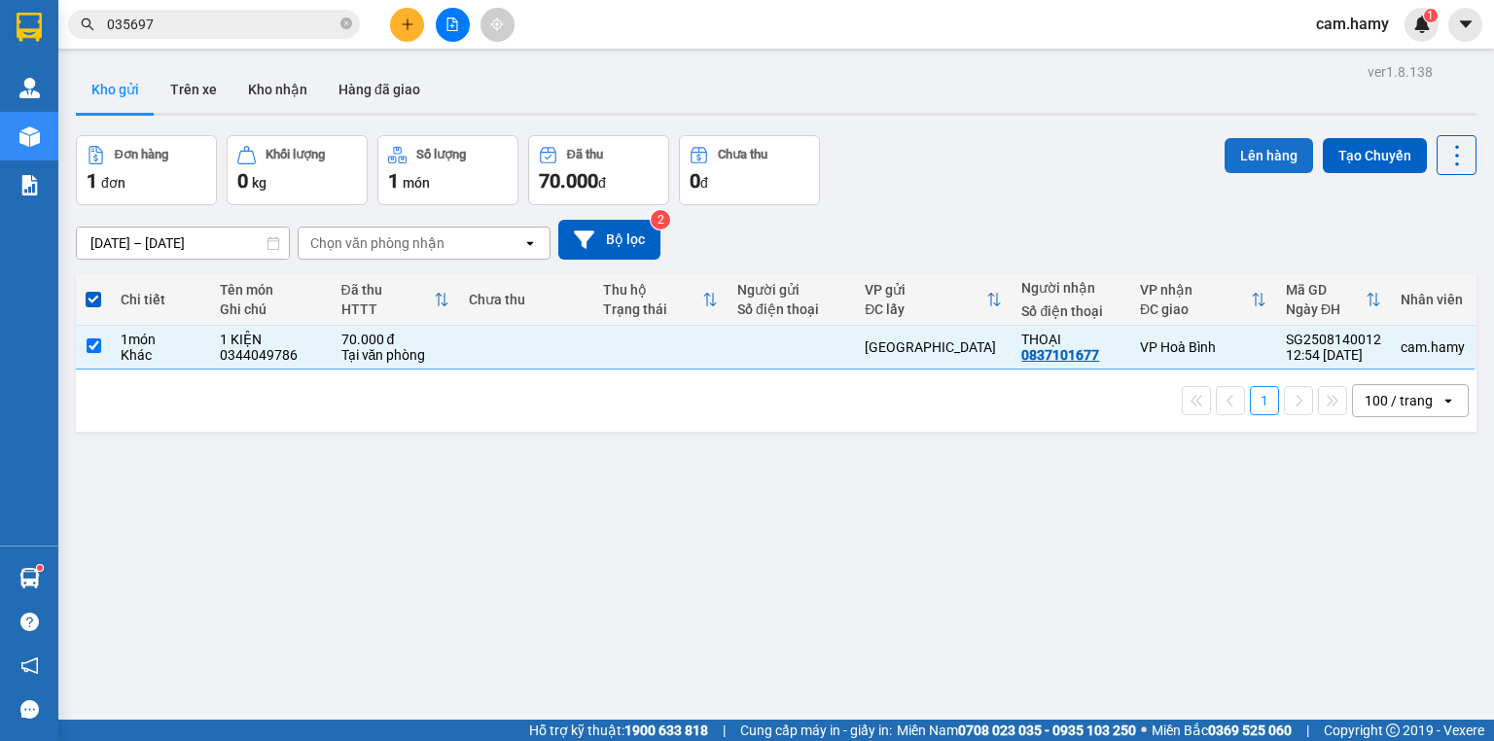
click at [1267, 148] on button "Lên hàng" at bounding box center [1268, 155] width 88 height 35
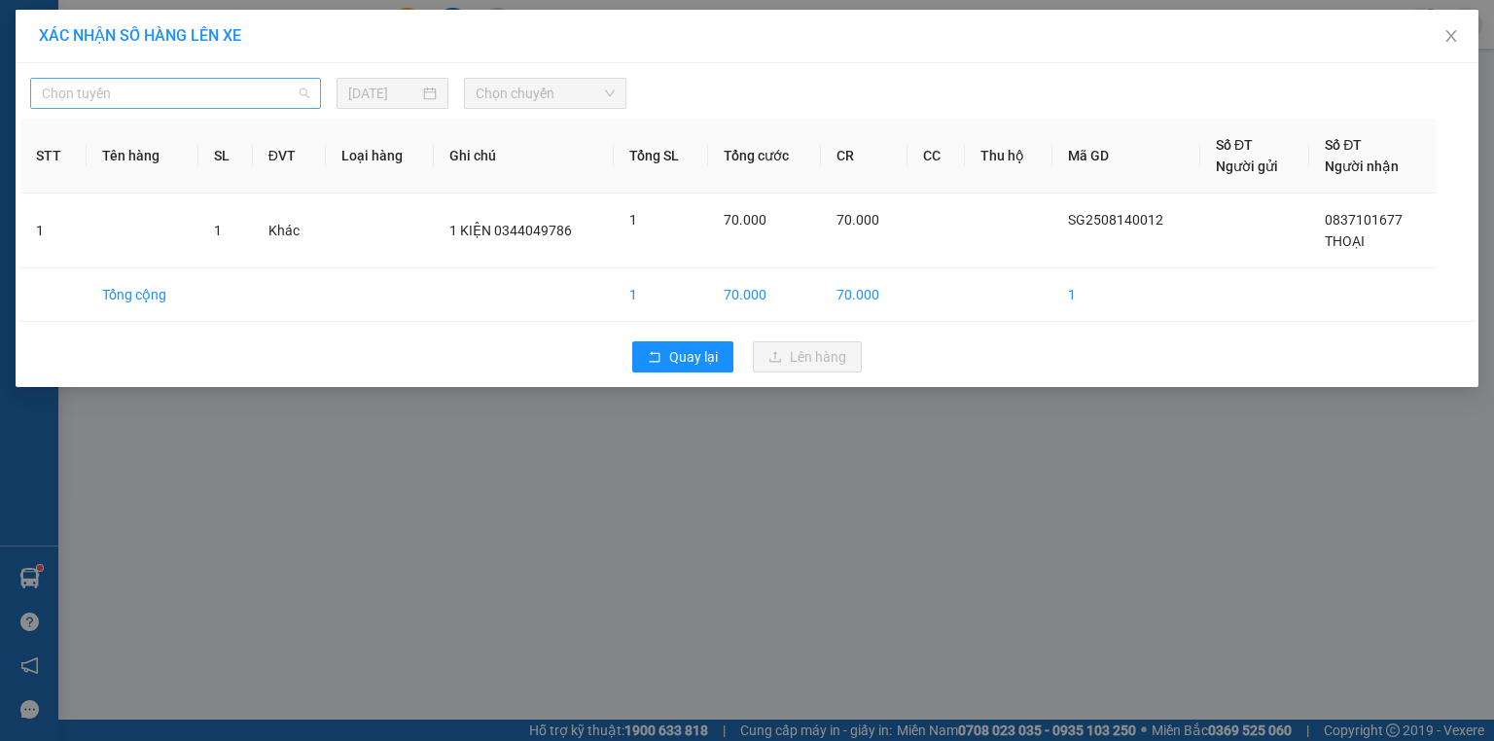
click at [198, 95] on span "Chọn tuyến" at bounding box center [175, 93] width 267 height 29
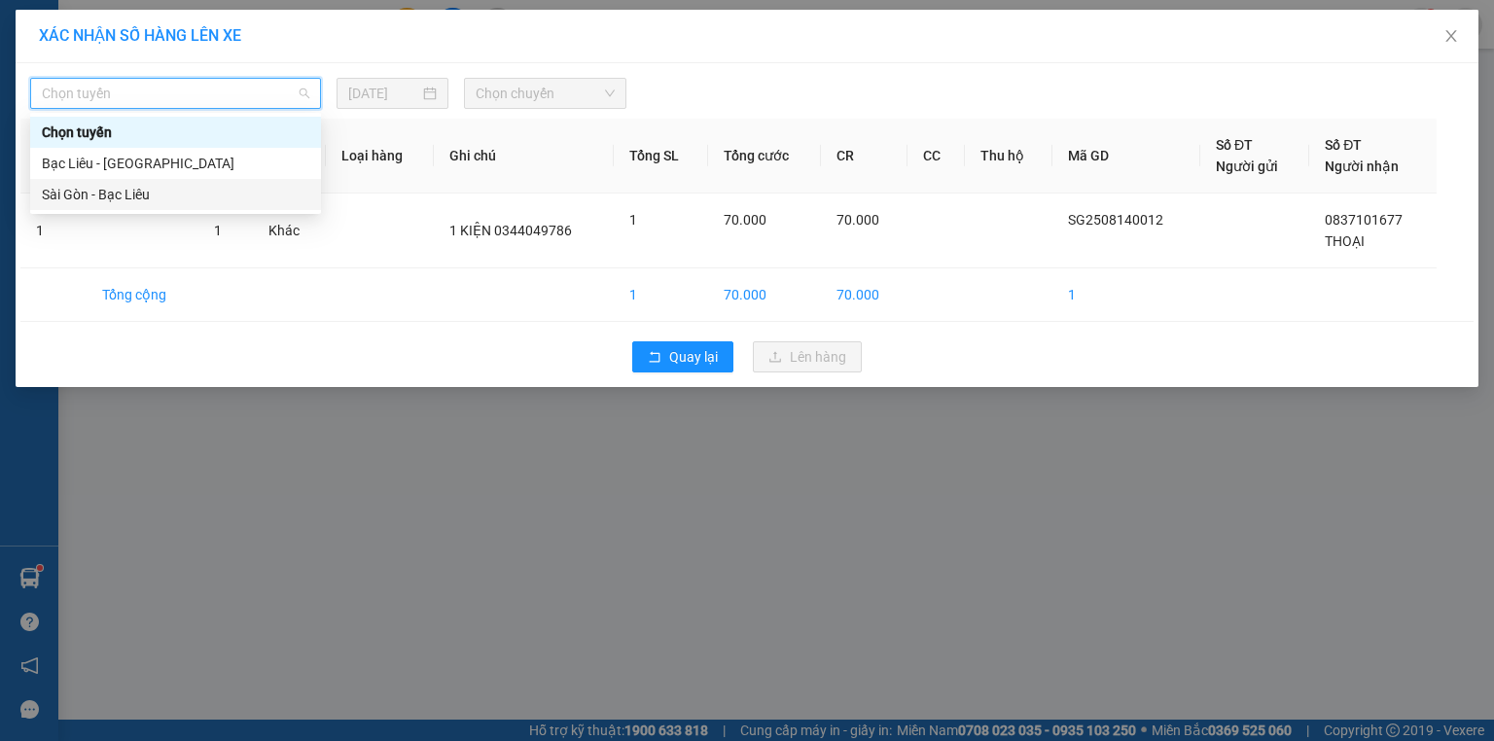
drag, startPoint x: 163, startPoint y: 191, endPoint x: 171, endPoint y: 183, distance: 11.0
click at [166, 191] on div "Sài Gòn - Bạc Liêu" at bounding box center [175, 194] width 267 height 21
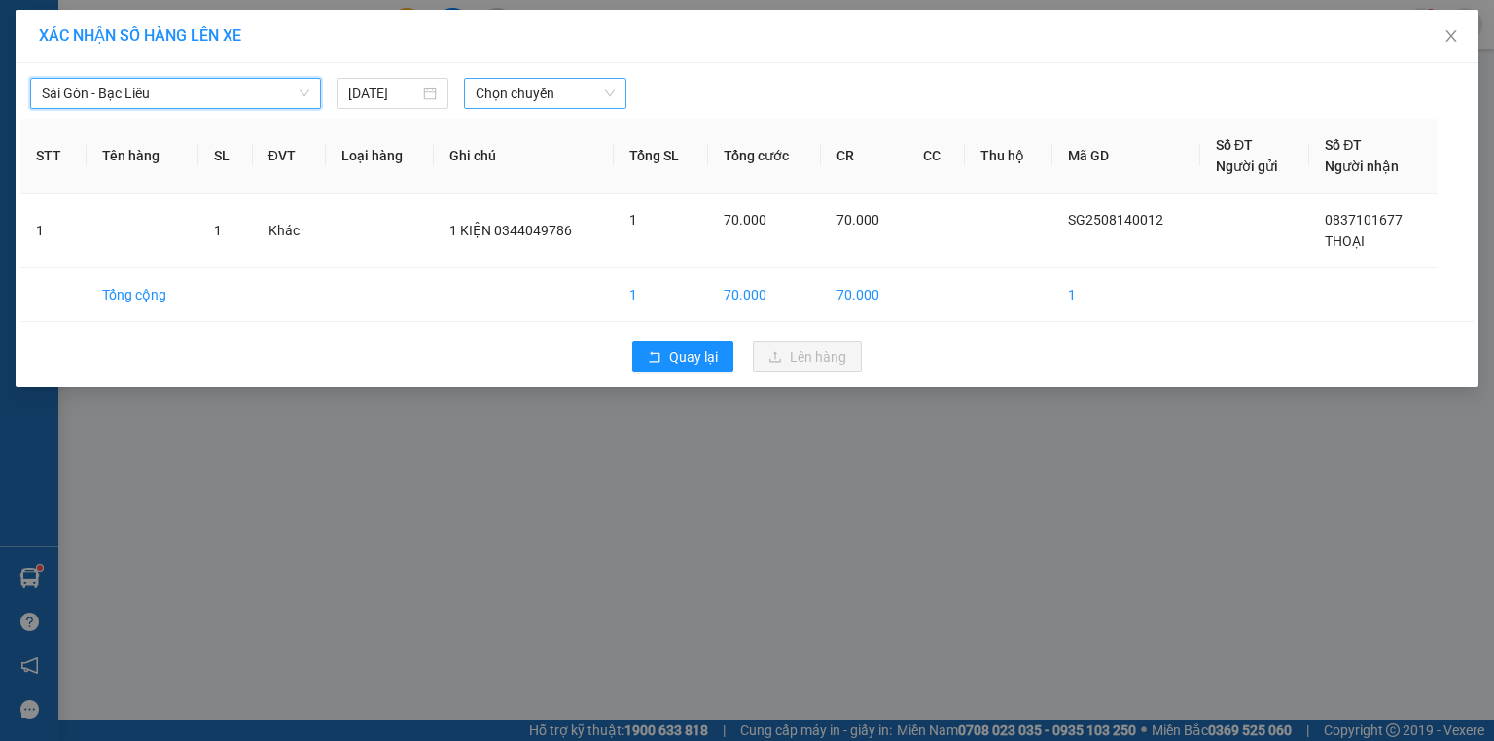
click at [499, 88] on span "Chọn chuyến" at bounding box center [546, 93] width 140 height 29
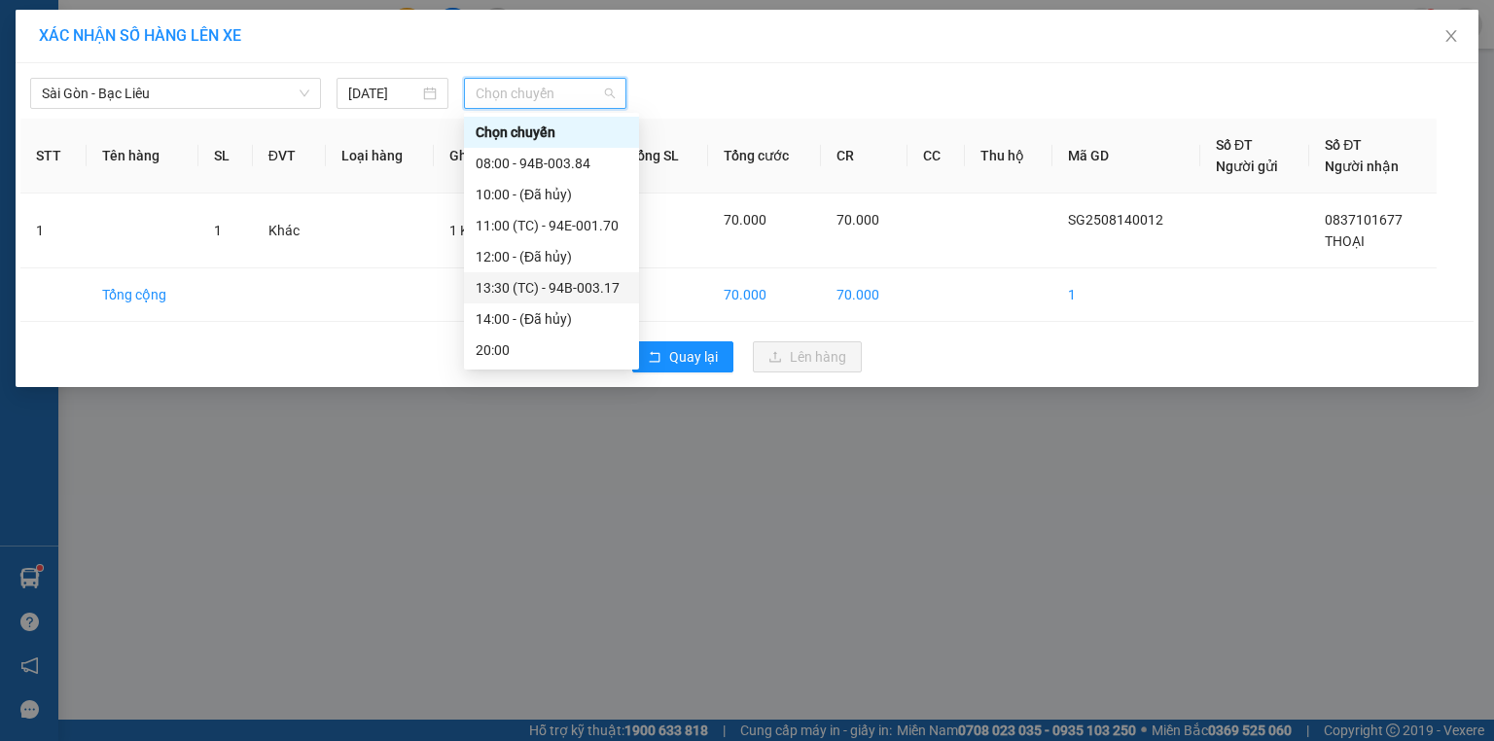
click at [610, 292] on div "13:30 (TC) - 94B-003.17" at bounding box center [552, 287] width 152 height 21
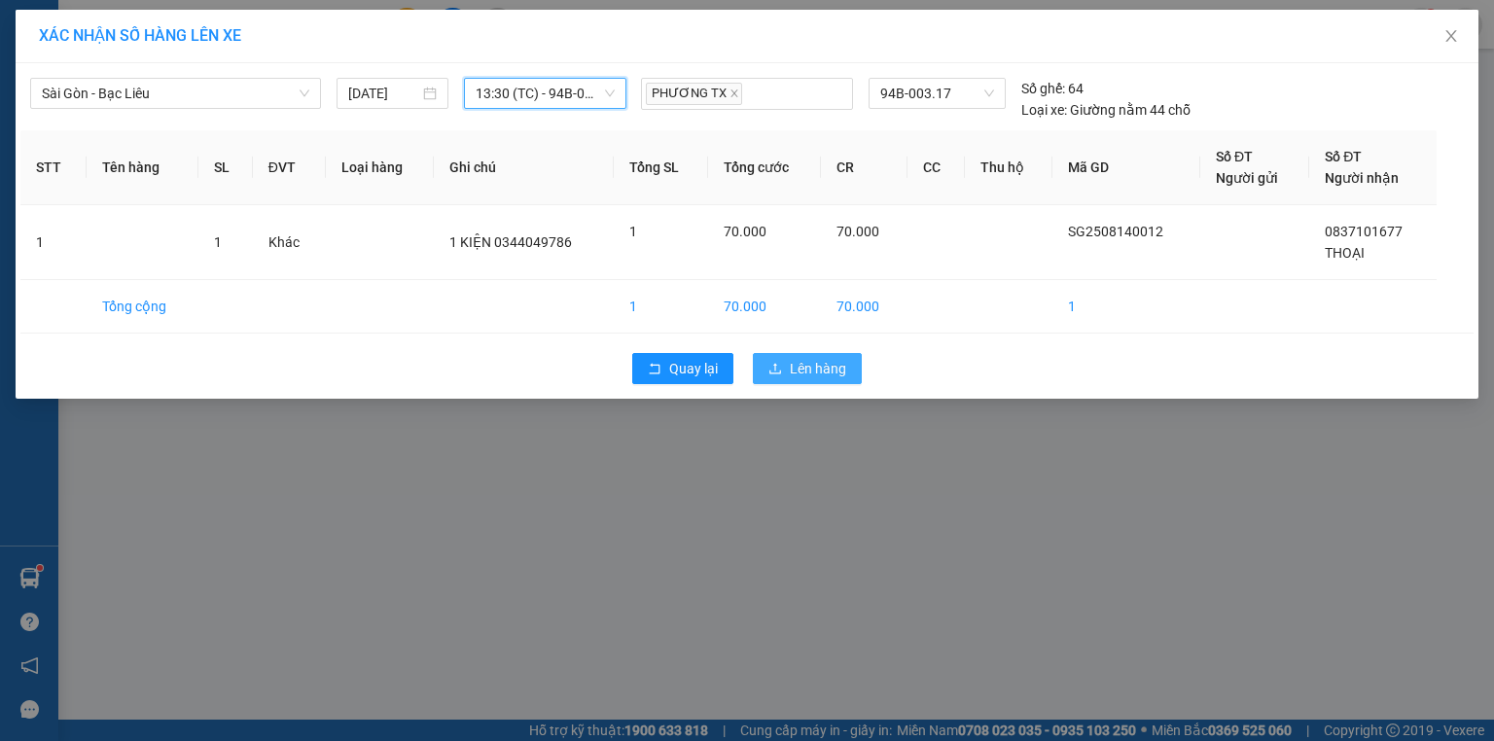
click at [794, 356] on button "Lên hàng" at bounding box center [807, 368] width 109 height 31
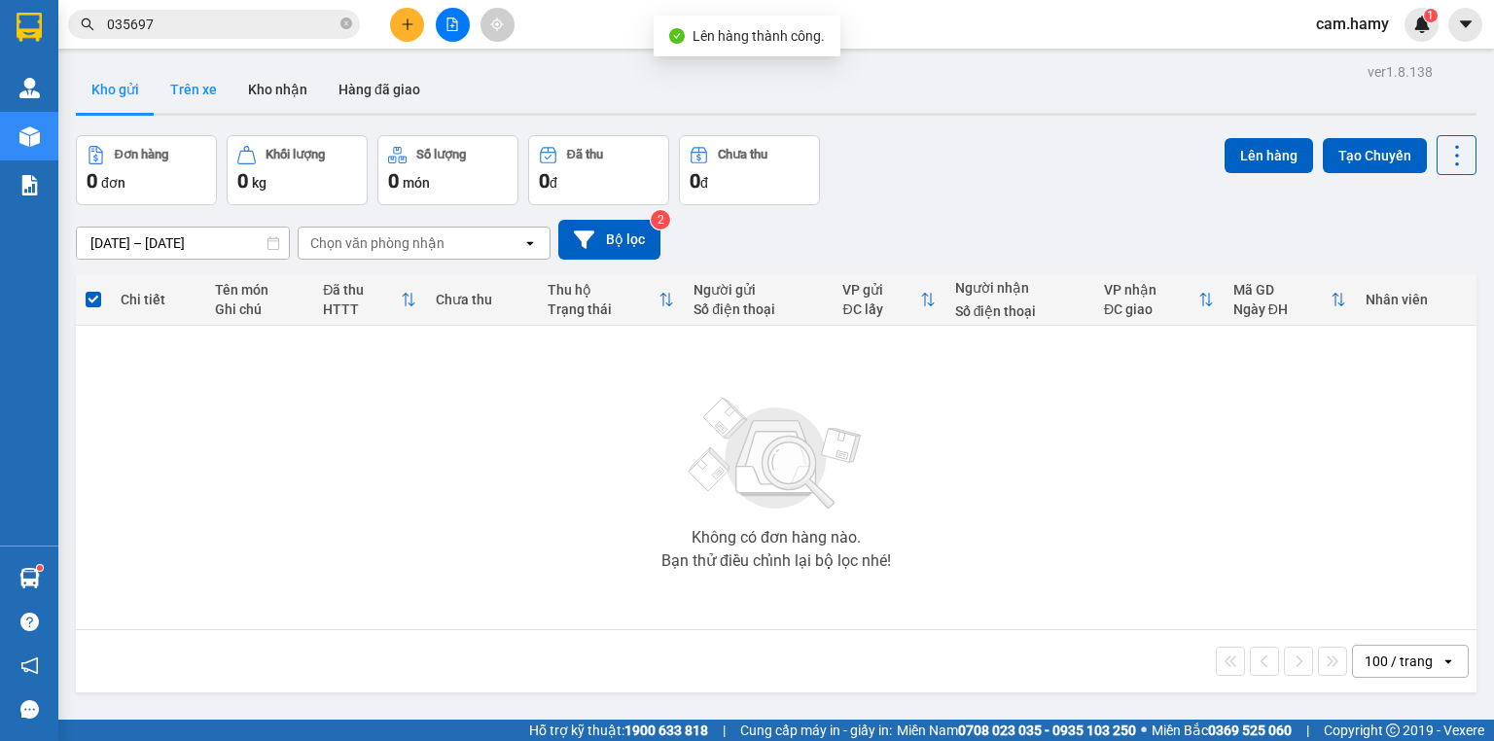
click at [194, 91] on button "Trên xe" at bounding box center [194, 89] width 78 height 47
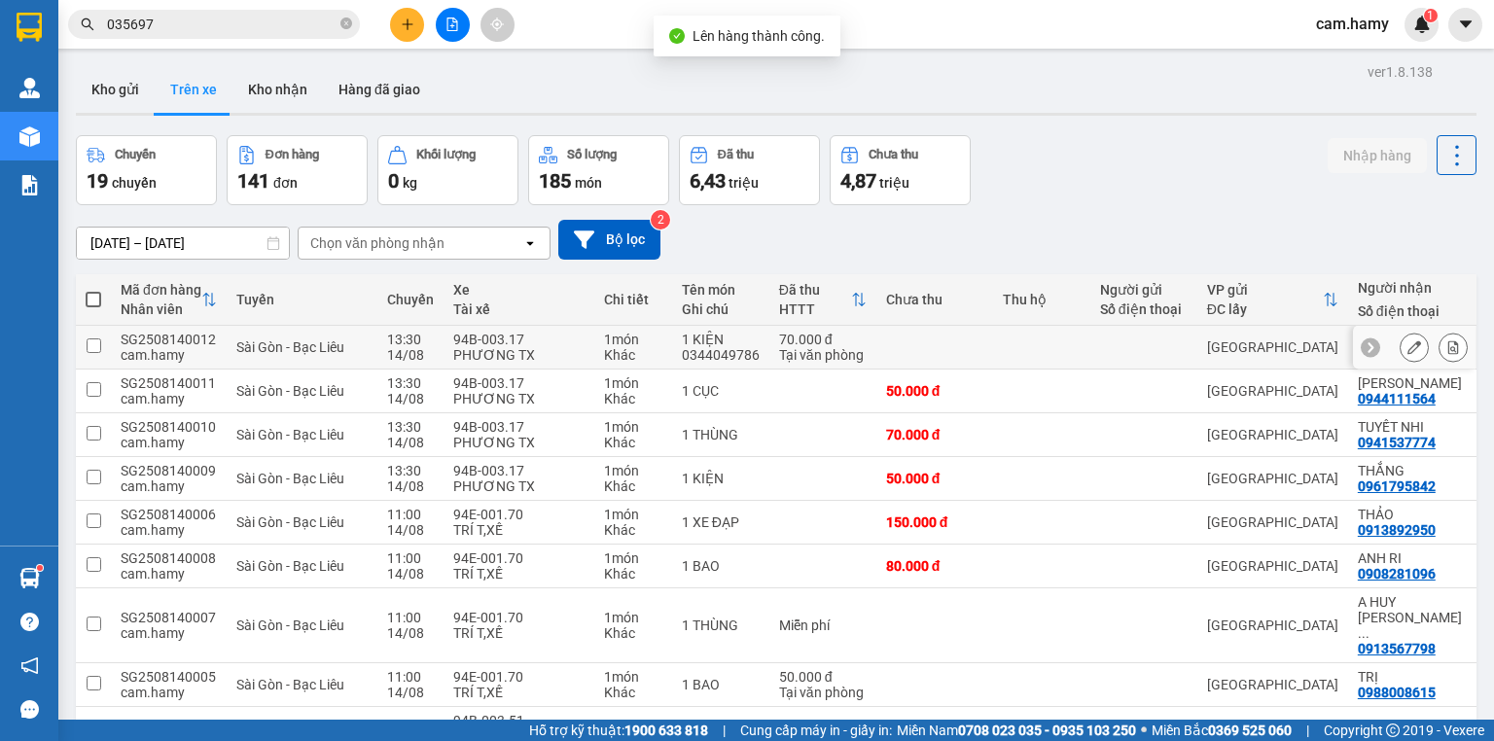
click at [1446, 347] on icon at bounding box center [1453, 347] width 14 height 14
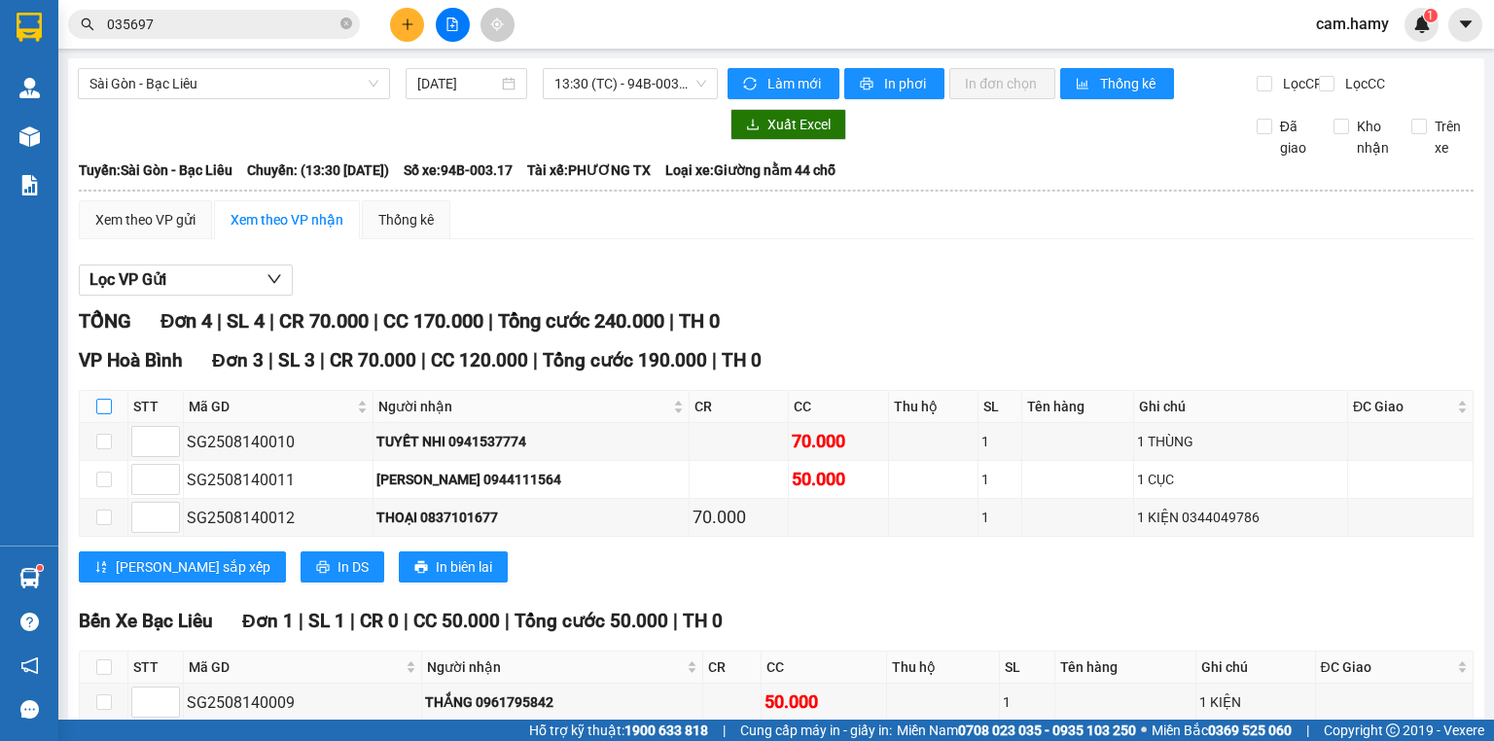
click at [103, 399] on input "checkbox" at bounding box center [104, 407] width 16 height 16
checkbox input "true"
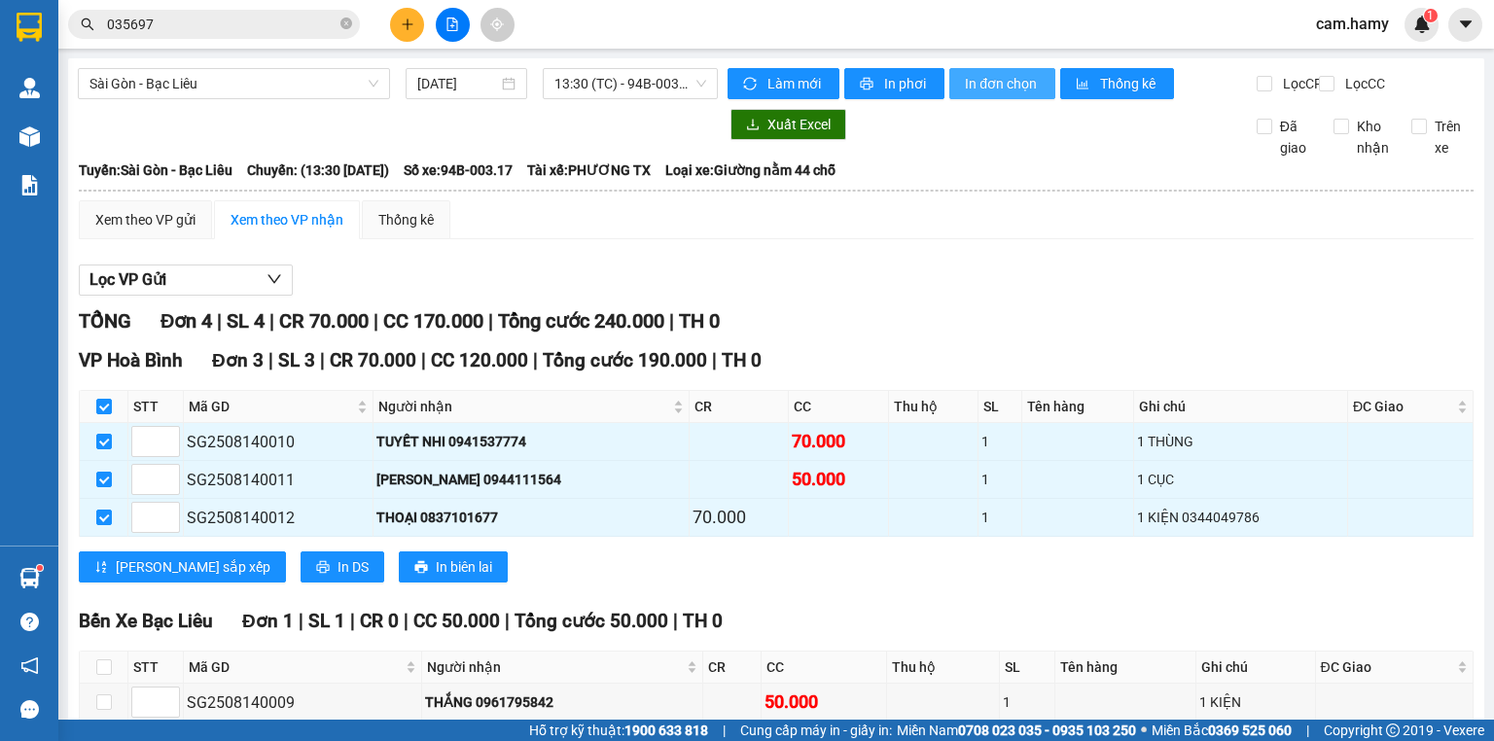
click at [993, 86] on span "In đơn chọn" at bounding box center [1002, 83] width 75 height 21
click at [102, 399] on input "checkbox" at bounding box center [104, 407] width 16 height 16
checkbox input "false"
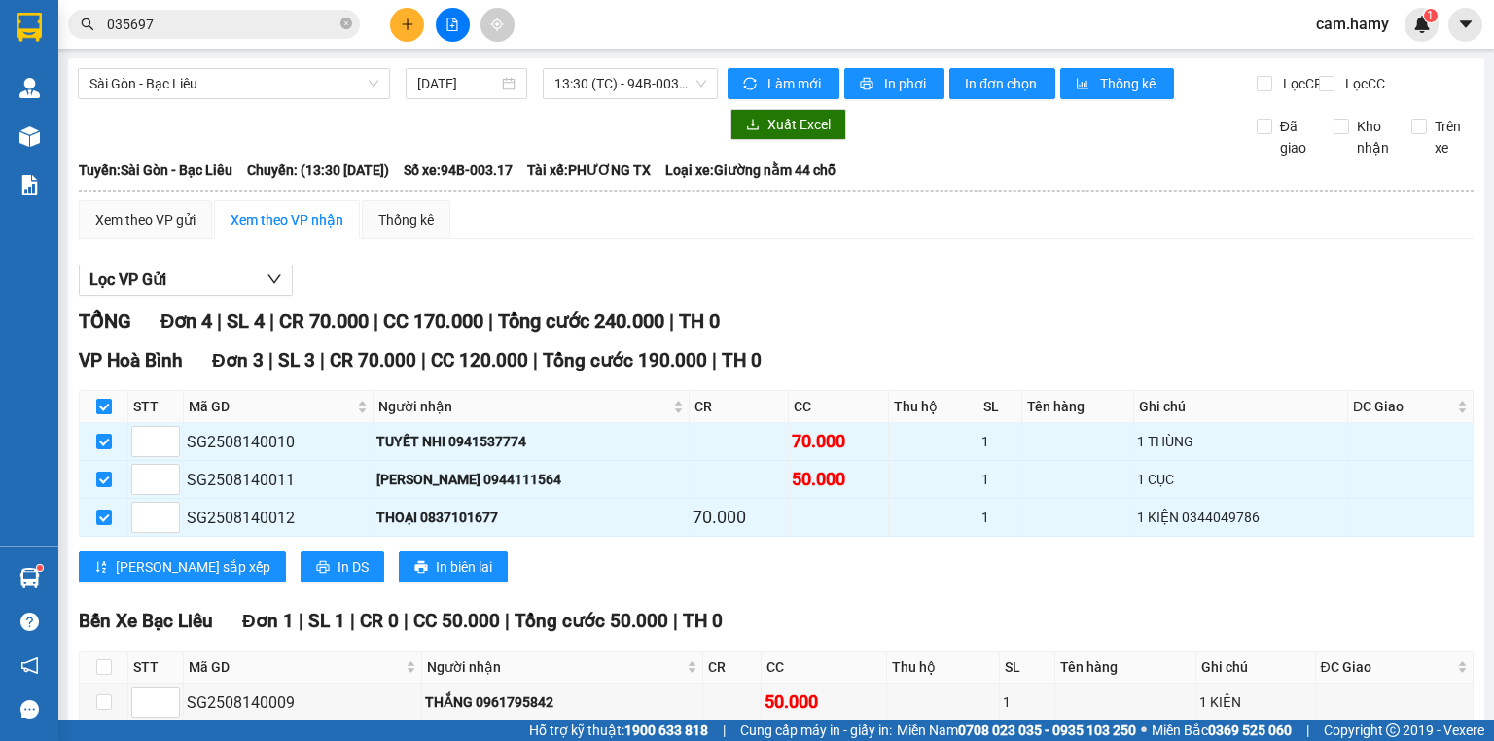
checkbox input "false"
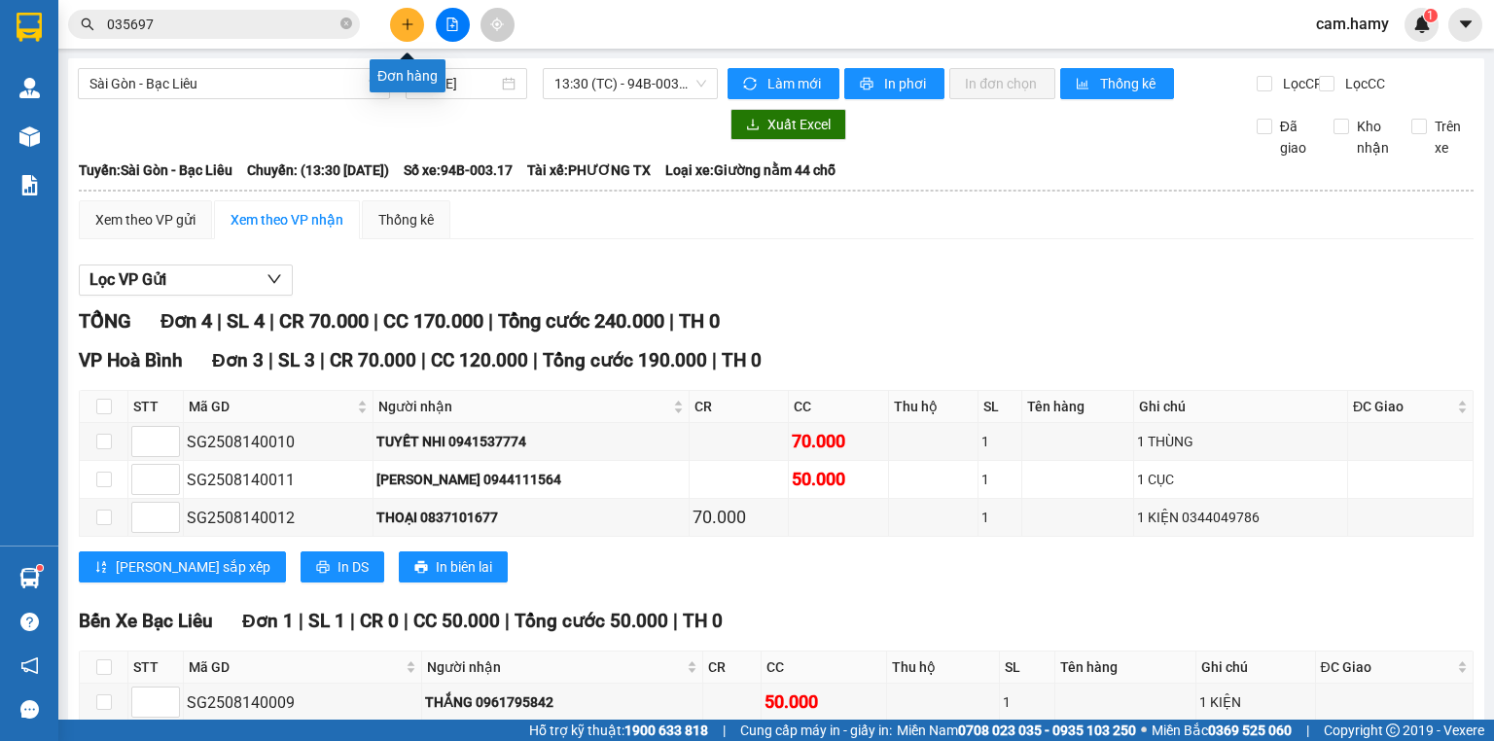
click at [416, 27] on button at bounding box center [407, 25] width 34 height 34
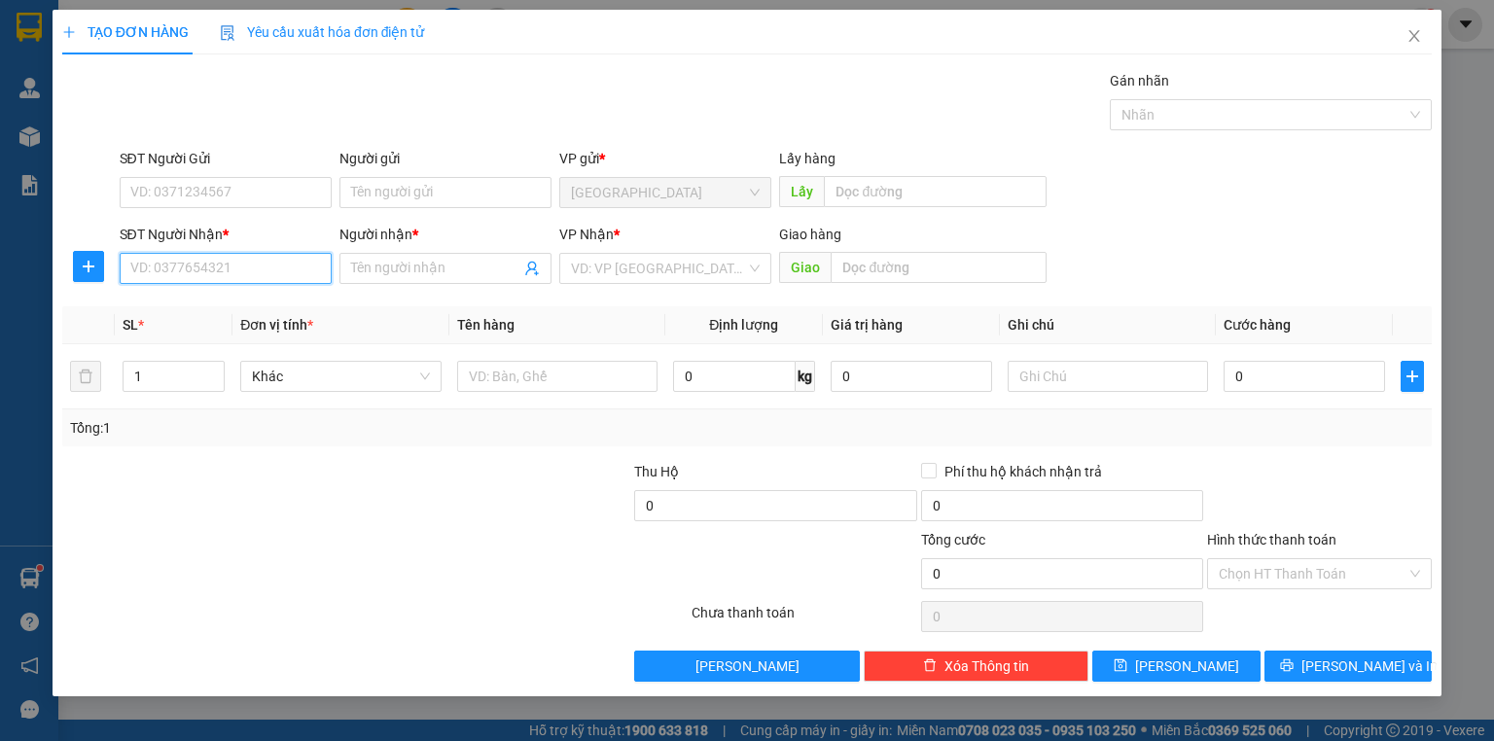
click at [207, 270] on input "SĐT Người Nhận *" at bounding box center [226, 268] width 212 height 31
click at [207, 262] on input "SĐT Người Nhận *" at bounding box center [226, 268] width 212 height 31
click at [213, 266] on input "0" at bounding box center [226, 268] width 212 height 31
type input "0"
click at [387, 273] on input "Người nhận *" at bounding box center [435, 268] width 169 height 21
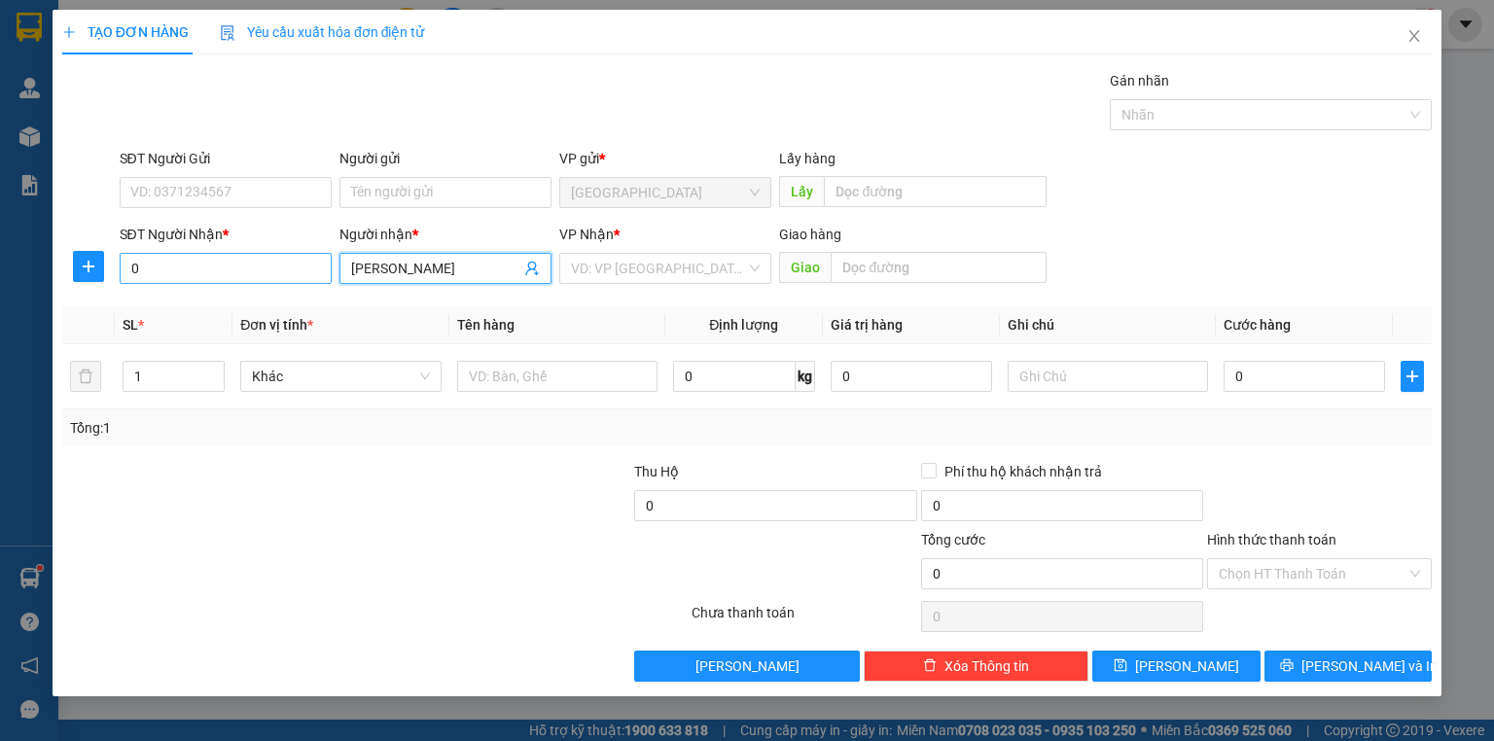
type input "[PERSON_NAME]"
click at [265, 272] on input "0" at bounding box center [226, 268] width 212 height 31
click at [140, 257] on input "00944282030" at bounding box center [226, 268] width 212 height 31
type input "0944282030"
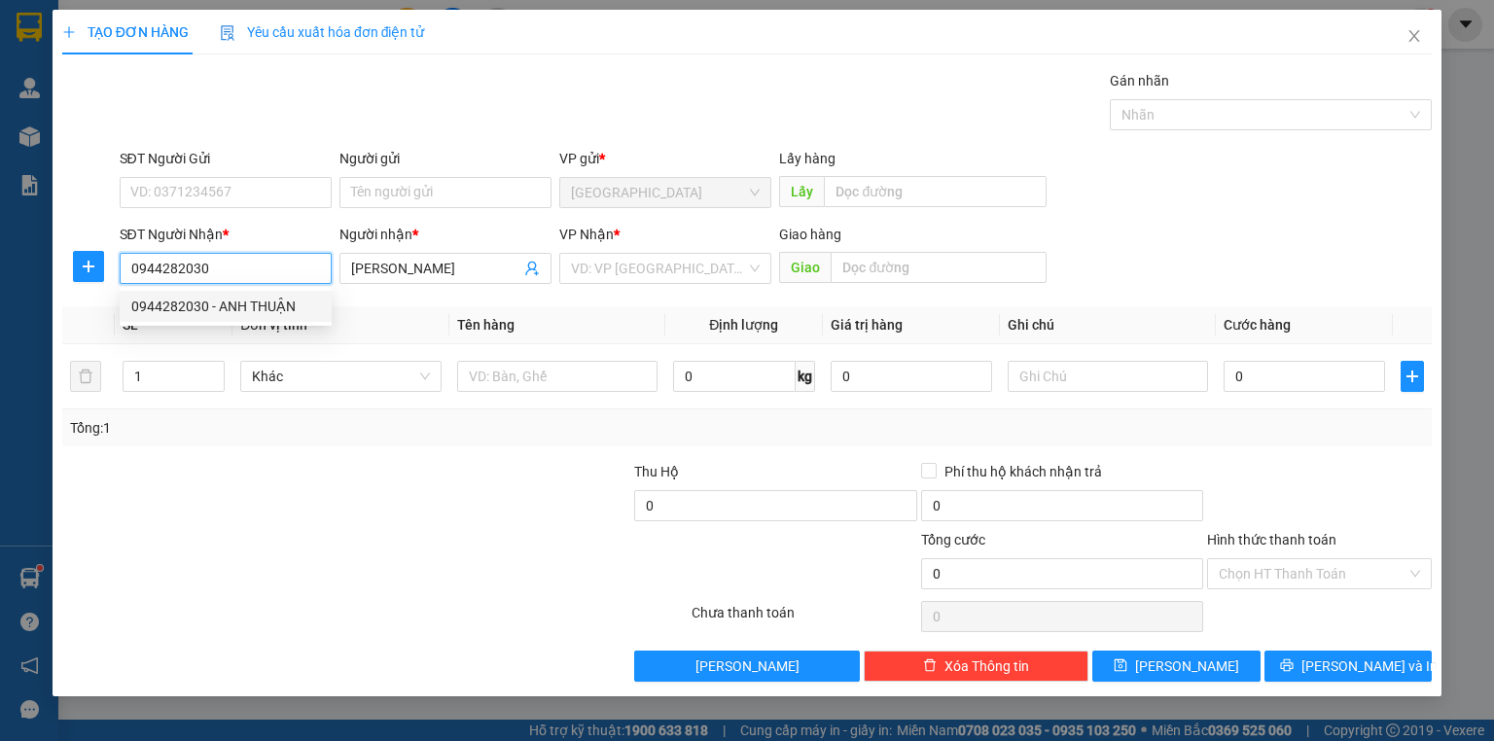
click at [220, 303] on div "0944282030 - ANH THUẬN" at bounding box center [225, 306] width 189 height 21
type input "ANH THUẬN"
type input "100.000"
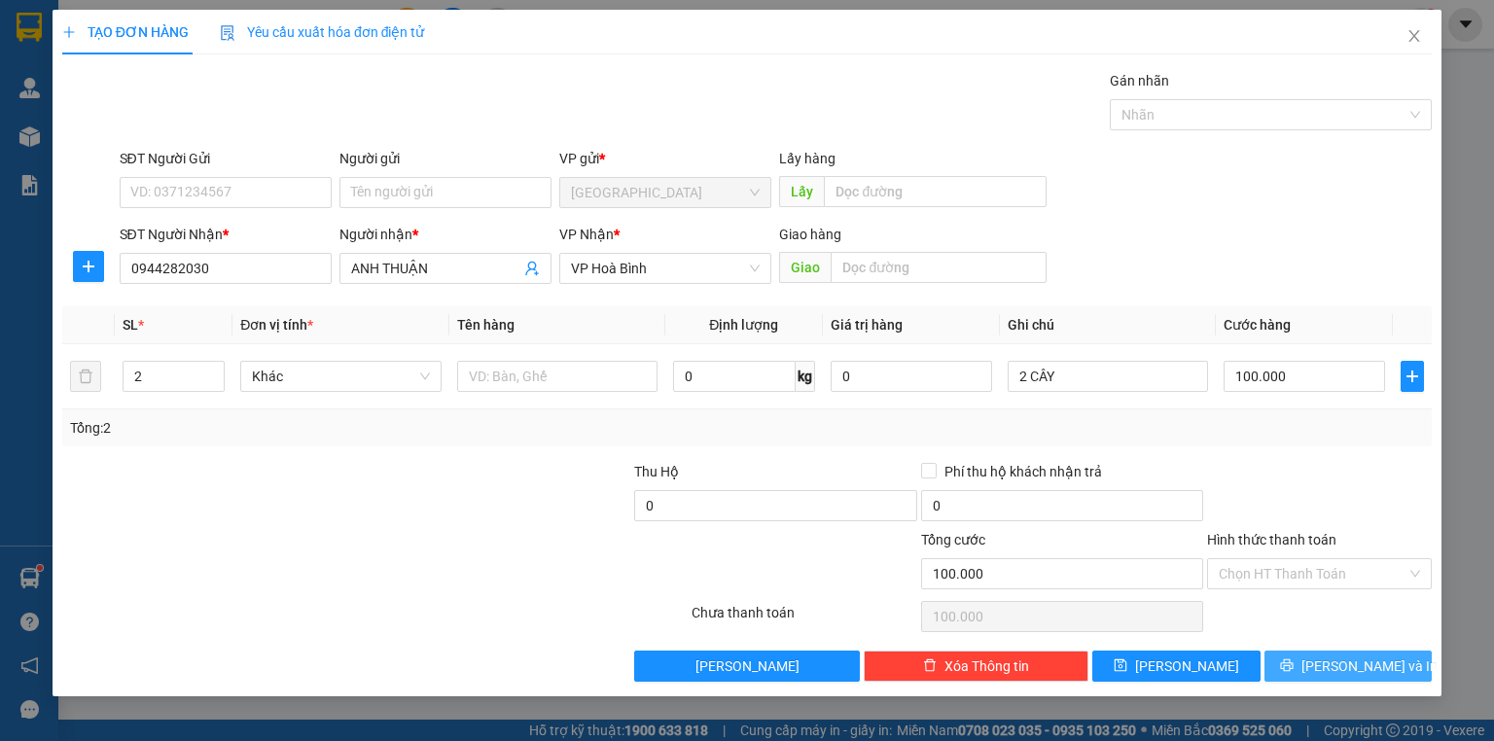
click at [1303, 673] on button "[PERSON_NAME] và In" at bounding box center [1348, 666] width 168 height 31
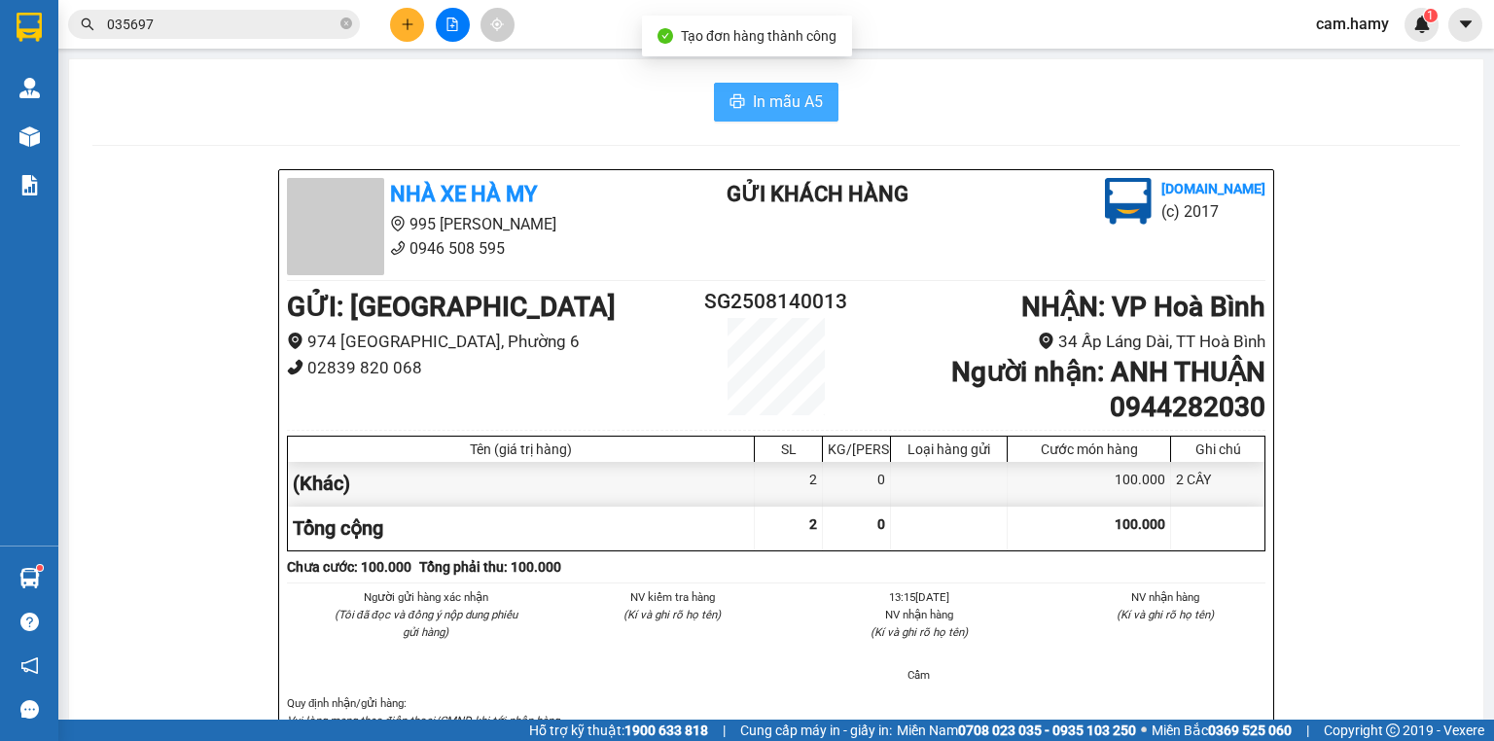
click at [755, 105] on span "In mẫu A5" at bounding box center [788, 101] width 70 height 24
click at [745, 89] on button "In mẫu A5" at bounding box center [776, 102] width 124 height 39
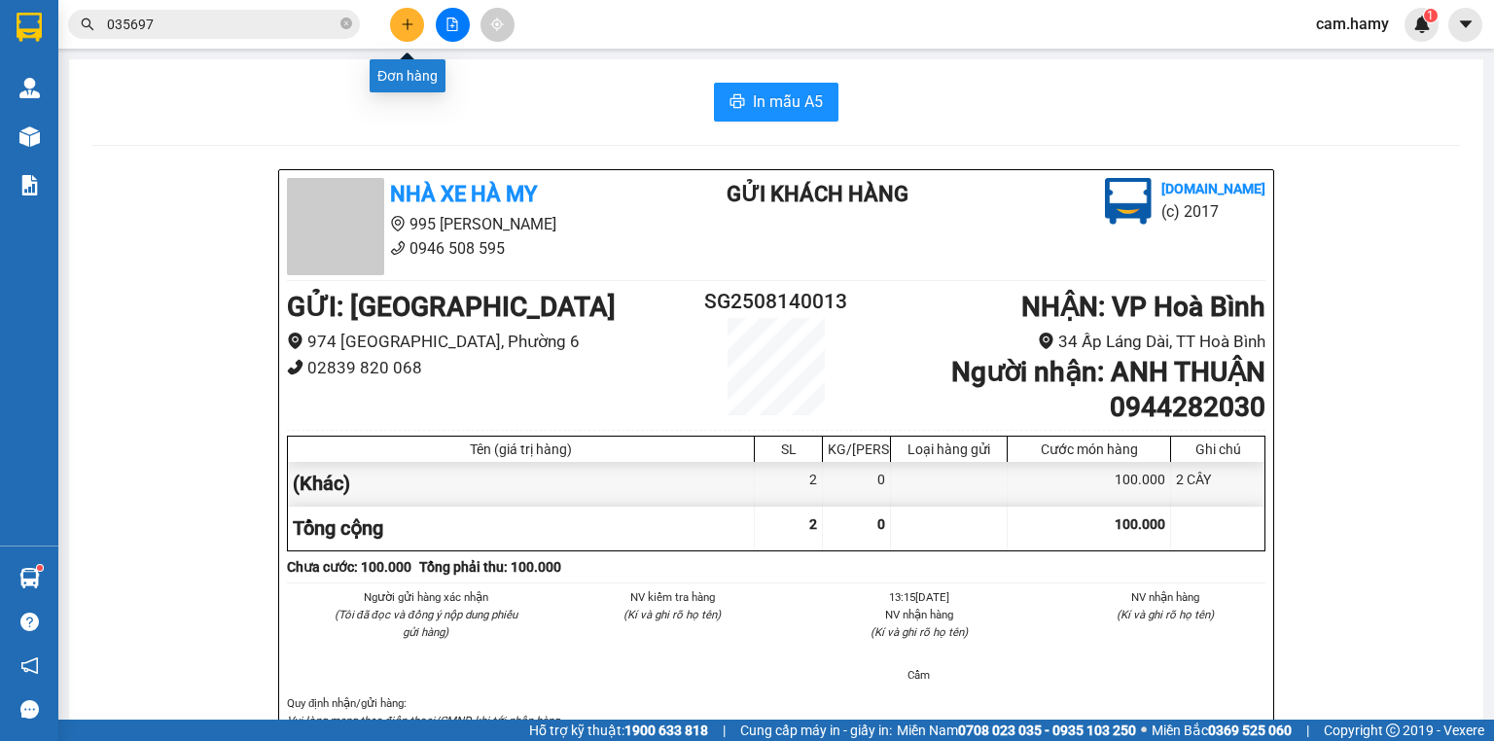
click at [407, 25] on icon "plus" at bounding box center [406, 23] width 1 height 11
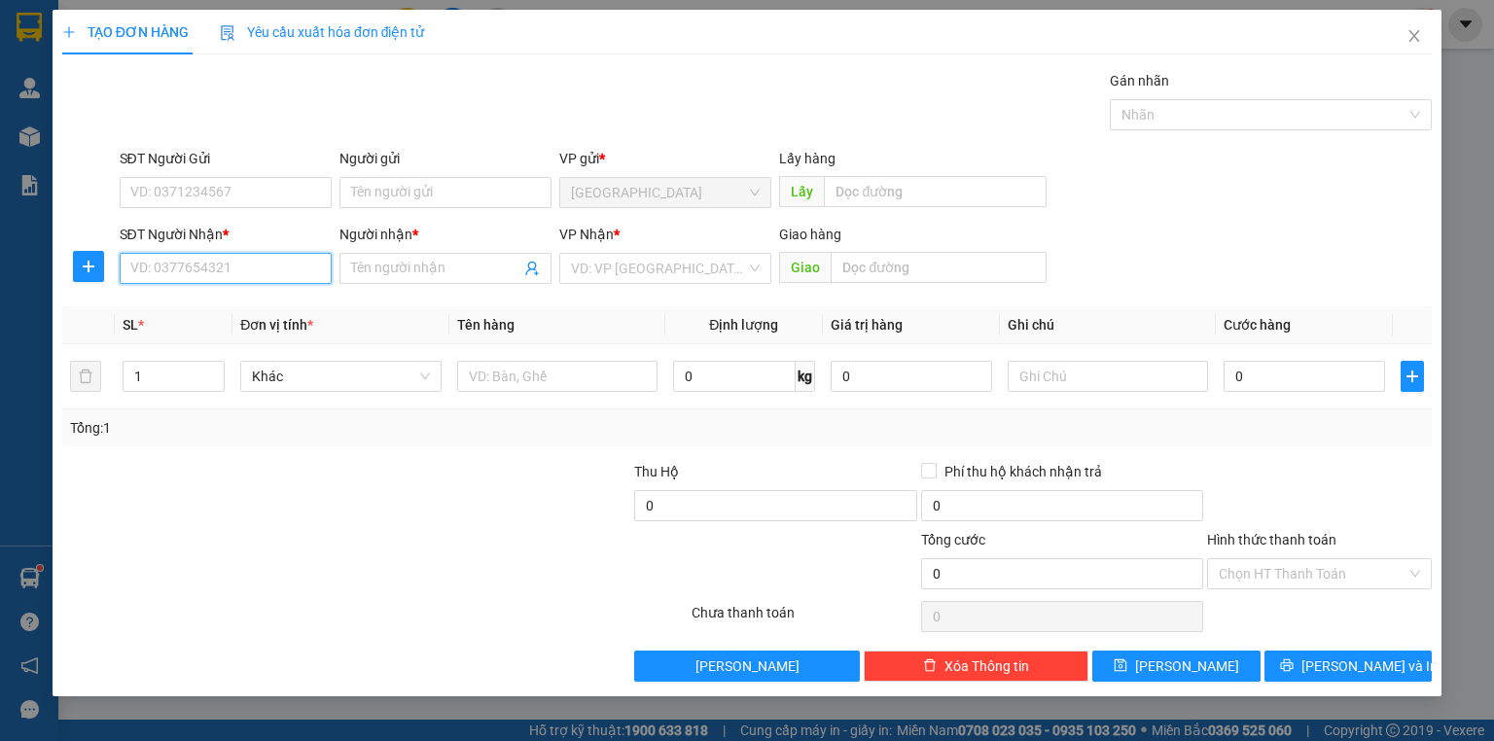
click at [207, 261] on input "SĐT Người Nhận *" at bounding box center [226, 268] width 212 height 31
click at [168, 261] on input "03783356369" at bounding box center [226, 268] width 212 height 31
type input "0378356369"
click at [398, 265] on input "Người nhận *" at bounding box center [435, 268] width 169 height 21
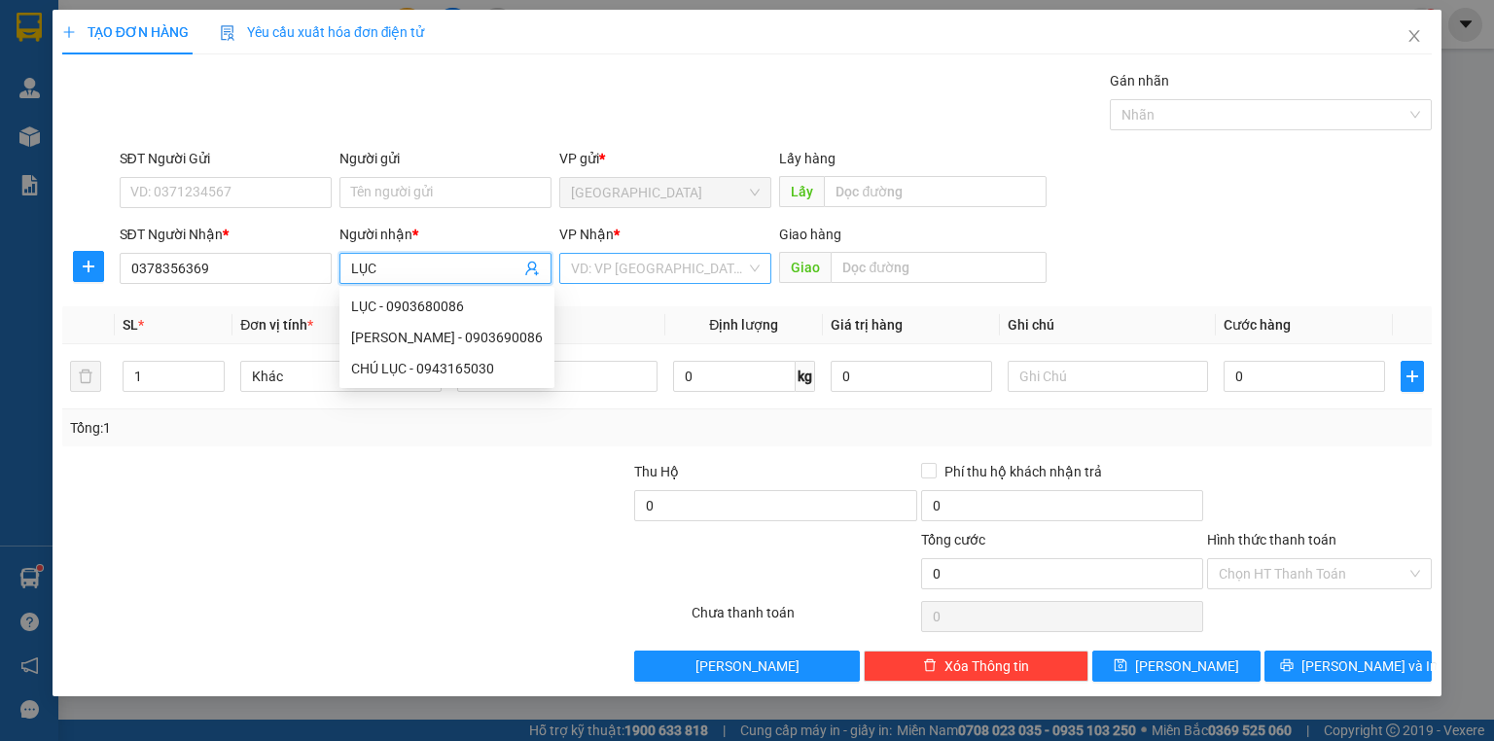
type input "LỤC"
click at [618, 272] on input "search" at bounding box center [658, 268] width 175 height 29
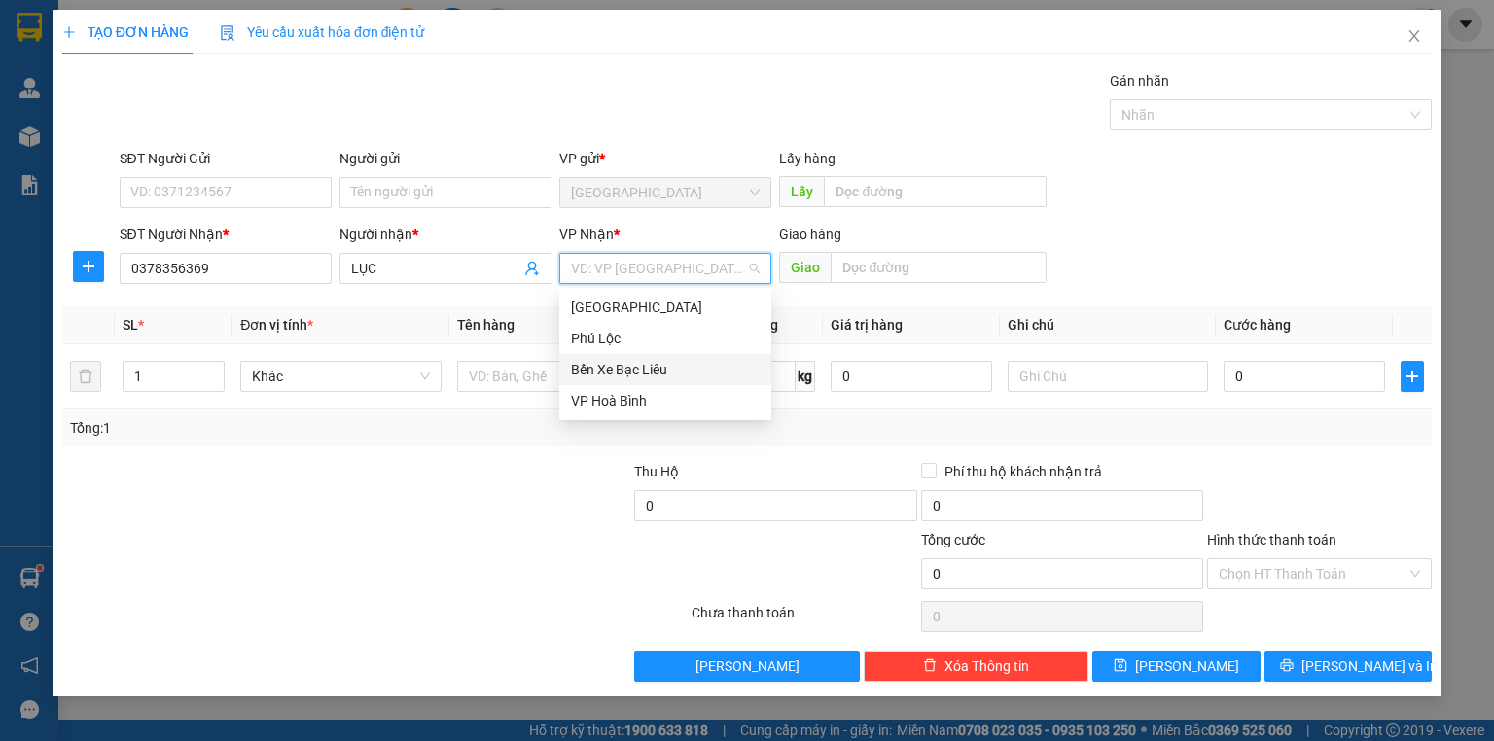
click at [625, 371] on div "Bến Xe Bạc Liêu" at bounding box center [665, 369] width 189 height 21
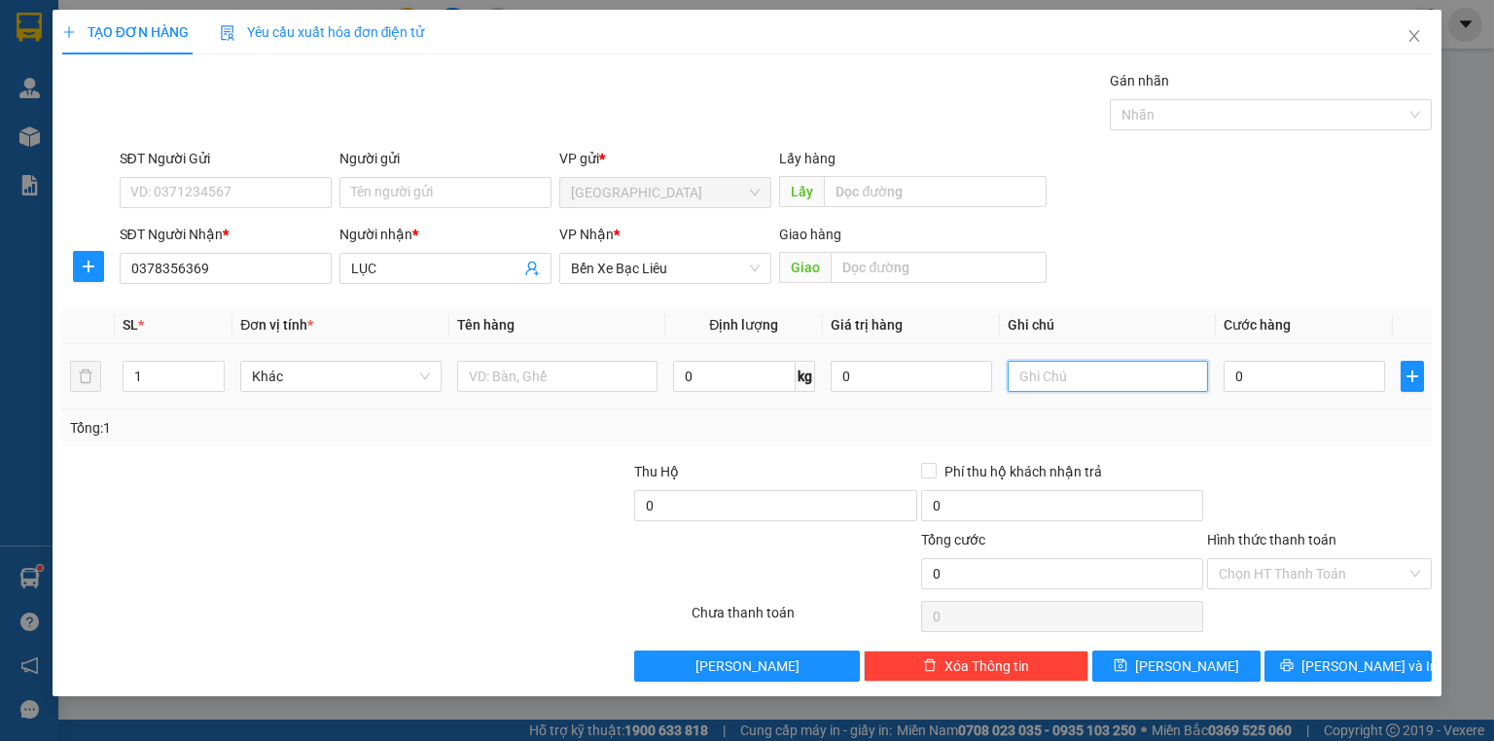
click at [1033, 380] on input "text" at bounding box center [1107, 376] width 200 height 31
type input "1 GÓI"
click at [520, 377] on input "text" at bounding box center [557, 376] width 200 height 31
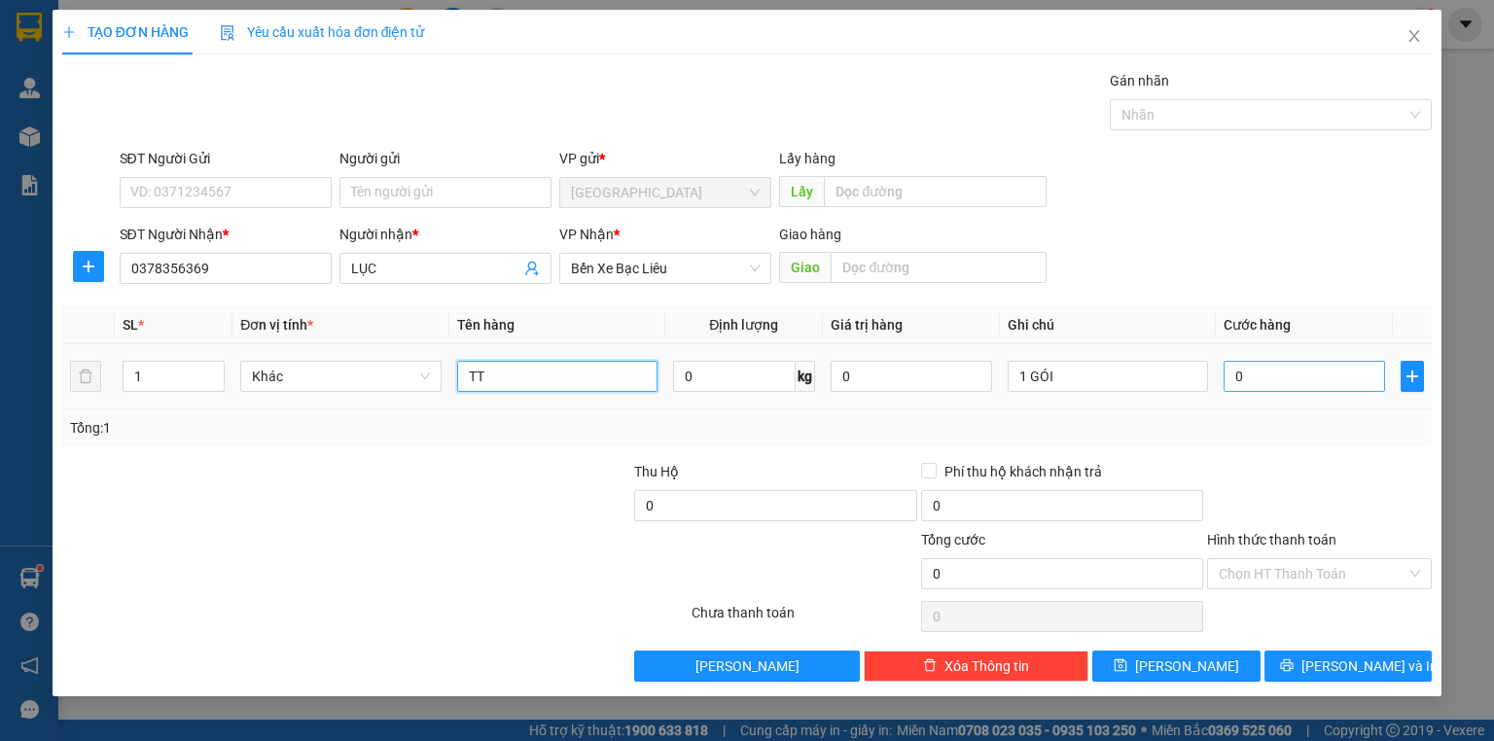
type input "TT"
click at [1288, 377] on input "0" at bounding box center [1303, 376] width 161 height 31
type input "3"
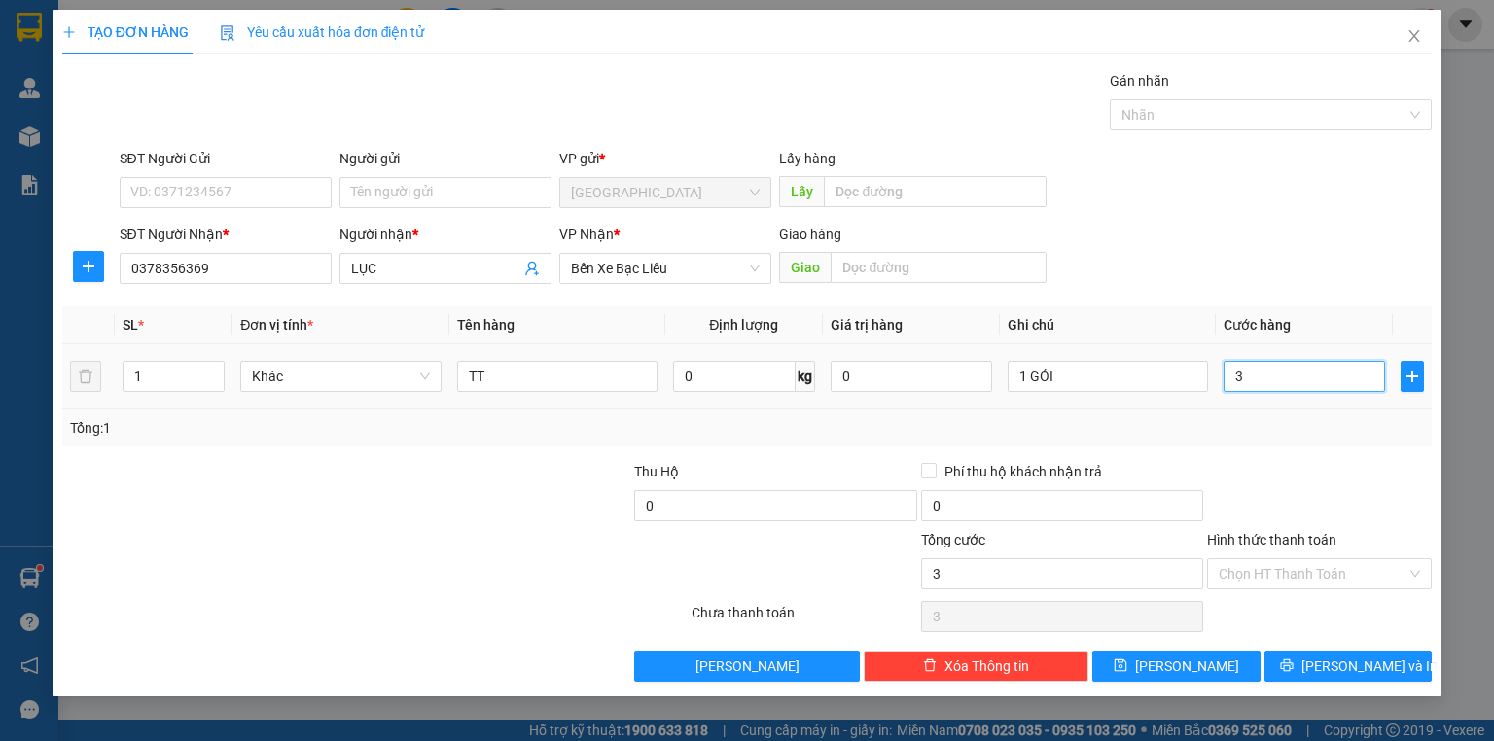
type input "30"
type input "30.000"
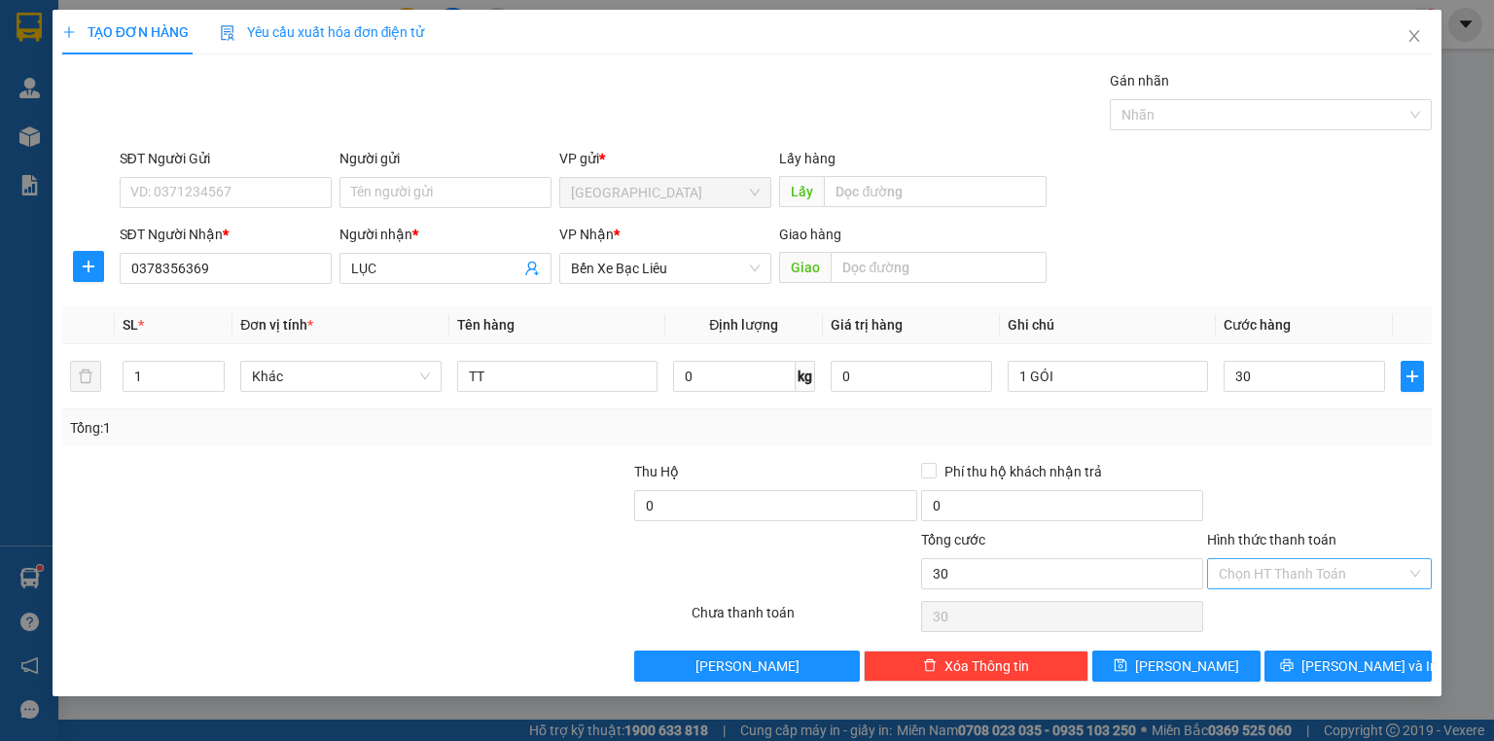
type input "30.000"
click at [1251, 570] on input "Hình thức thanh toán" at bounding box center [1312, 573] width 188 height 29
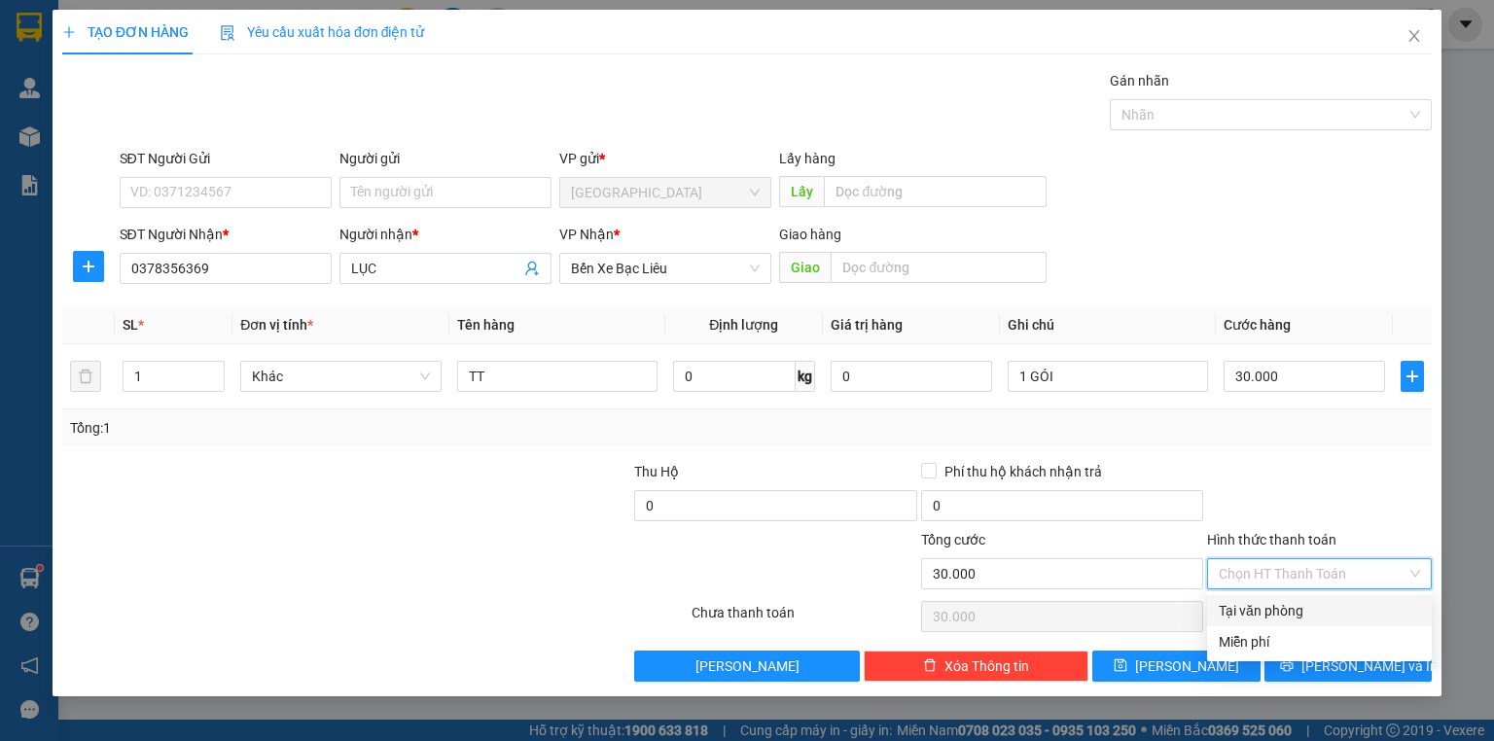
click at [1252, 611] on div "Tại văn phòng" at bounding box center [1318, 610] width 201 height 21
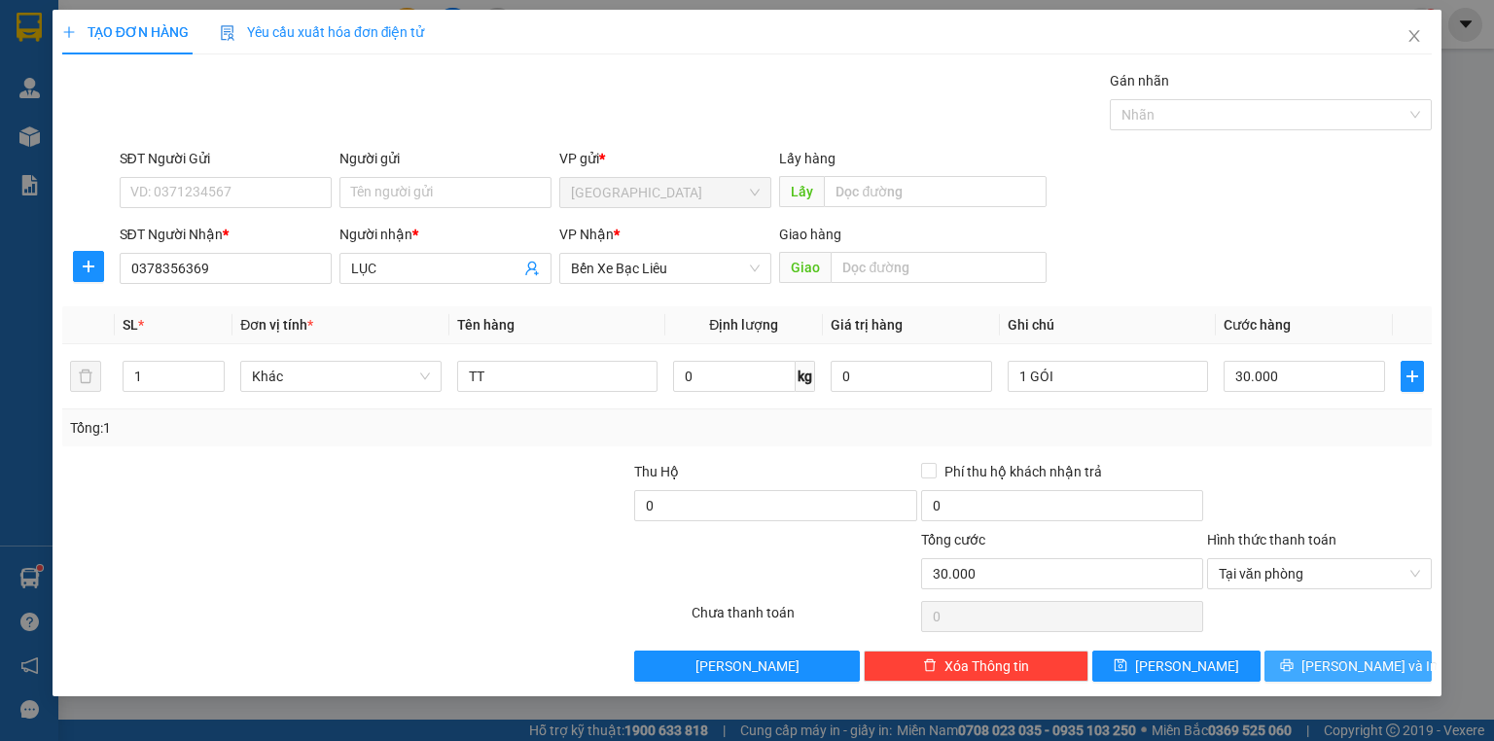
click at [1280, 657] on button "[PERSON_NAME] và In" at bounding box center [1348, 666] width 168 height 31
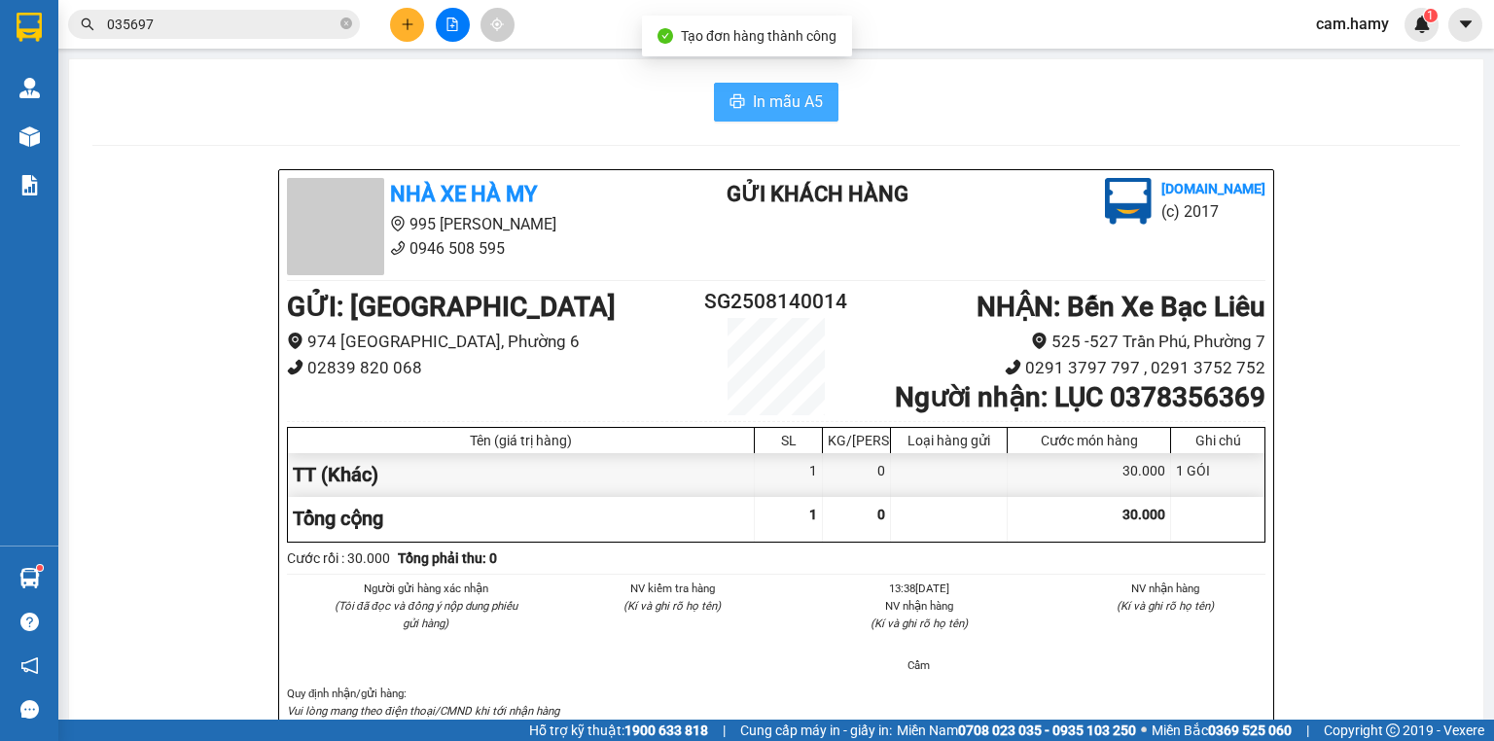
click at [756, 97] on span "In mẫu A5" at bounding box center [788, 101] width 70 height 24
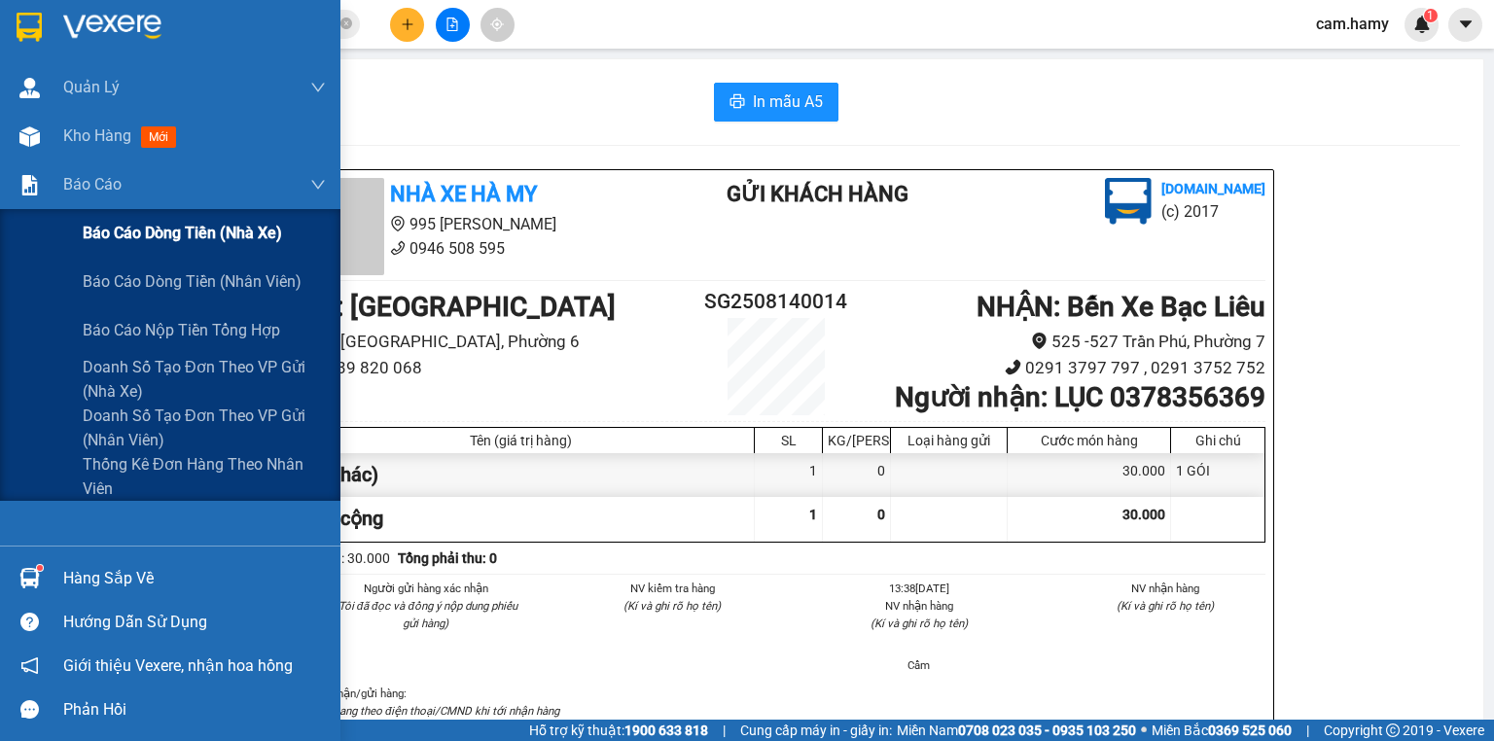
click at [148, 220] on div "Báo cáo dòng tiền (nhà xe)" at bounding box center [204, 233] width 243 height 49
